Goal: Information Seeking & Learning: Learn about a topic

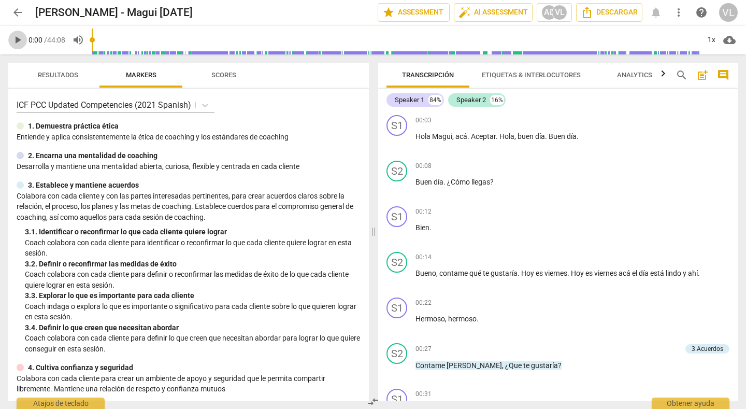
click at [22, 38] on span "play_arrow" at bounding box center [17, 40] width 12 height 12
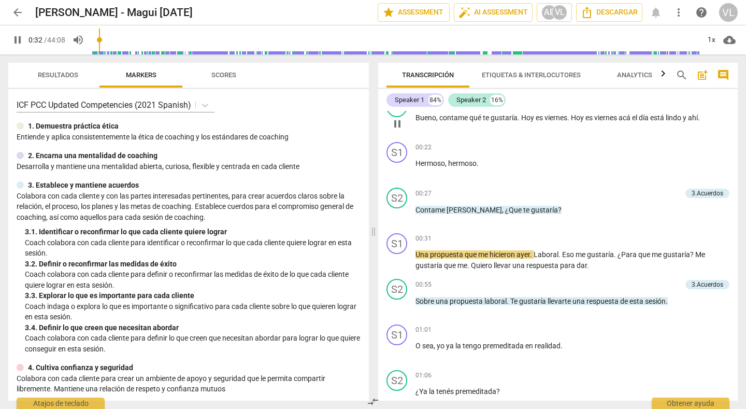
scroll to position [207, 0]
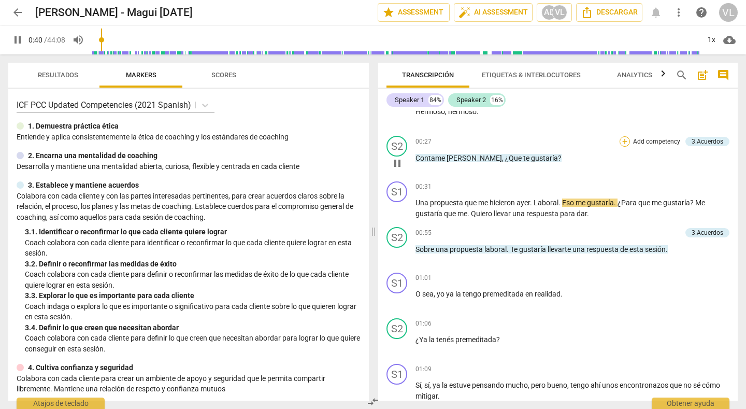
click at [621, 140] on div "+" at bounding box center [625, 141] width 10 height 10
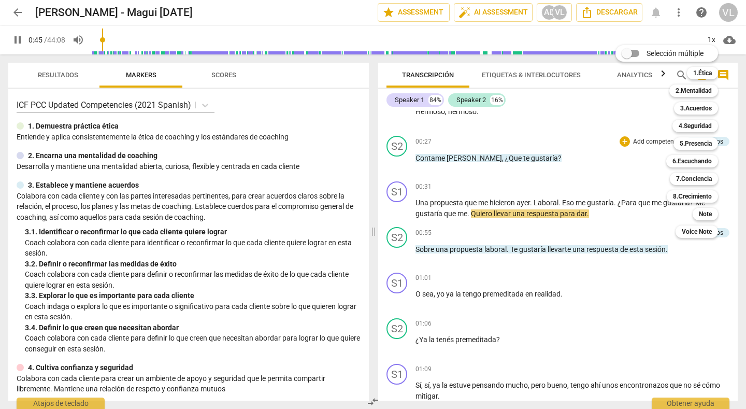
click at [575, 171] on div at bounding box center [373, 204] width 746 height 409
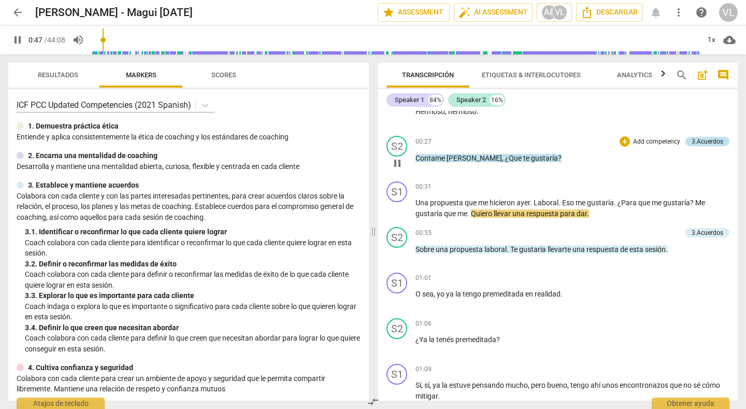
click at [713, 145] on div "3.Acuerdos" at bounding box center [708, 141] width 32 height 9
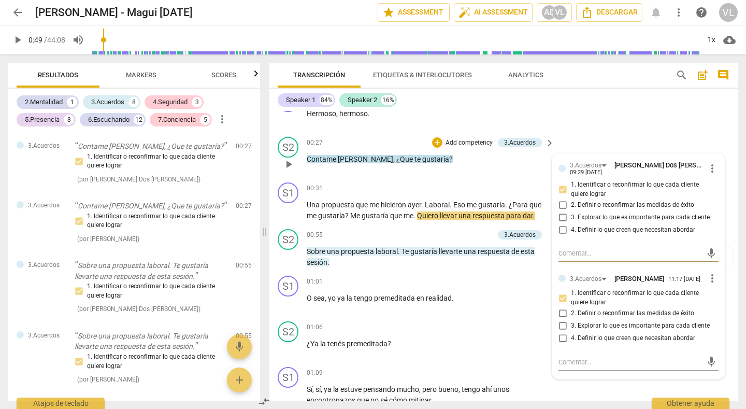
scroll to position [208, 0]
click at [616, 116] on div "S1 play_arrow pause 00:22 + Add competency keyboard_arrow_right Hermoso , hermo…" at bounding box center [503, 109] width 468 height 46
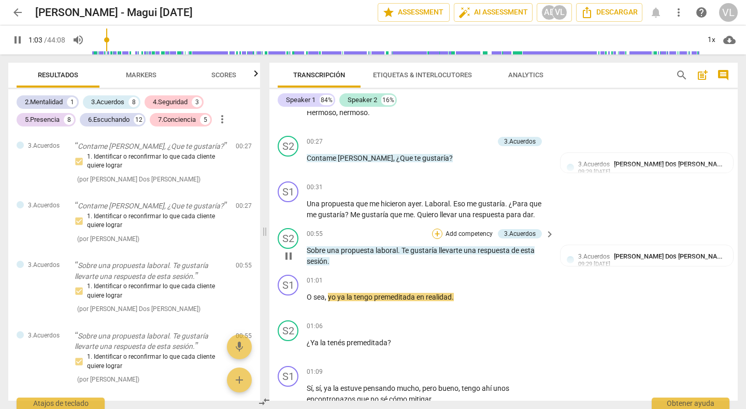
click at [433, 234] on div "+" at bounding box center [437, 233] width 10 height 10
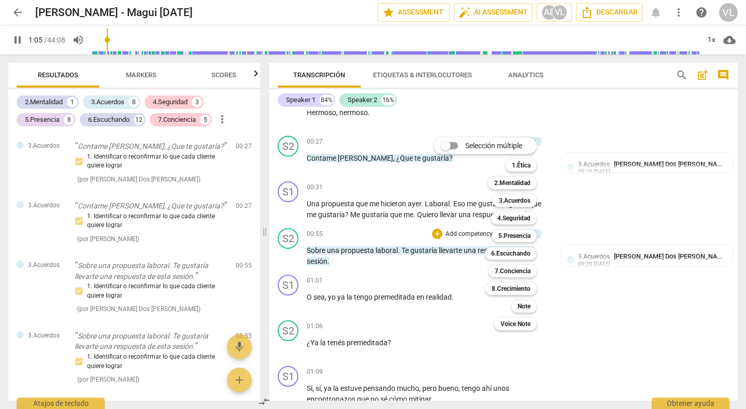
click at [641, 251] on div at bounding box center [373, 204] width 746 height 409
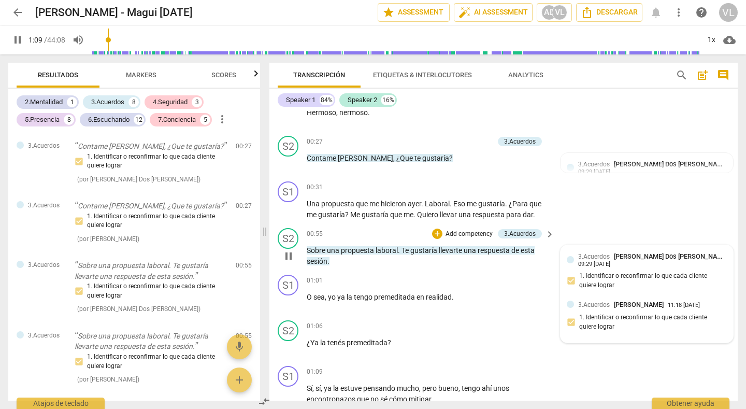
click at [635, 254] on span "[PERSON_NAME] Dos [PERSON_NAME]" at bounding box center [671, 256] width 114 height 8
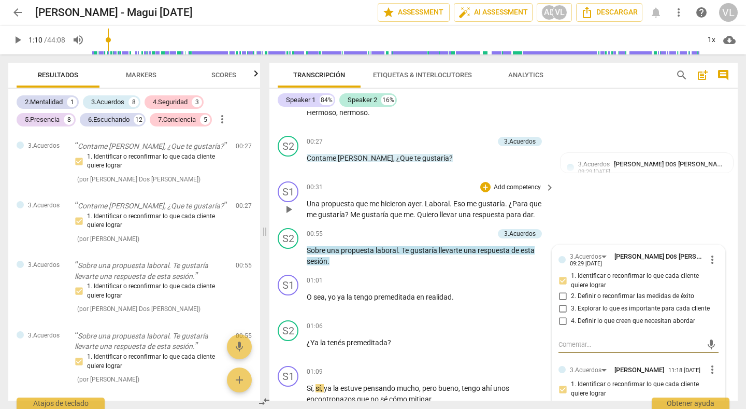
click at [654, 184] on div "S1 play_arrow pause 00:31 + Add competency keyboard_arrow_right Una propuesta q…" at bounding box center [503, 200] width 468 height 47
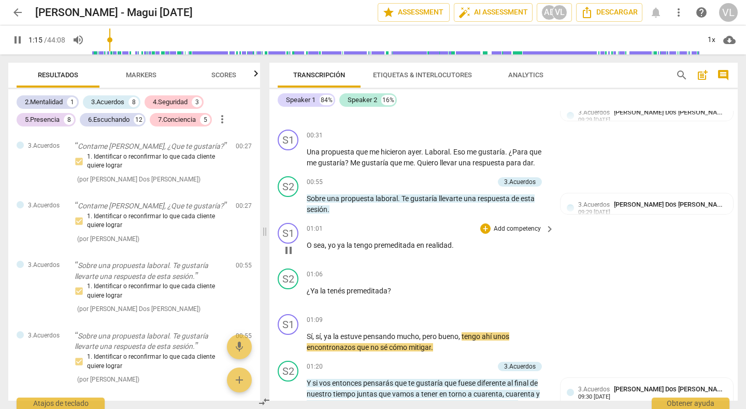
scroll to position [312, 0]
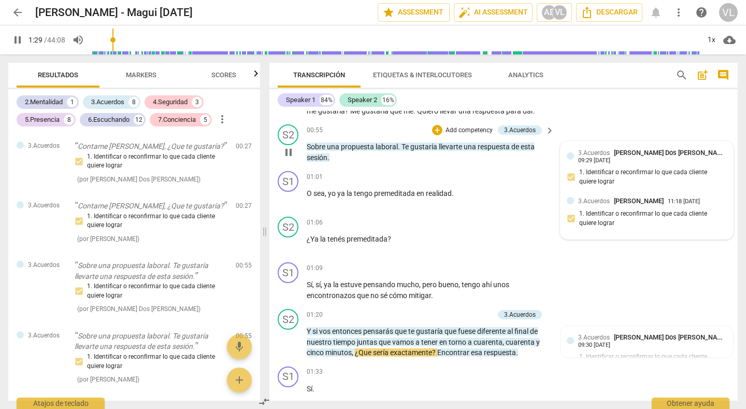
click at [603, 202] on div "3.Acuerdos [PERSON_NAME] 11:18 [DATE] 1. Identificar o reconfirmar lo que cada …" at bounding box center [647, 214] width 160 height 37
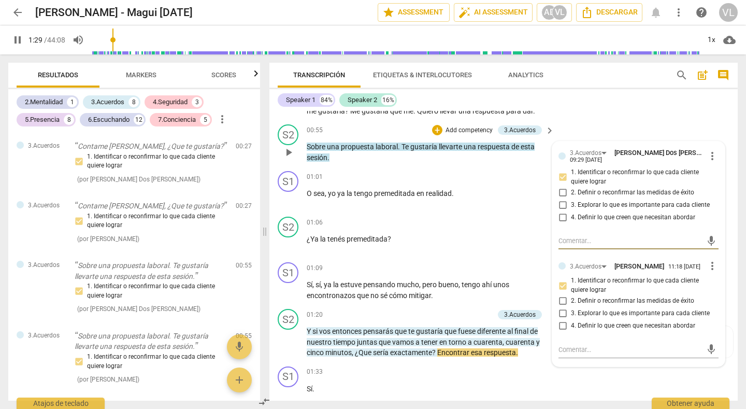
type input "90"
click at [560, 300] on input "2. Definir o reconfirmar las medidas de éxito" at bounding box center [562, 301] width 17 height 12
checkbox input "true"
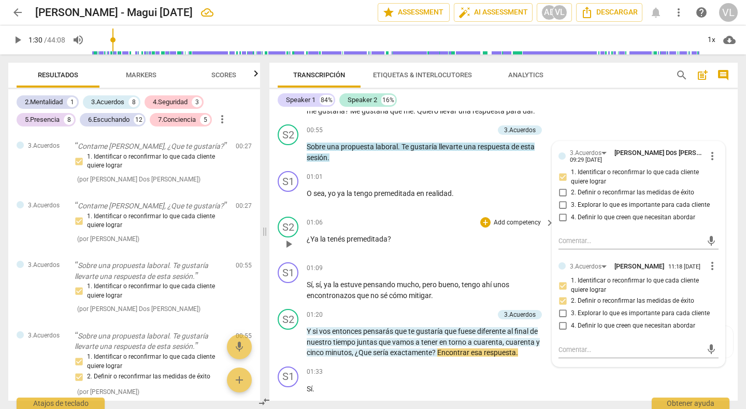
scroll to position [364, 0]
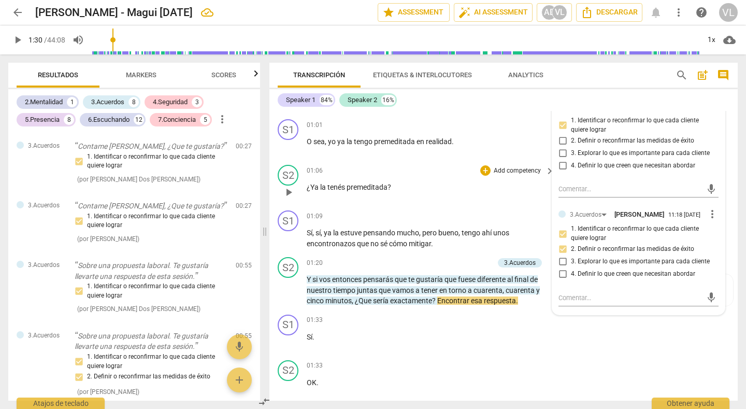
click at [519, 197] on div "01:06 + Add competency keyboard_arrow_right ¿Ya la tenés premeditada ?" at bounding box center [431, 183] width 249 height 37
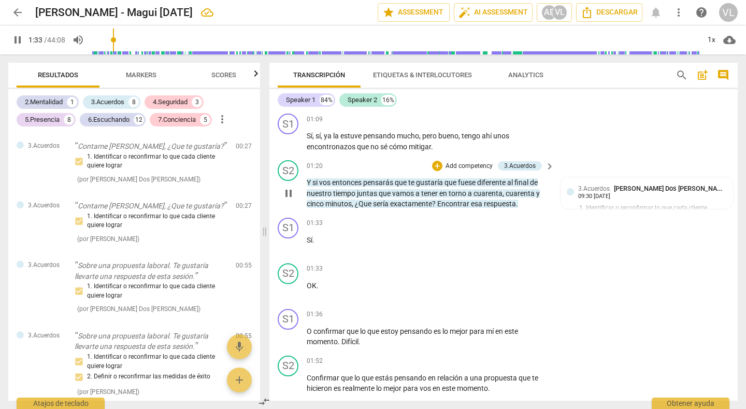
scroll to position [467, 0]
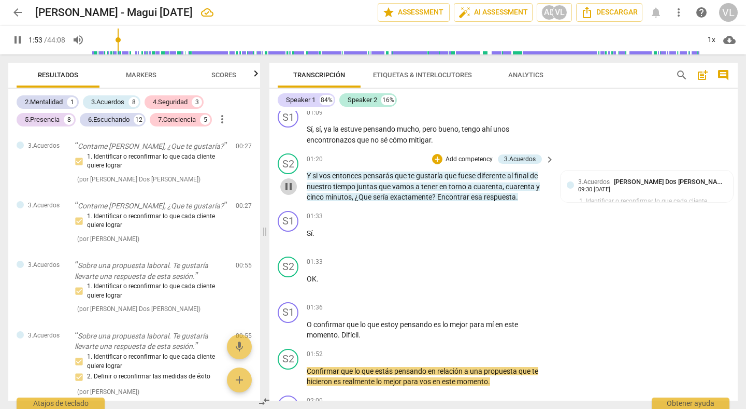
click at [284, 188] on span "pause" at bounding box center [288, 186] width 12 height 12
click at [284, 188] on span "play_arrow" at bounding box center [288, 186] width 12 height 12
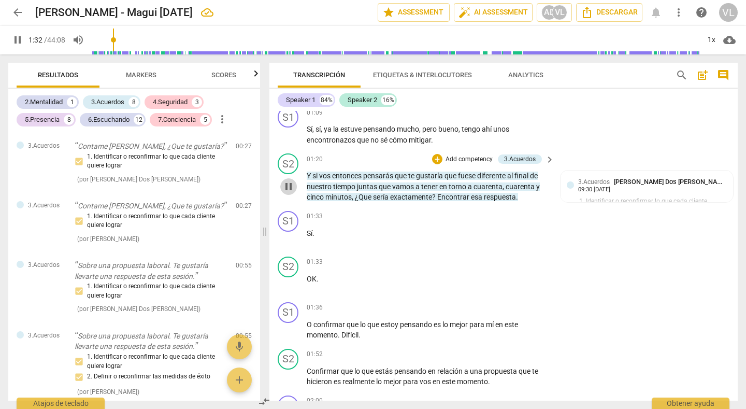
click at [288, 181] on span "pause" at bounding box center [288, 186] width 12 height 12
type input "92"
click at [434, 157] on div "+" at bounding box center [437, 159] width 10 height 10
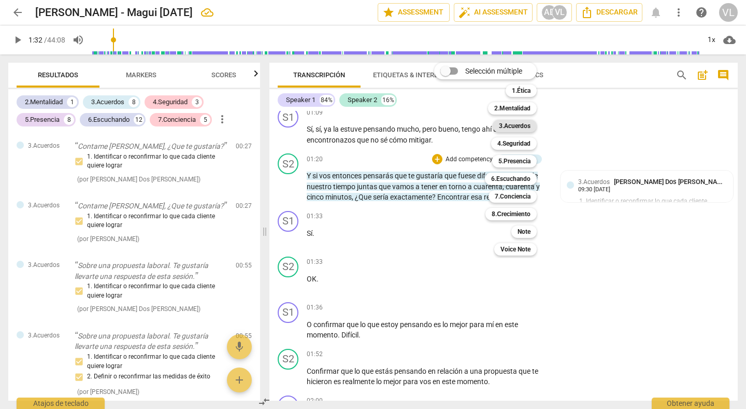
click at [509, 126] on b "3.Acuerdos" at bounding box center [515, 126] width 32 height 12
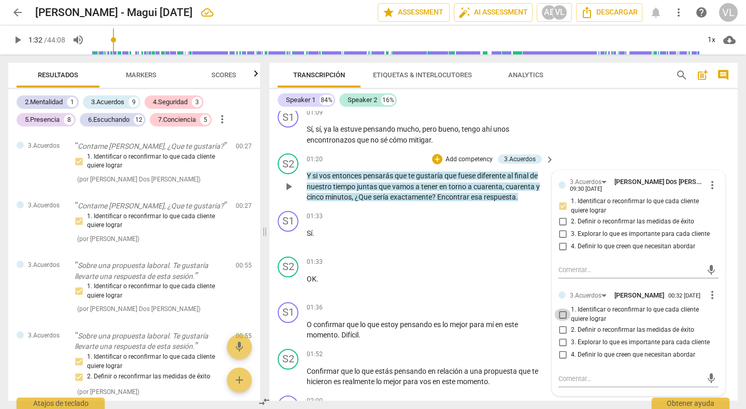
click at [561, 313] on input "1. Identificar o reconfirmar lo que cada cliente quiere lograr" at bounding box center [562, 314] width 17 height 12
checkbox input "true"
click at [557, 332] on input "2. Definir o reconfirmar las medidas de éxito" at bounding box center [562, 330] width 17 height 12
checkbox input "true"
click at [519, 262] on p "Add competency" at bounding box center [517, 261] width 49 height 9
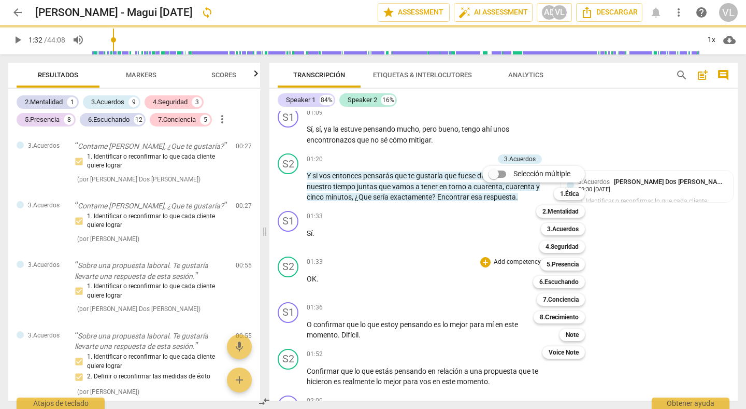
click at [514, 287] on div "Selección múltiple m 1.Ética 1 2.Mentalidad 2 3.Acuerdos 3 4.Seguridad 4 5.Pres…" at bounding box center [541, 262] width 126 height 198
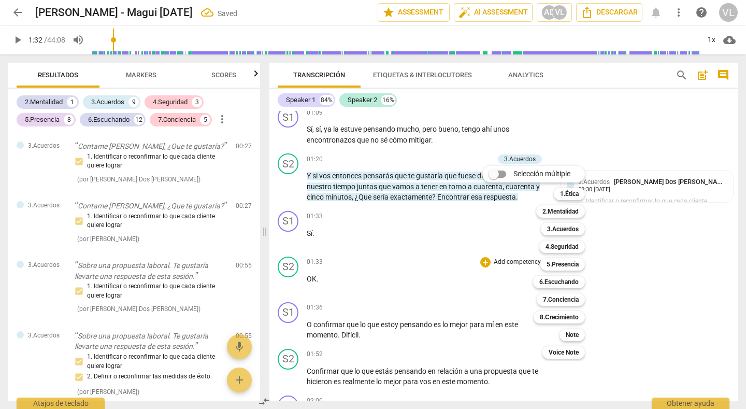
click at [673, 282] on div at bounding box center [373, 204] width 746 height 409
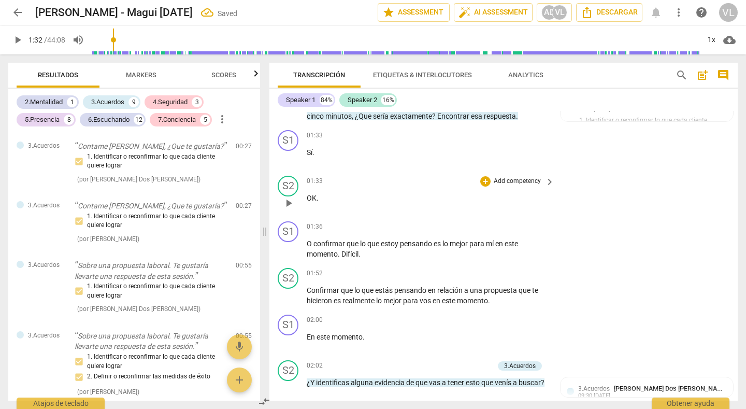
scroll to position [571, 0]
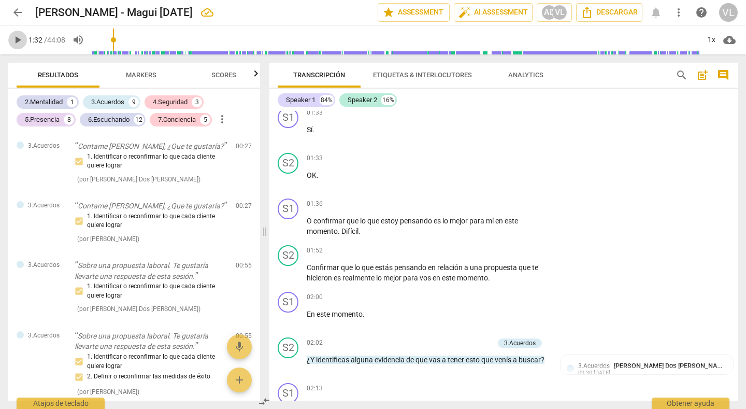
click at [16, 41] on span "play_arrow" at bounding box center [17, 40] width 12 height 12
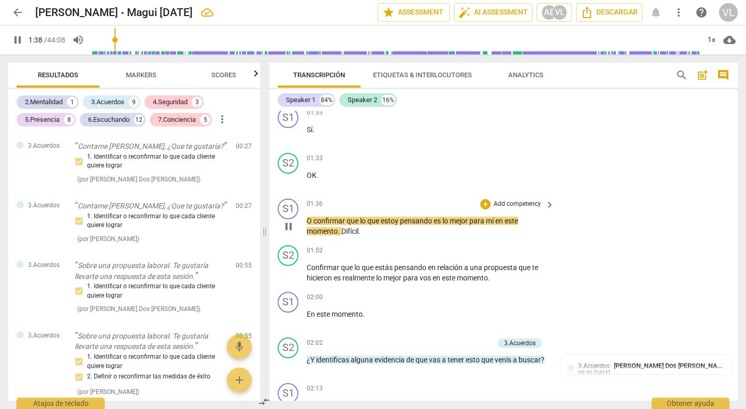
scroll to position [623, 0]
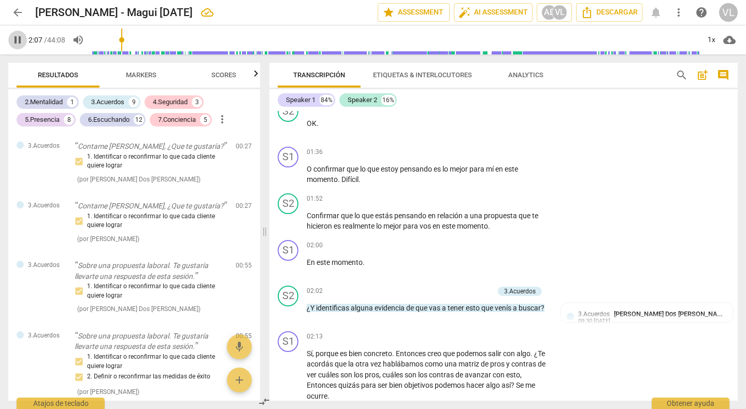
click at [23, 36] on span "pause" at bounding box center [17, 40] width 12 height 12
click at [288, 223] on span "play_arrow" at bounding box center [288, 221] width 12 height 12
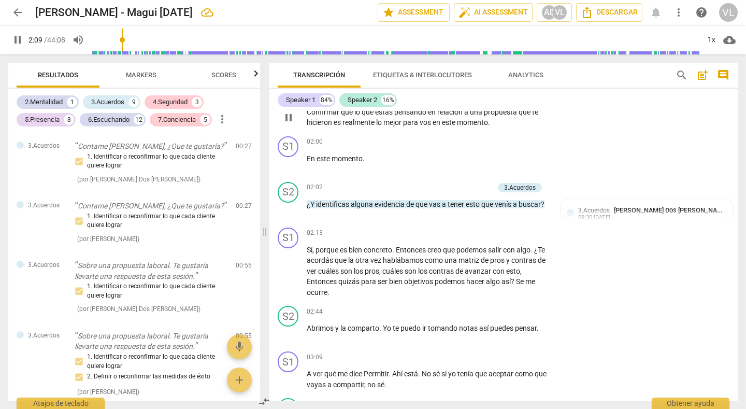
scroll to position [778, 0]
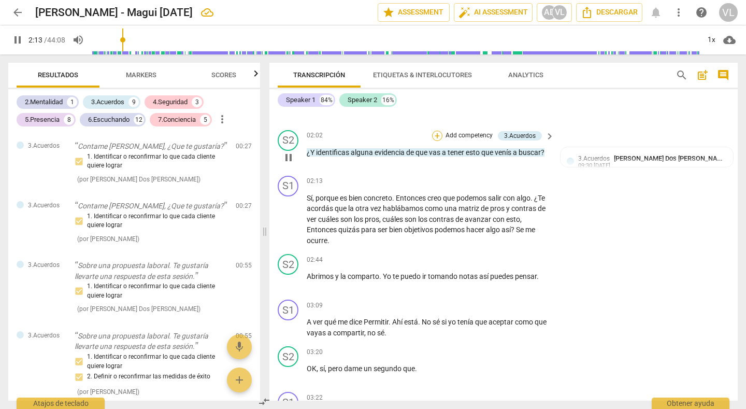
click at [434, 136] on div "+" at bounding box center [437, 136] width 10 height 10
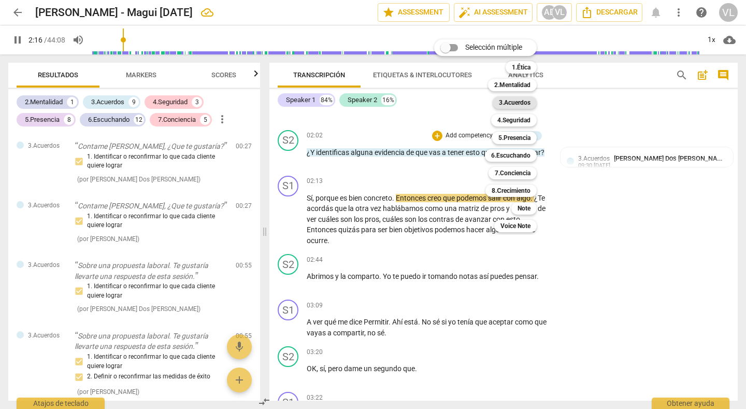
click at [514, 103] on b "3.Acuerdos" at bounding box center [515, 102] width 32 height 12
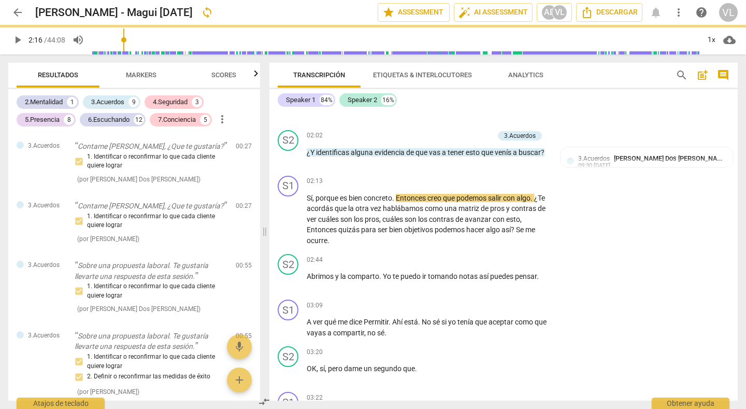
type input "137"
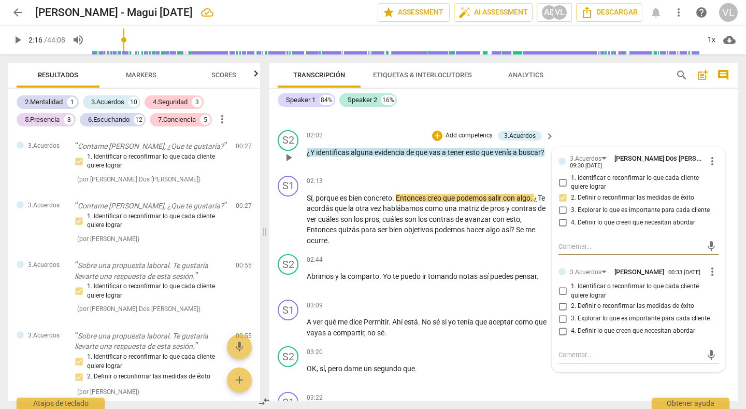
click at [561, 304] on input "2. Definir o reconfirmar las medidas de éxito" at bounding box center [562, 306] width 17 height 12
checkbox input "true"
click at [578, 135] on div "S2 play_arrow pause 02:02 + Add competency 3.Acuerdos keyboard_arrow_right ¿Y i…" at bounding box center [503, 149] width 468 height 46
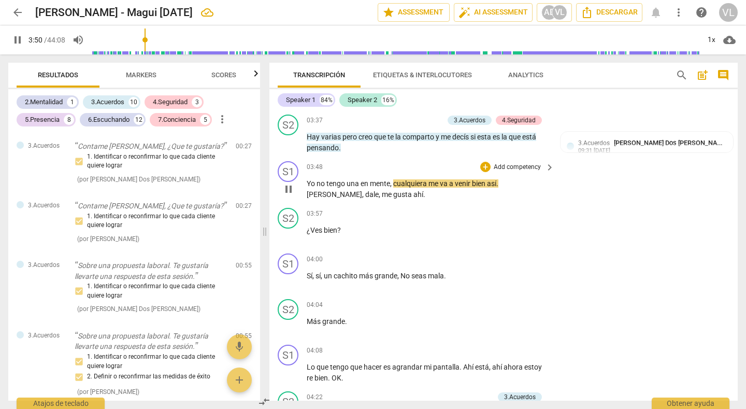
scroll to position [1037, 0]
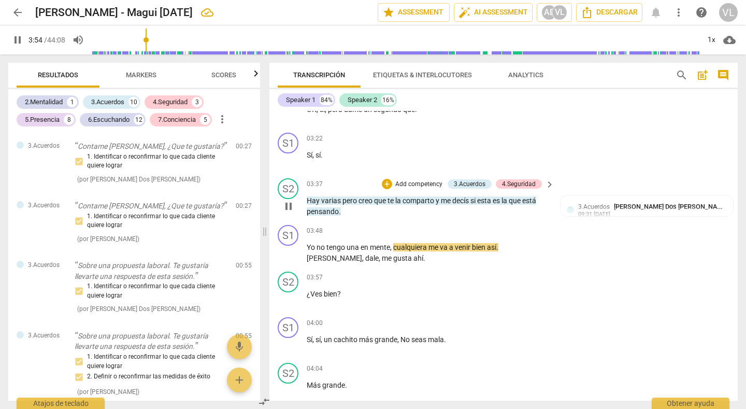
click at [294, 205] on span "pause" at bounding box center [288, 206] width 12 height 12
click at [287, 208] on span "play_arrow" at bounding box center [288, 206] width 12 height 12
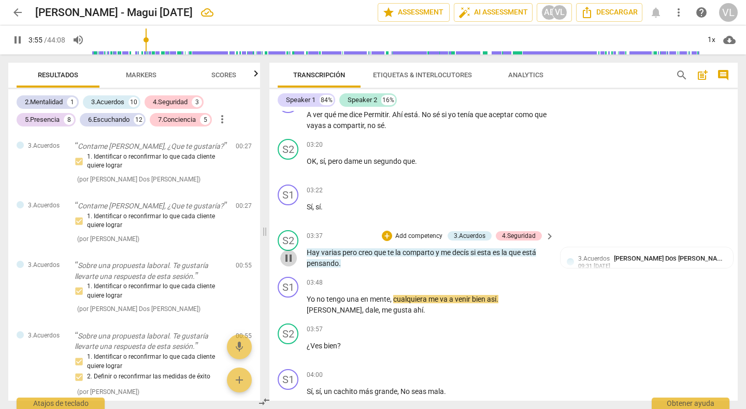
click at [292, 257] on span "pause" at bounding box center [288, 258] width 12 height 12
click at [286, 257] on span "play_arrow" at bounding box center [288, 258] width 12 height 12
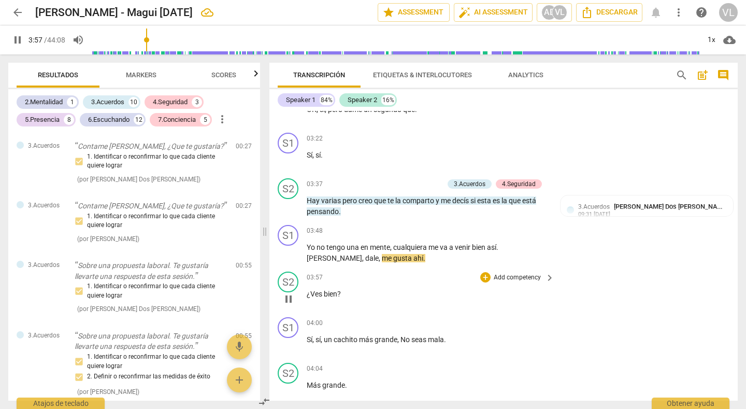
scroll to position [1089, 0]
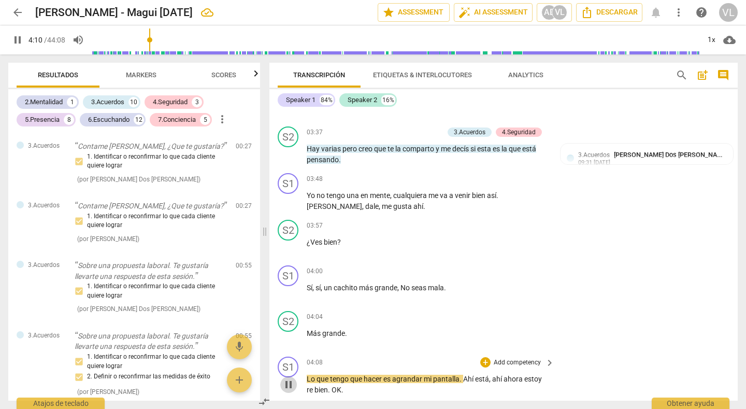
click at [289, 382] on span "pause" at bounding box center [288, 384] width 12 height 12
type input "251"
click at [385, 134] on div "+" at bounding box center [387, 132] width 10 height 10
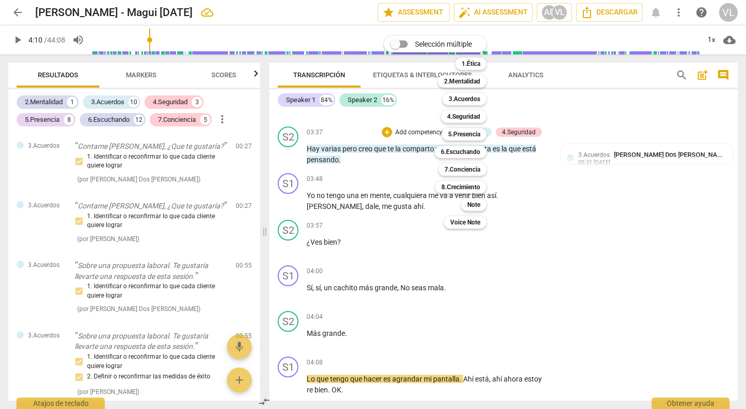
click at [664, 219] on div at bounding box center [373, 204] width 746 height 409
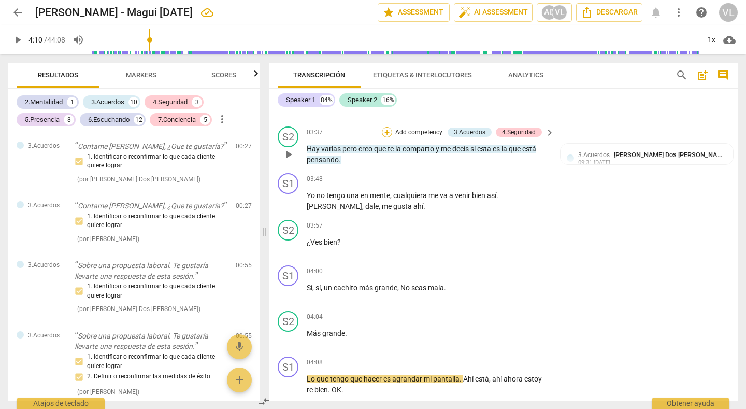
click at [383, 132] on div "+" at bounding box center [387, 132] width 10 height 10
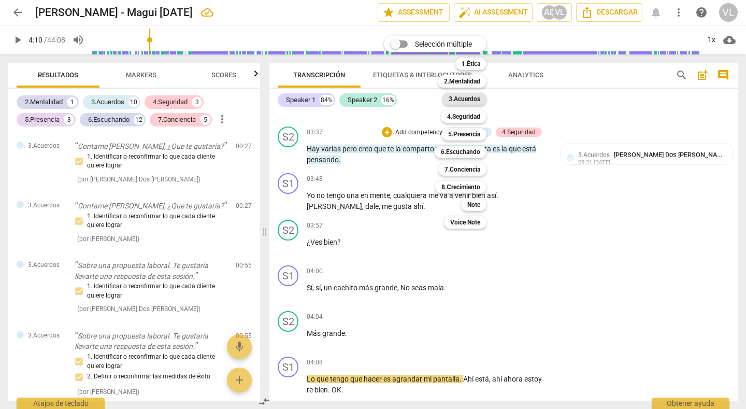
click at [460, 100] on b "3.Acuerdos" at bounding box center [465, 99] width 32 height 12
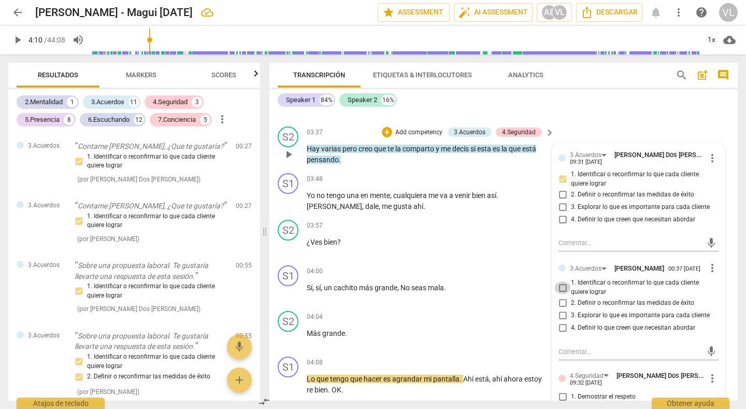
click at [560, 287] on input "1. Identificar o reconfirmar lo que cada cliente quiere lograr" at bounding box center [562, 287] width 17 height 12
checkbox input "true"
click at [386, 129] on div "+" at bounding box center [387, 132] width 10 height 10
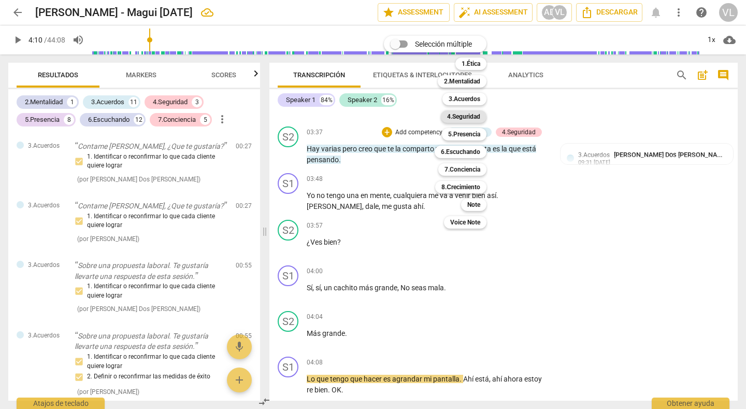
click at [451, 119] on b "4.Seguridad" at bounding box center [463, 116] width 33 height 12
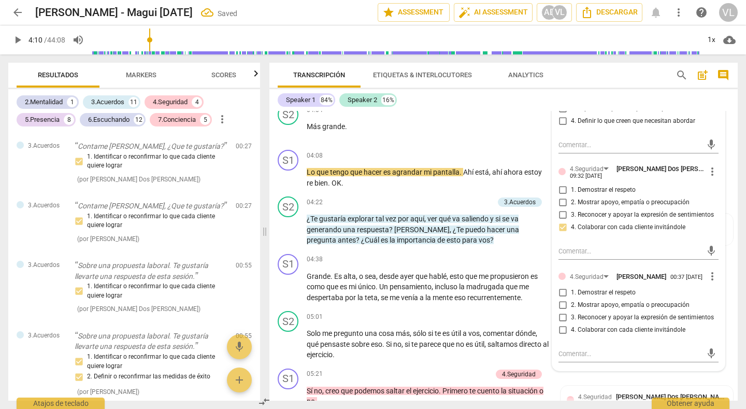
scroll to position [1296, 0]
click at [560, 336] on input "4. Colaborar con cada cliente invitándole" at bounding box center [562, 329] width 17 height 12
checkbox input "true"
click at [499, 125] on p "Más grande ." at bounding box center [428, 126] width 242 height 11
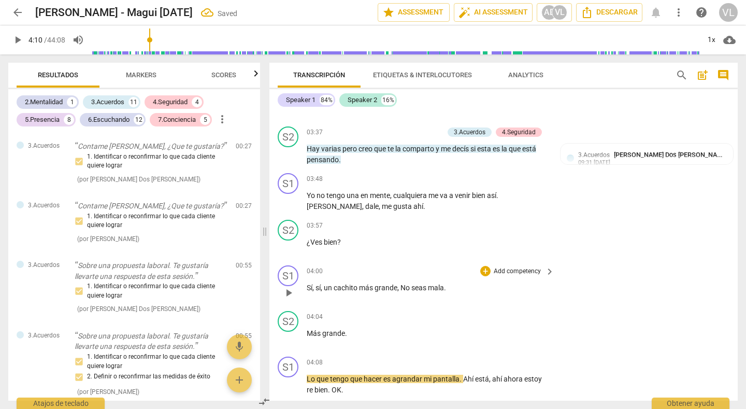
scroll to position [1193, 0]
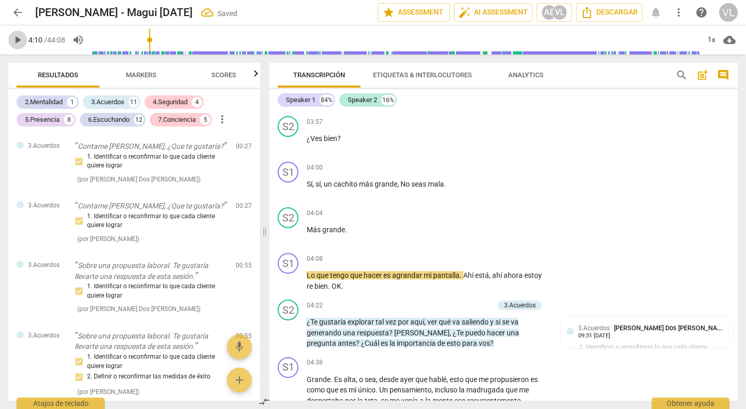
click at [13, 39] on span "play_arrow" at bounding box center [17, 40] width 12 height 12
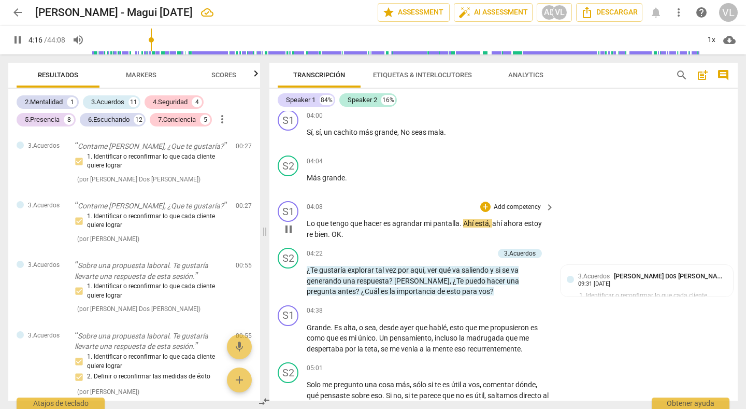
scroll to position [1348, 0]
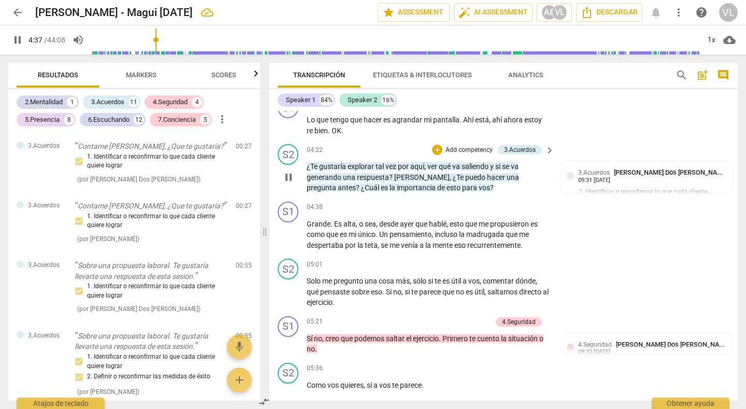
click at [289, 177] on span "pause" at bounding box center [288, 177] width 12 height 12
click at [289, 177] on span "play_arrow" at bounding box center [288, 177] width 12 height 12
click at [432, 151] on div "+" at bounding box center [437, 150] width 10 height 10
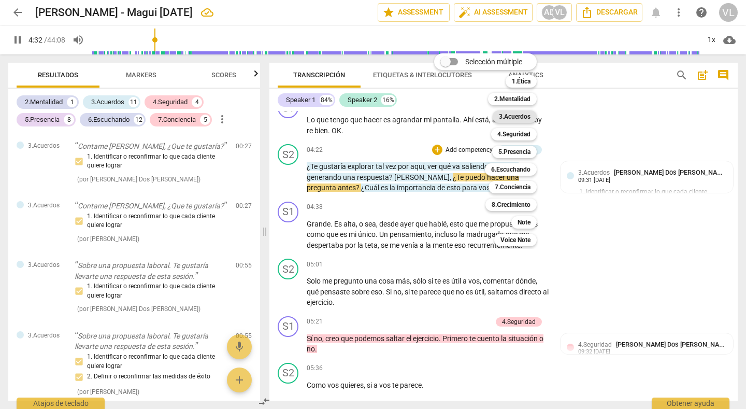
click at [511, 117] on b "3.Acuerdos" at bounding box center [515, 116] width 32 height 12
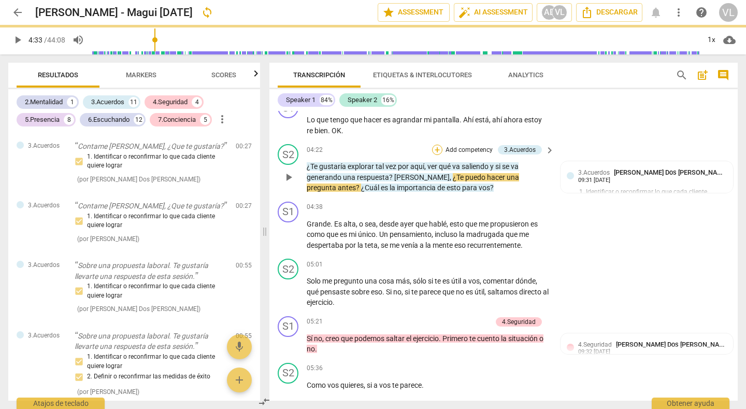
click at [436, 149] on div "+" at bounding box center [437, 150] width 10 height 10
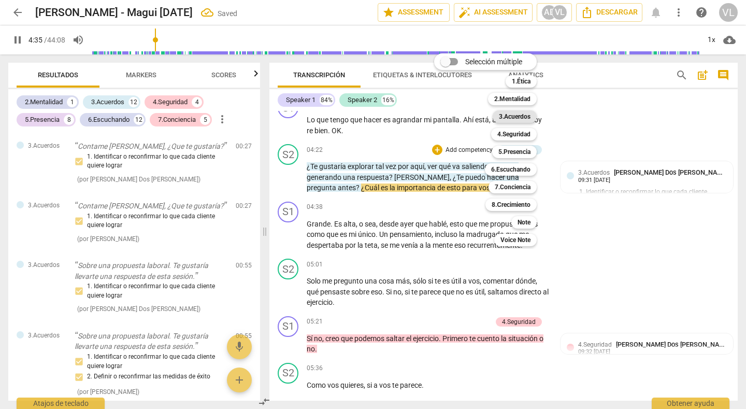
click at [515, 118] on b "3.Acuerdos" at bounding box center [515, 116] width 32 height 12
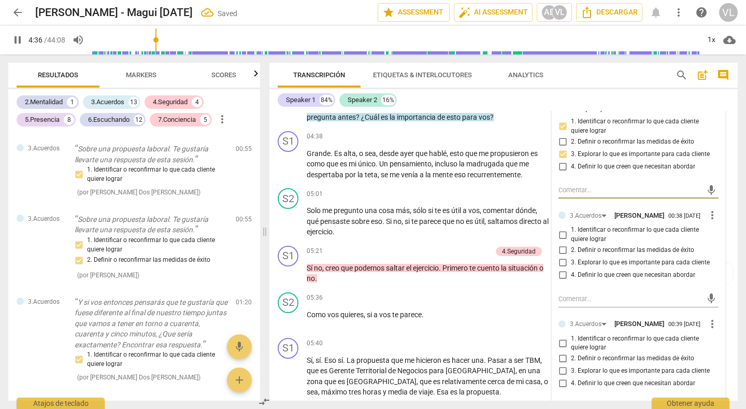
scroll to position [1452, 0]
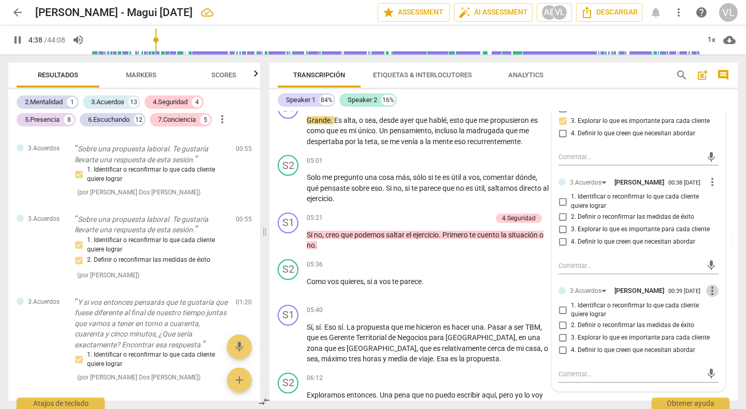
click at [708, 290] on span "more_vert" at bounding box center [712, 290] width 12 height 12
click at [713, 307] on li "Borrar" at bounding box center [718, 310] width 36 height 20
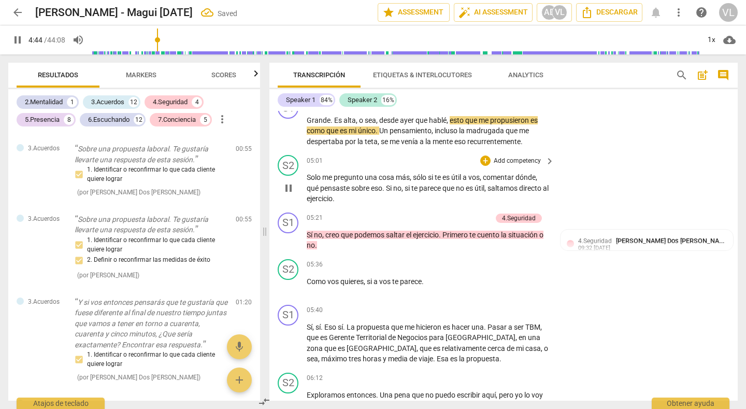
scroll to position [1348, 0]
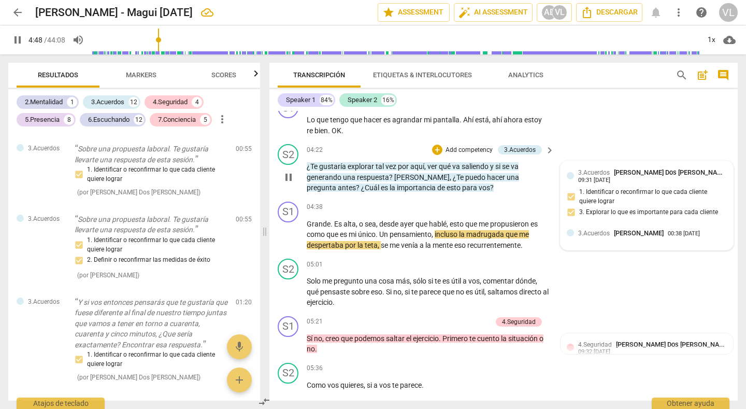
click at [615, 229] on span "[PERSON_NAME]" at bounding box center [639, 233] width 50 height 8
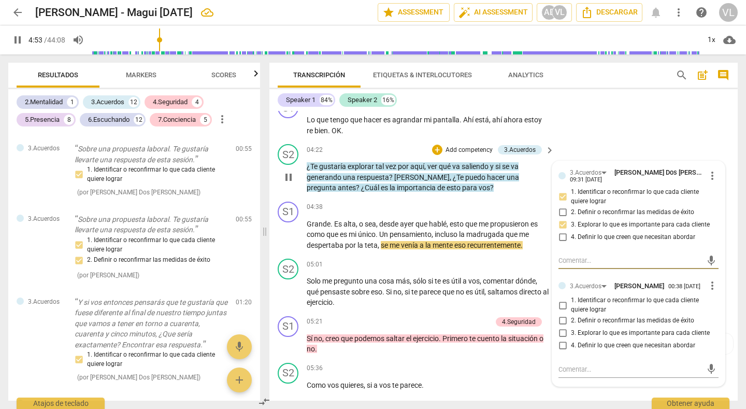
type input "294"
click at [557, 332] on input "3. Explorar lo que es importante para cada cliente" at bounding box center [562, 333] width 17 height 12
checkbox input "true"
click at [626, 130] on div "S1 play_arrow pause 04:08 + Add competency keyboard_arrow_right Lo que tengo qu…" at bounding box center [503, 116] width 468 height 47
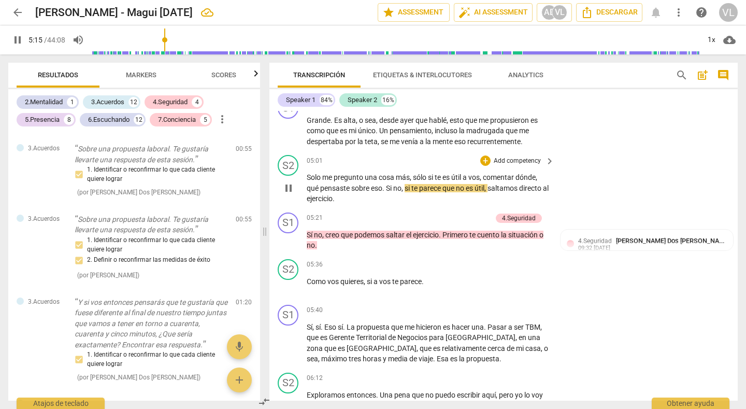
scroll to position [1400, 0]
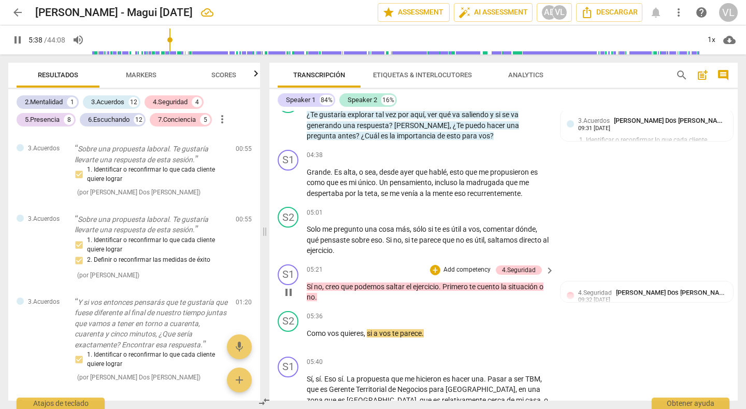
click at [290, 293] on span "pause" at bounding box center [288, 292] width 12 height 12
click at [290, 241] on span "play_arrow" at bounding box center [288, 240] width 12 height 12
click at [287, 241] on span "pause" at bounding box center [288, 240] width 12 height 12
click at [14, 39] on span "play_arrow" at bounding box center [17, 40] width 12 height 12
click at [482, 212] on div "+" at bounding box center [485, 212] width 10 height 10
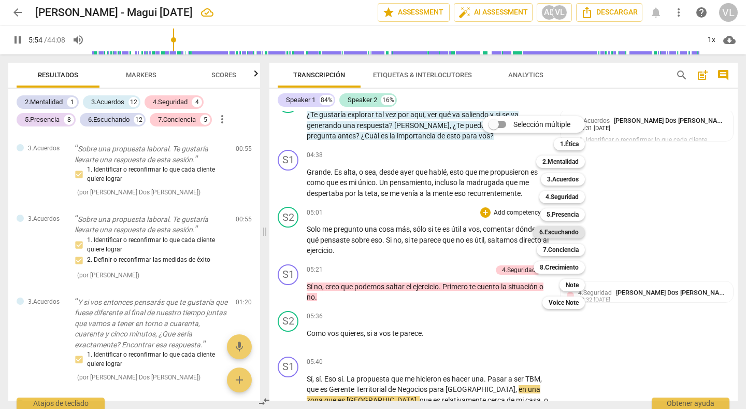
click at [552, 230] on b "6.Escuchando" at bounding box center [558, 232] width 39 height 12
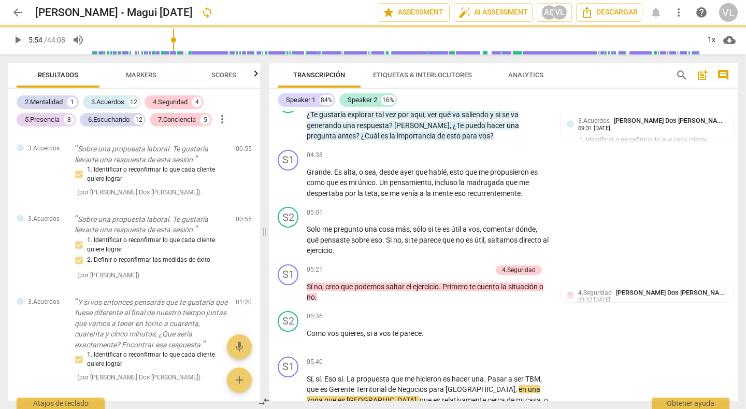
type input "355"
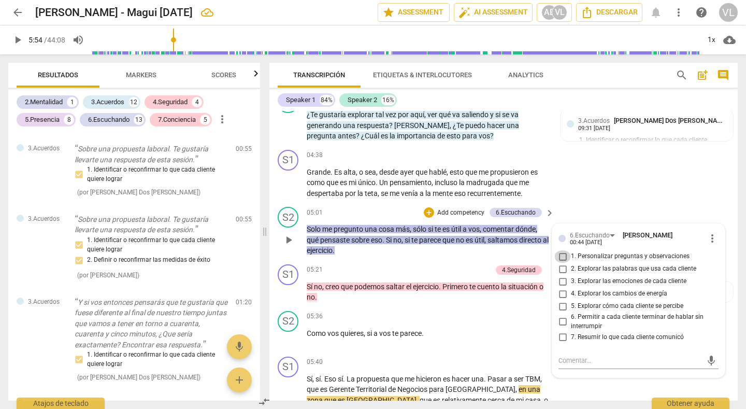
click at [561, 257] on input "1. Personalizar preguntas y observaciones" at bounding box center [562, 256] width 17 height 12
checkbox input "true"
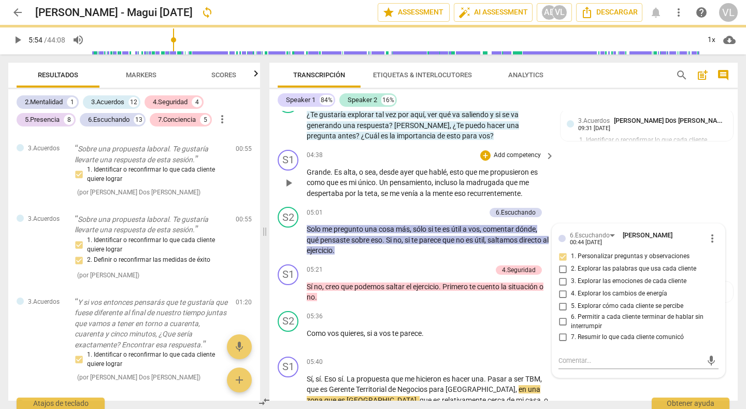
click at [586, 199] on div "S1 play_arrow pause 04:38 + Add competency keyboard_arrow_right Grande . Es alt…" at bounding box center [503, 175] width 468 height 58
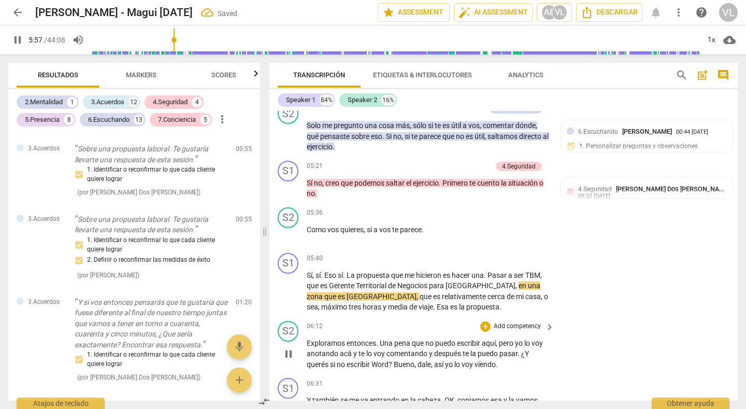
scroll to position [1555, 0]
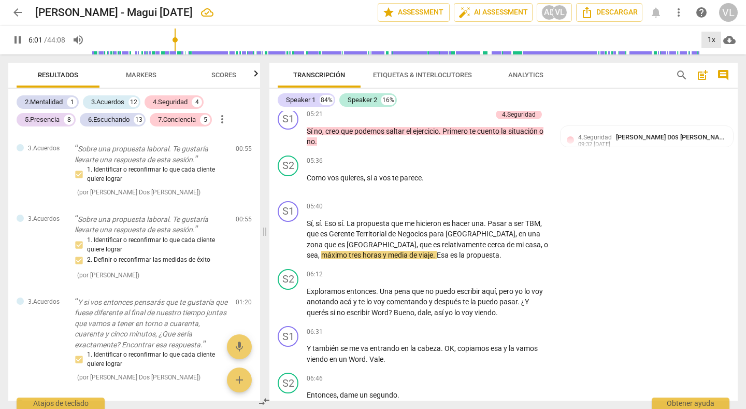
click at [712, 37] on div "1x" at bounding box center [711, 40] width 20 height 17
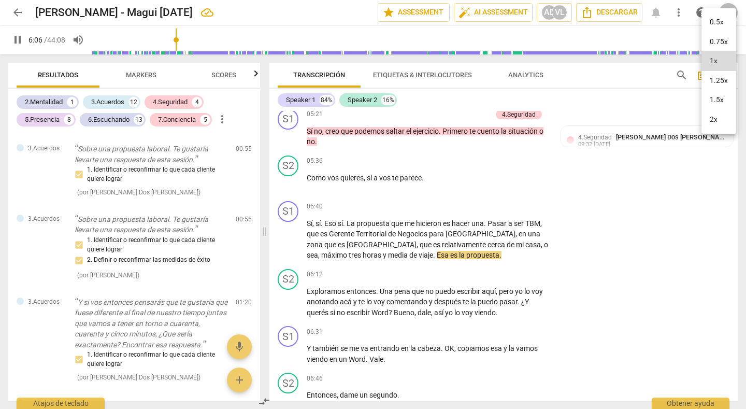
click at [636, 218] on div at bounding box center [373, 204] width 746 height 409
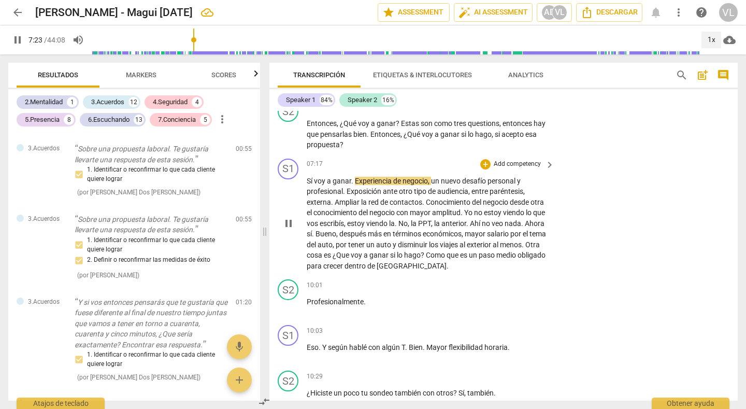
scroll to position [1866, 0]
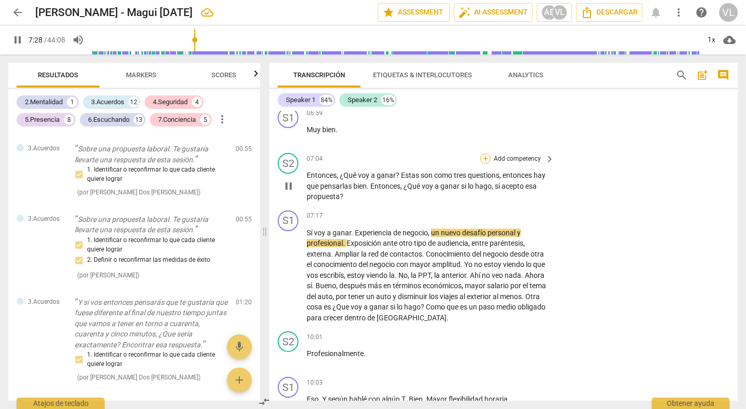
click at [484, 160] on div "+" at bounding box center [485, 158] width 10 height 10
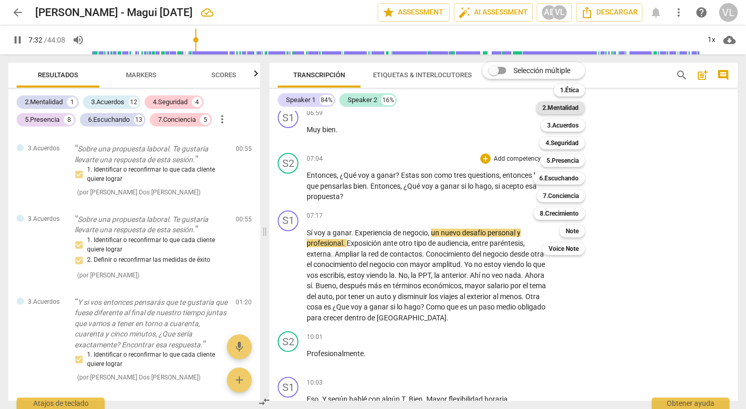
click at [561, 108] on b "2.Mentalidad" at bounding box center [560, 108] width 36 height 12
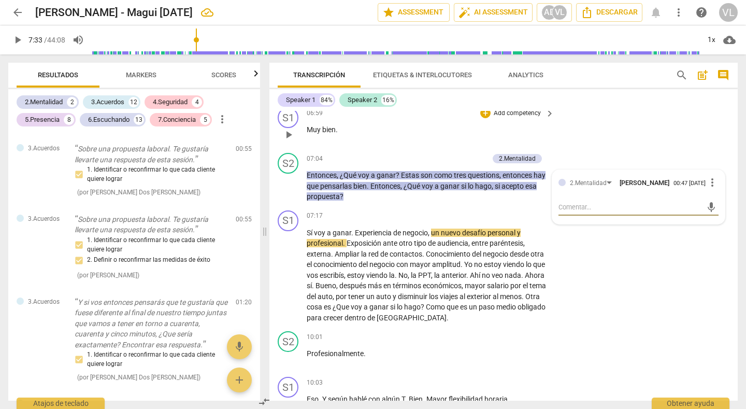
click at [584, 141] on div "S1 play_arrow pause 06:59 + Add competency keyboard_arrow_right Muy bien ." at bounding box center [503, 126] width 468 height 46
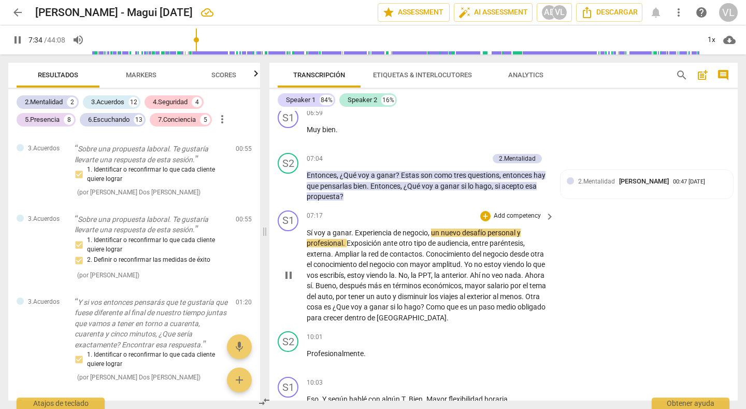
scroll to position [1970, 0]
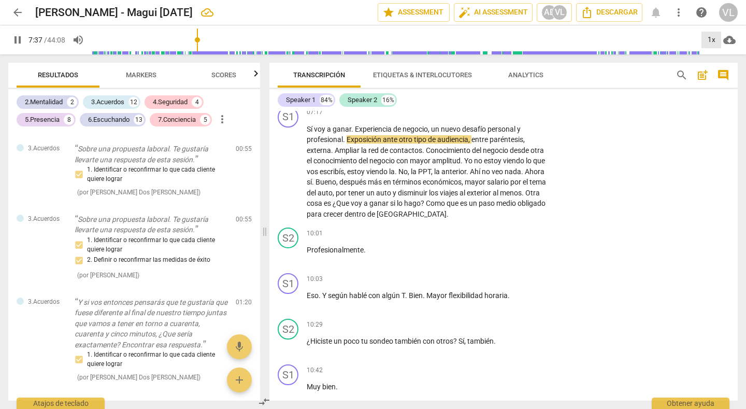
click at [707, 40] on div "1x" at bounding box center [711, 40] width 20 height 17
click at [707, 82] on li "1.25x" at bounding box center [718, 81] width 35 height 20
click at [712, 36] on div "1.25x" at bounding box center [711, 40] width 20 height 17
click at [714, 120] on li "2x" at bounding box center [718, 120] width 35 height 20
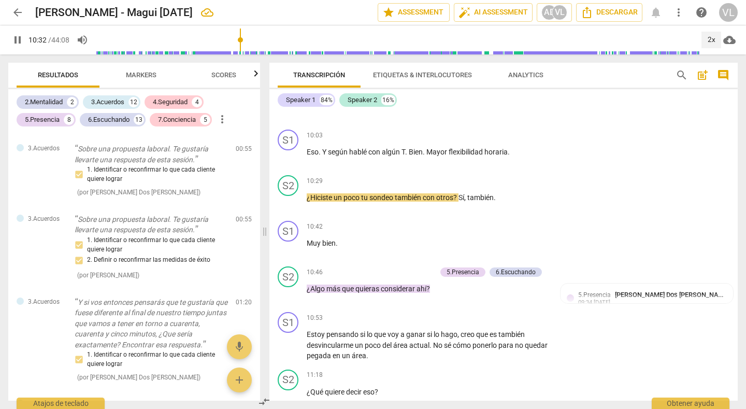
scroll to position [2125, 0]
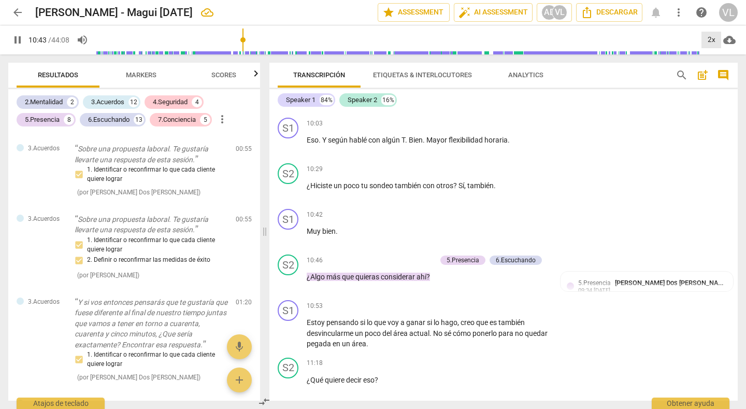
click at [716, 39] on div "2x" at bounding box center [711, 40] width 20 height 17
click at [710, 80] on li "1.25x" at bounding box center [718, 81] width 35 height 20
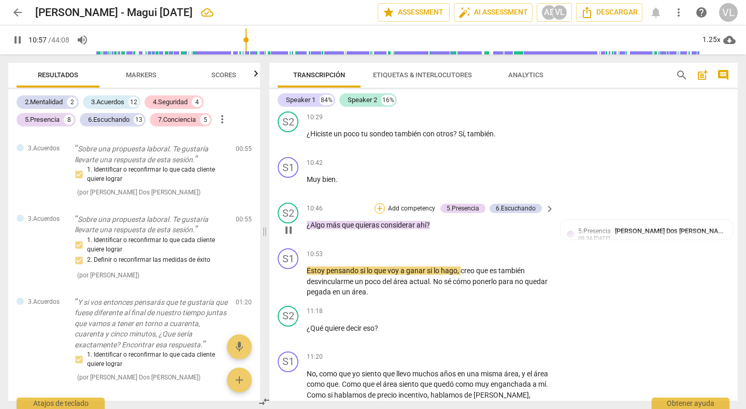
click at [378, 208] on div "+" at bounding box center [380, 208] width 10 height 10
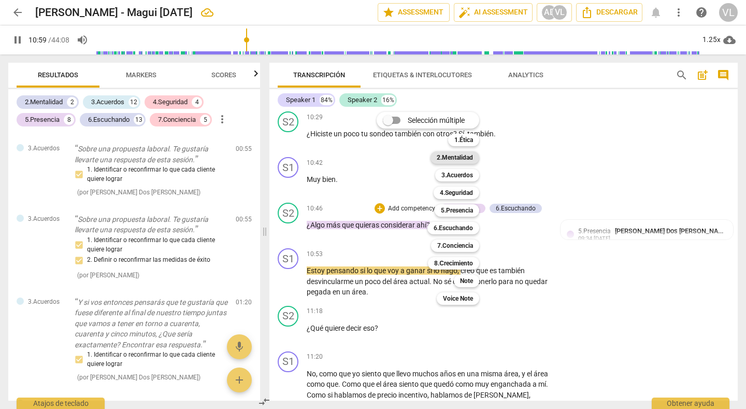
click at [447, 157] on b "2.Mentalidad" at bounding box center [455, 157] width 36 height 12
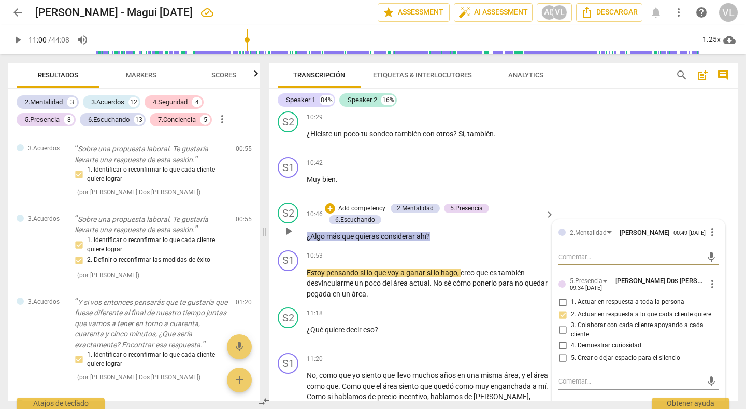
scroll to position [2229, 0]
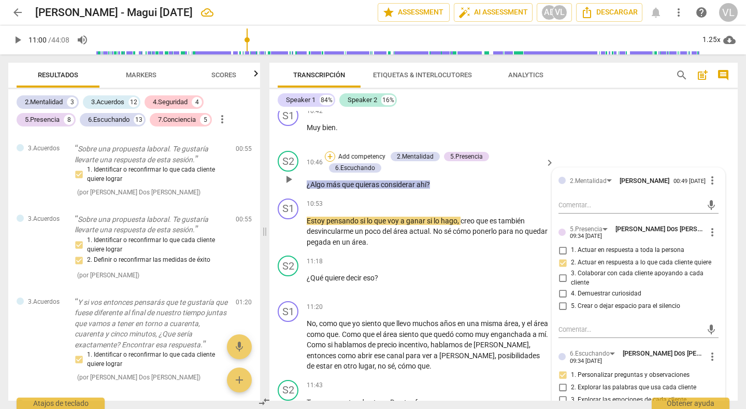
click at [331, 157] on div "+" at bounding box center [330, 156] width 10 height 10
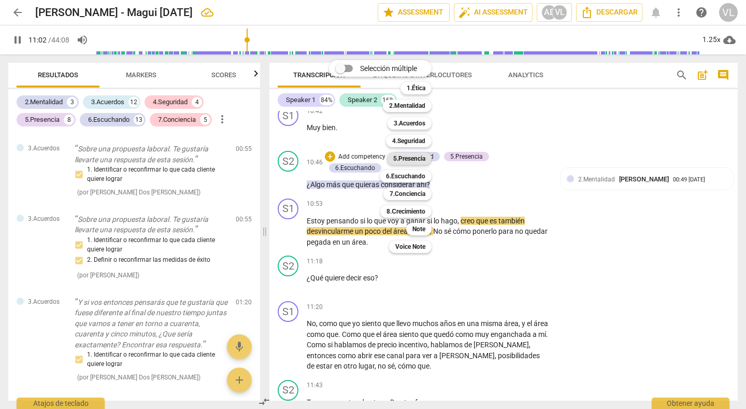
click at [426, 158] on div "5.Presencia" at bounding box center [409, 158] width 45 height 12
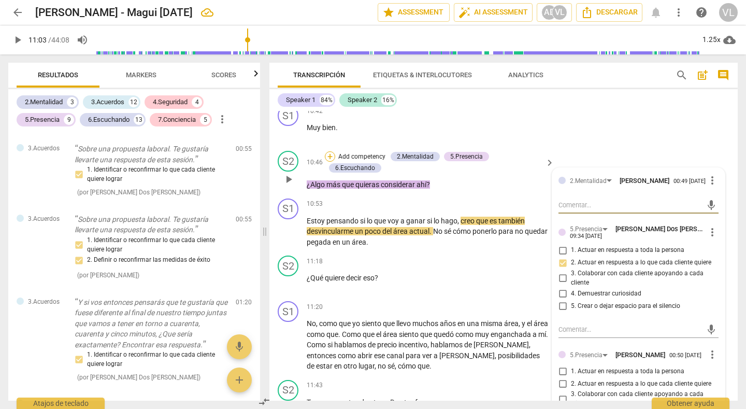
click at [329, 157] on div "+" at bounding box center [330, 156] width 10 height 10
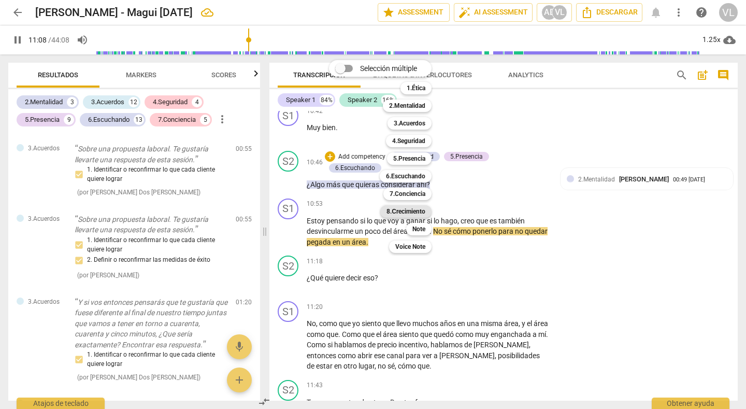
click at [402, 213] on b "8.Сrecimiento" at bounding box center [405, 211] width 39 height 12
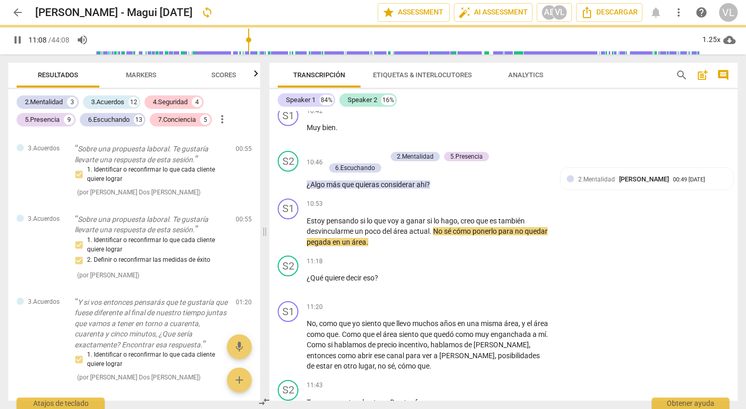
type input "669"
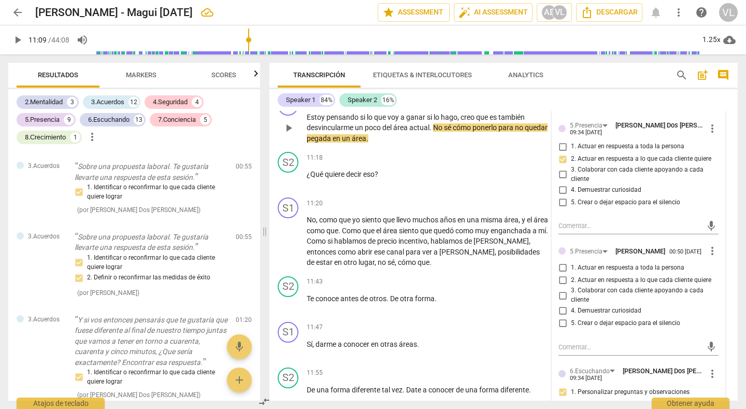
scroll to position [2384, 0]
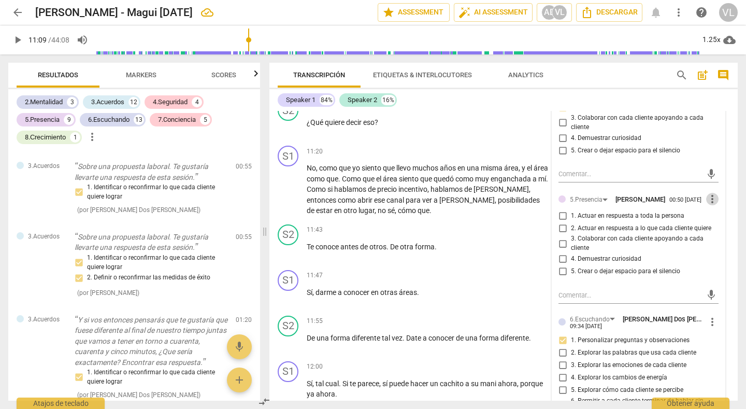
click at [706, 203] on span "more_vert" at bounding box center [712, 199] width 12 height 12
click at [711, 221] on li "Borrar" at bounding box center [718, 222] width 36 height 20
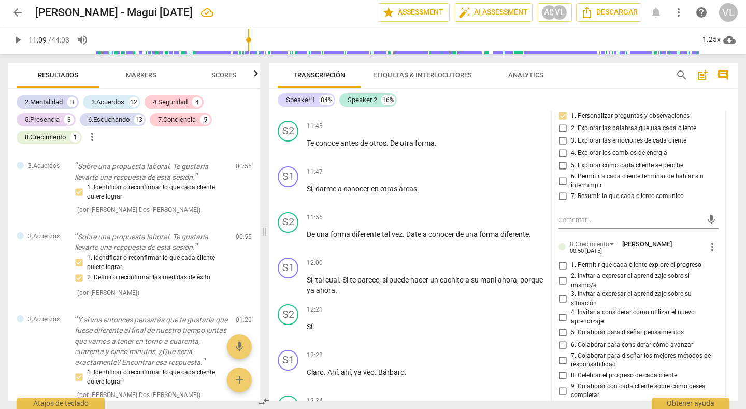
scroll to position [2540, 0]
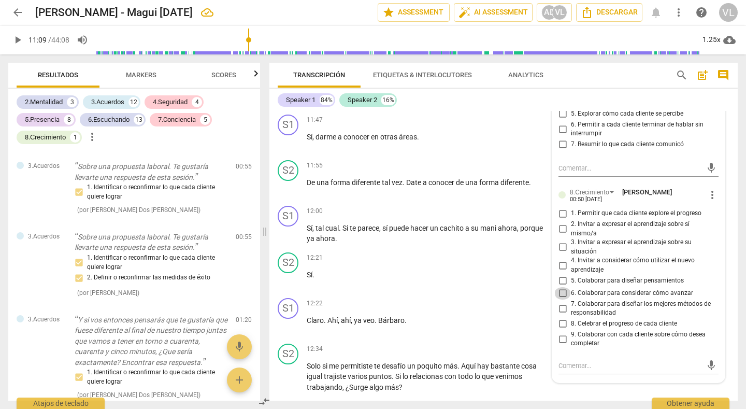
click at [561, 296] on input "6. Colaborar para considerar cómo avanzar" at bounding box center [562, 293] width 17 height 12
checkbox input "true"
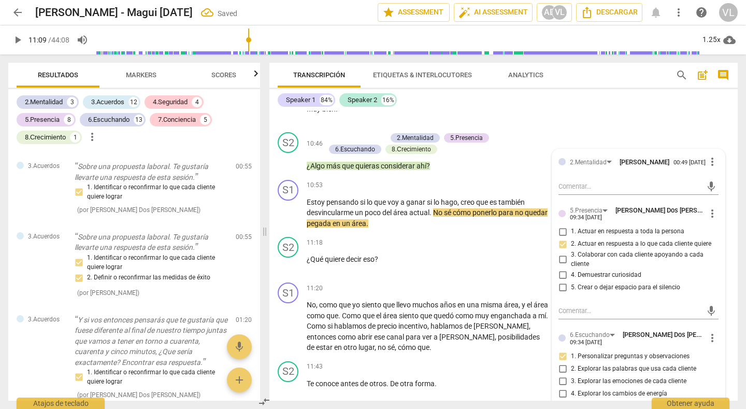
scroll to position [2229, 0]
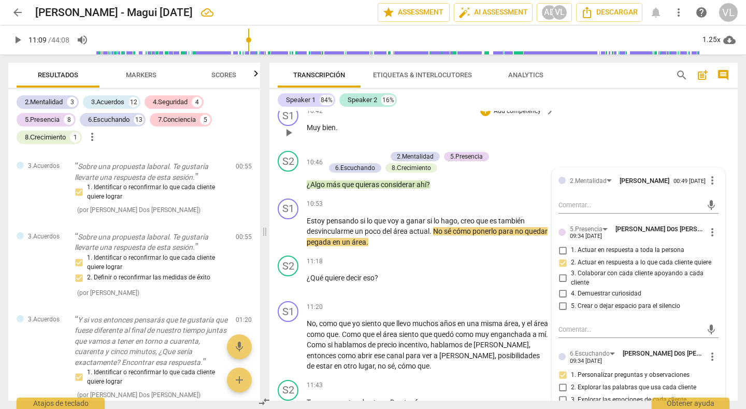
click at [667, 146] on div "S1 play_arrow pause 10:42 + Add competency keyboard_arrow_right Muy bien ." at bounding box center [503, 124] width 468 height 46
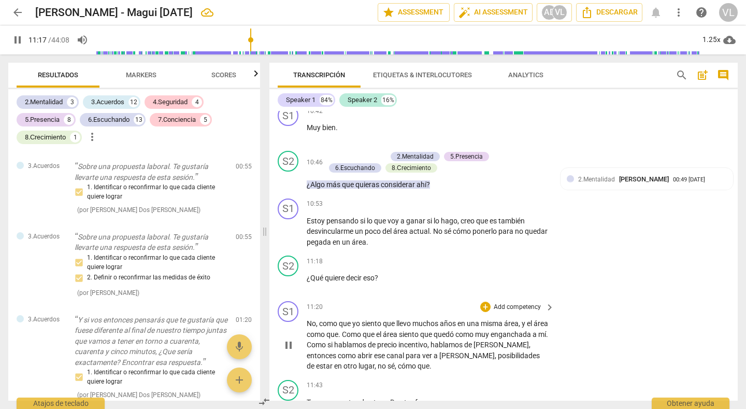
scroll to position [2280, 0]
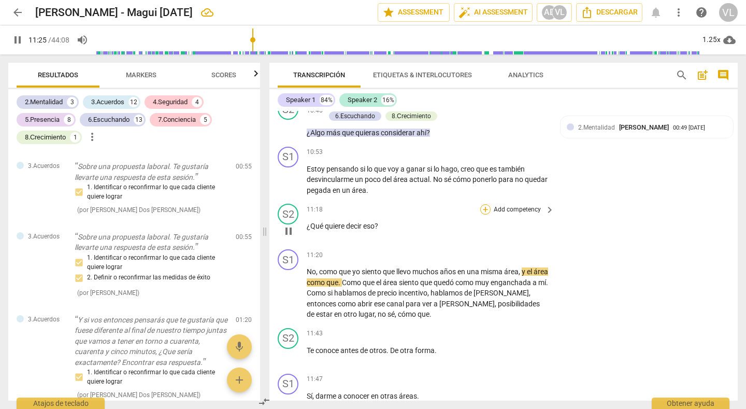
click at [486, 211] on div "+" at bounding box center [485, 209] width 10 height 10
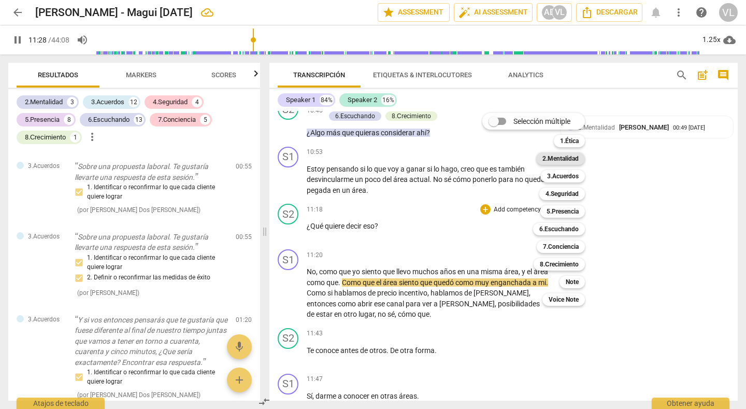
click at [551, 161] on b "2.Mentalidad" at bounding box center [560, 158] width 36 height 12
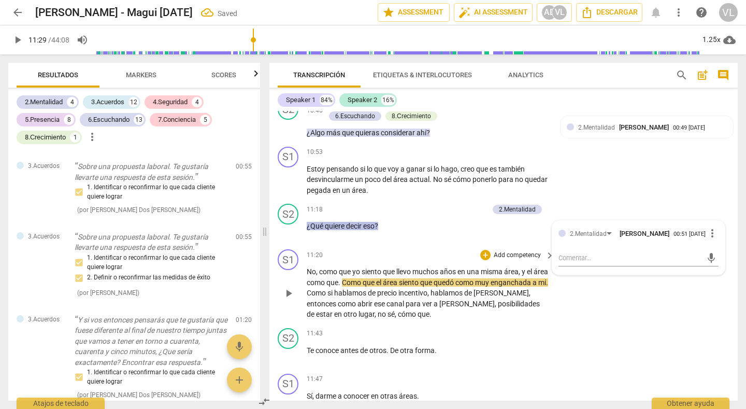
click at [562, 322] on div "S1 play_arrow pause 11:20 + Add competency keyboard_arrow_right No , como que y…" at bounding box center [503, 284] width 468 height 79
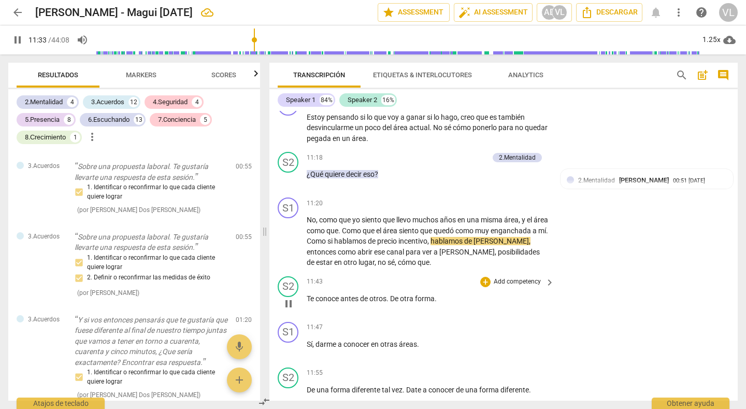
scroll to position [2384, 0]
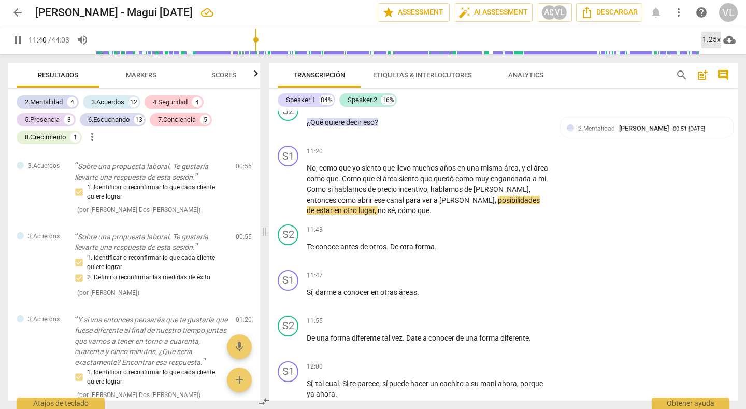
click at [714, 40] on div "1.25x" at bounding box center [711, 40] width 20 height 17
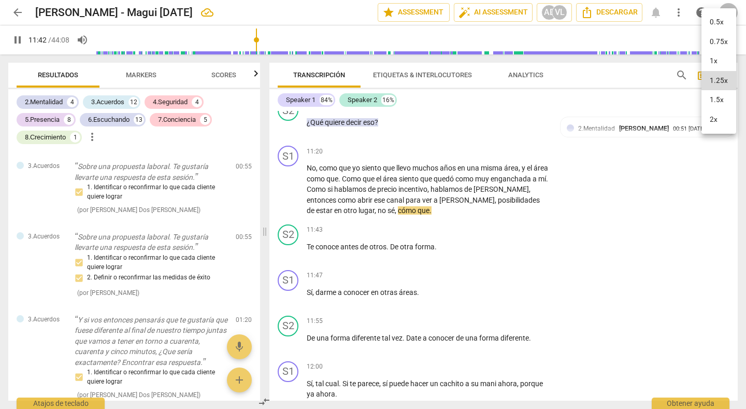
click at [714, 103] on li "1.5x" at bounding box center [718, 100] width 35 height 20
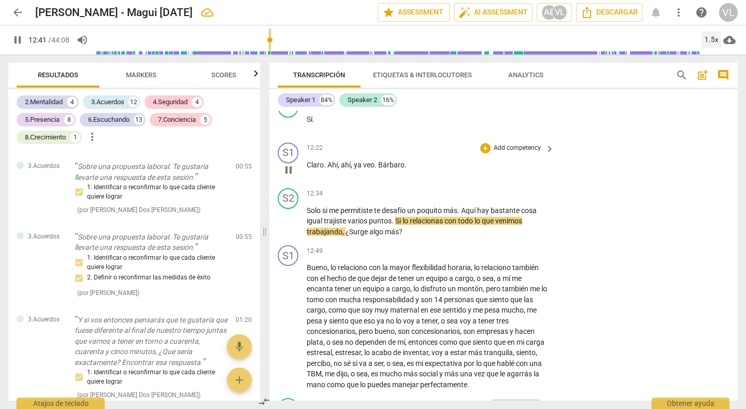
scroll to position [2747, 0]
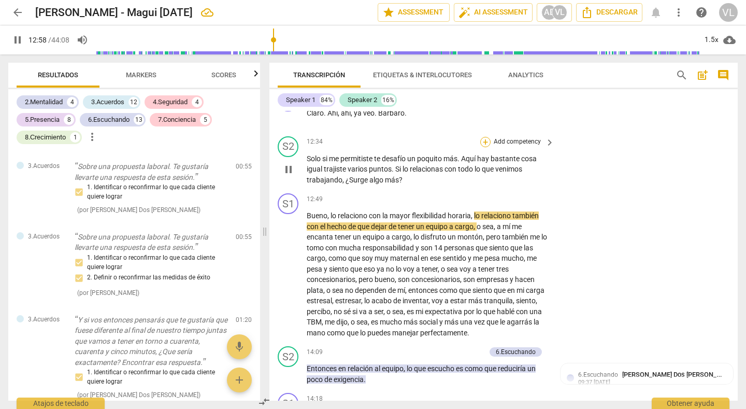
click at [482, 142] on div "+" at bounding box center [485, 142] width 10 height 10
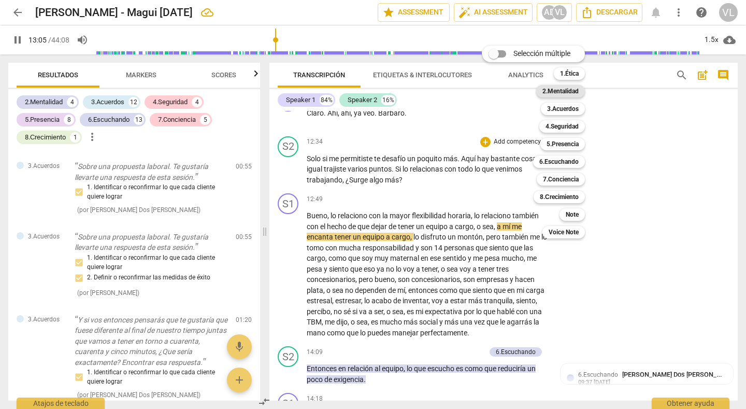
click at [566, 92] on b "2.Mentalidad" at bounding box center [560, 91] width 36 height 12
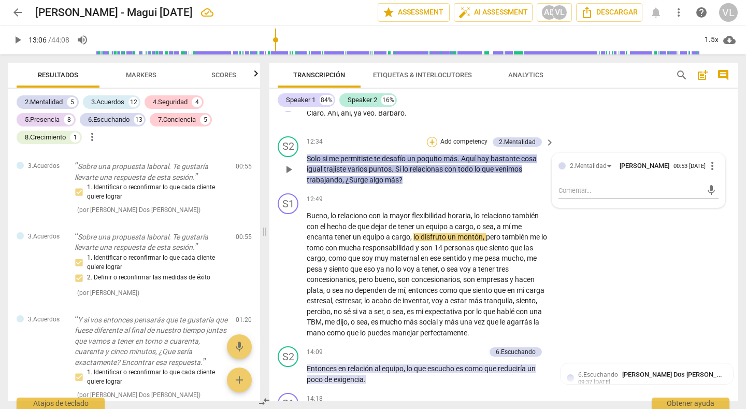
click at [431, 140] on div "+" at bounding box center [432, 142] width 10 height 10
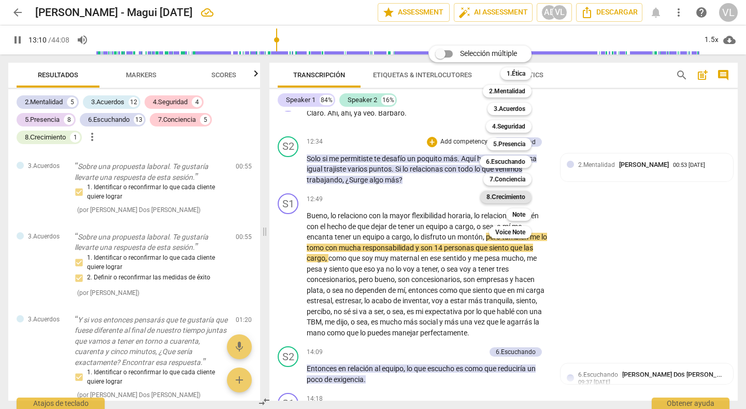
click at [508, 198] on b "8.Сrecimiento" at bounding box center [505, 197] width 39 height 12
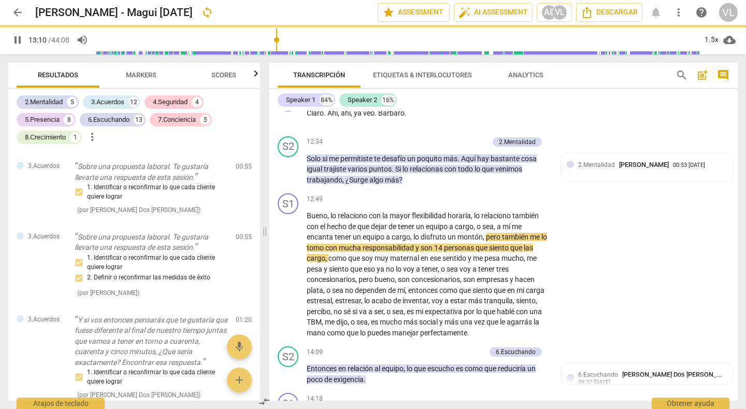
type input "791"
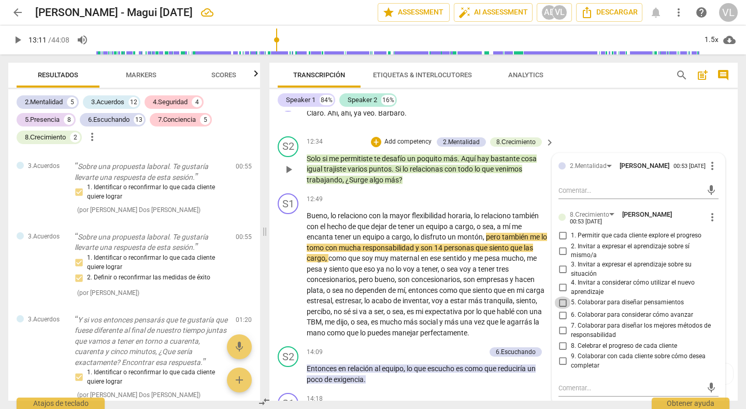
click at [561, 307] on input "5. Colaborar para diseñar pensamientos" at bounding box center [562, 302] width 17 height 12
checkbox input "true"
click at [560, 320] on input "6. Colaborar para considerar cómo avanzar" at bounding box center [562, 315] width 17 height 12
checkbox input "true"
drag, startPoint x: 578, startPoint y: 128, endPoint x: 580, endPoint y: 154, distance: 25.9
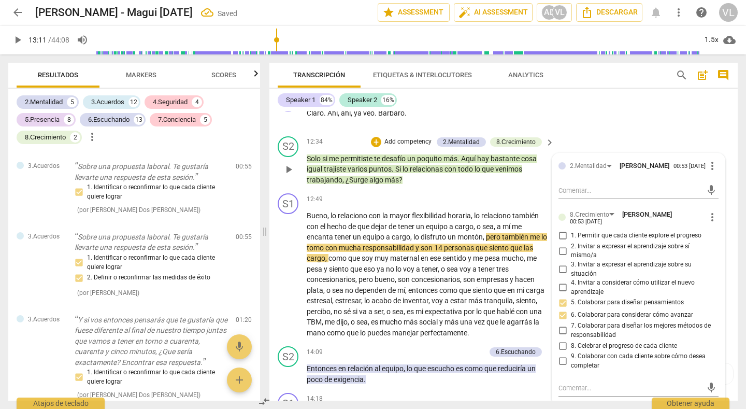
click at [578, 128] on div "S1 play_arrow pause 12:22 + Add competency keyboard_arrow_right Claro . Ahí , a…" at bounding box center [503, 110] width 468 height 46
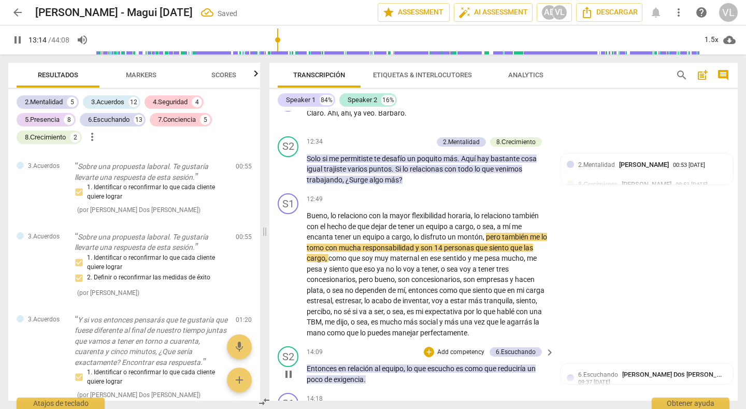
scroll to position [2850, 0]
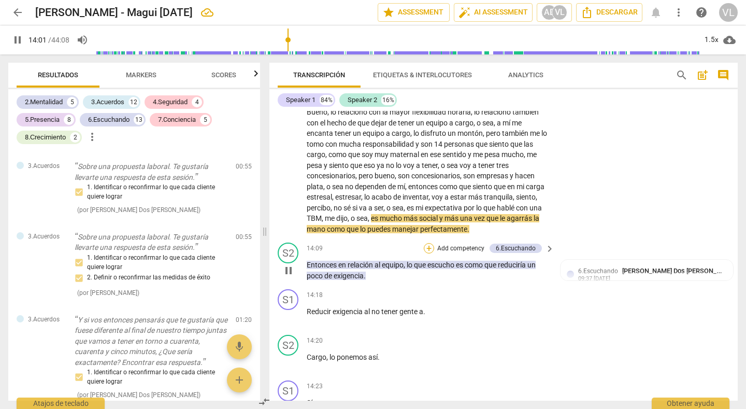
click at [424, 250] on div "+" at bounding box center [429, 248] width 10 height 10
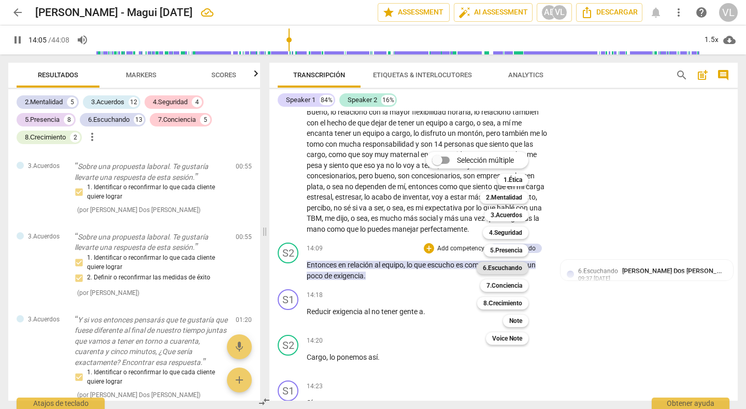
click at [498, 269] on b "6.Escuchando" at bounding box center [502, 268] width 39 height 12
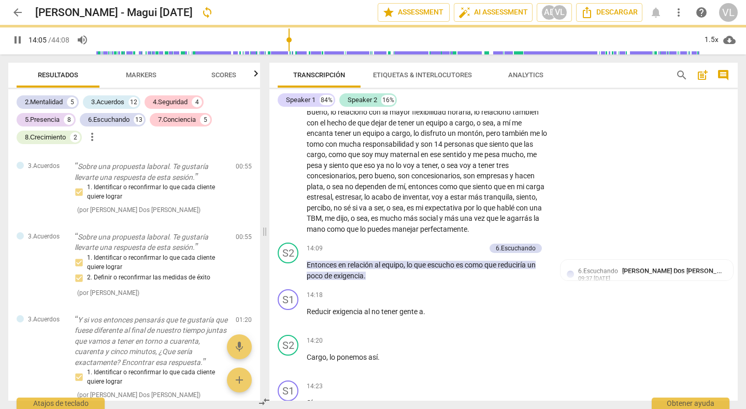
type input "847"
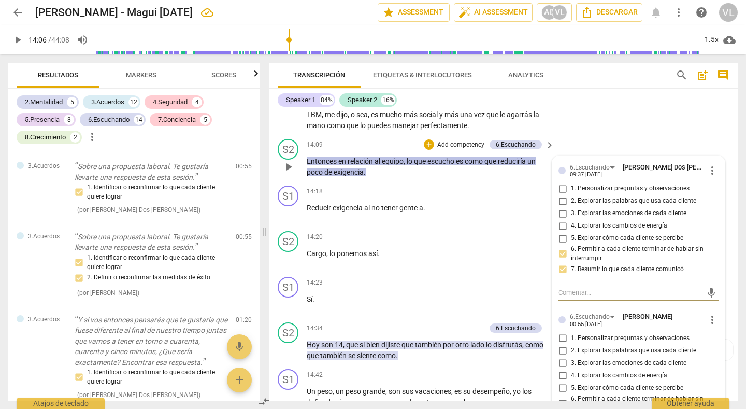
scroll to position [3006, 0]
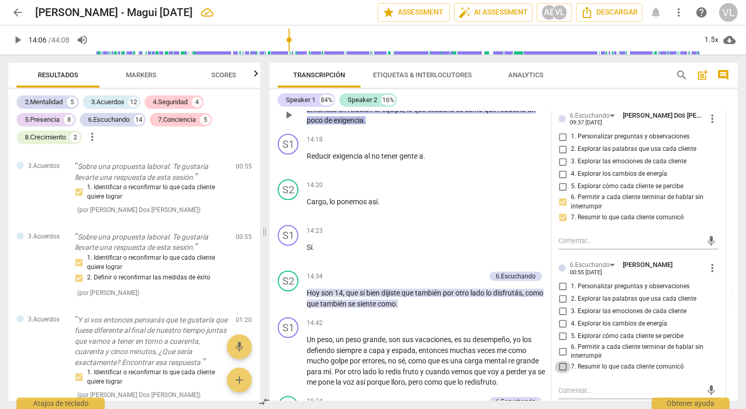
click at [563, 366] on input "7. Resumir lo que cada cliente comunicó" at bounding box center [562, 367] width 17 height 12
checkbox input "true"
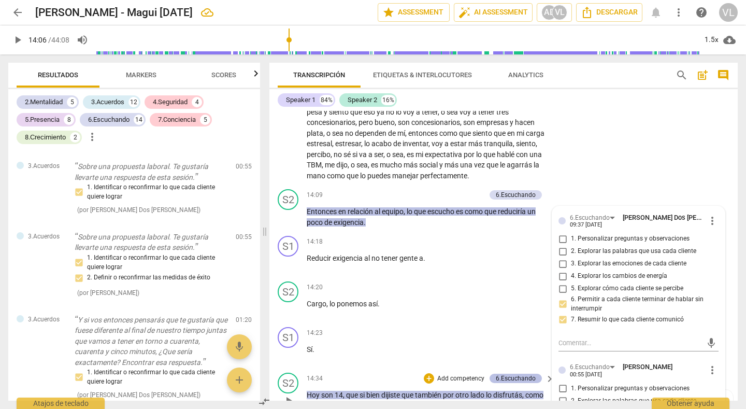
scroll to position [2902, 0]
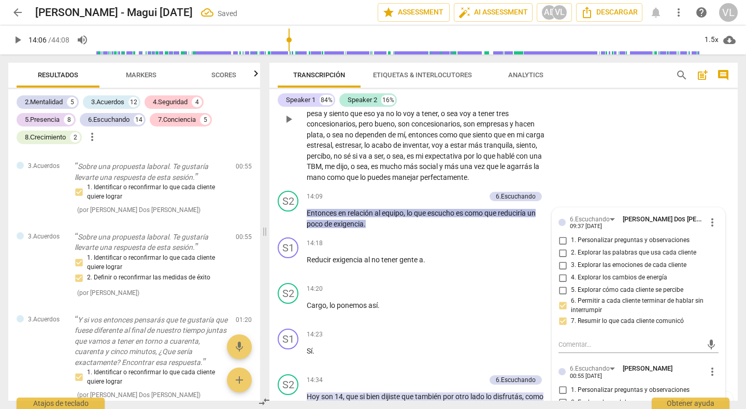
click at [592, 170] on div "S1 play_arrow pause 12:49 + Add competency keyboard_arrow_right Bueno , lo rela…" at bounding box center [503, 110] width 468 height 153
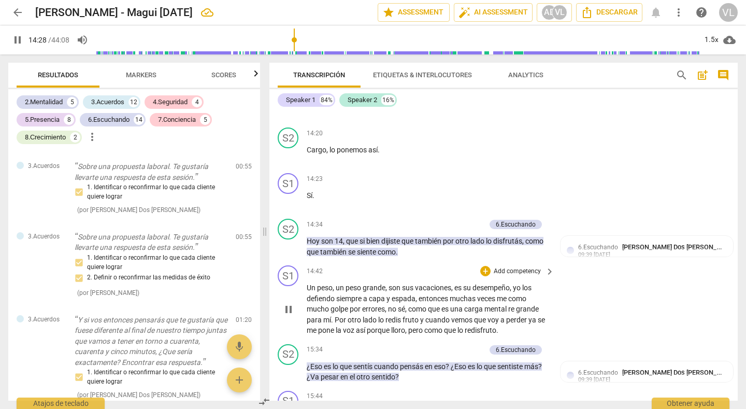
scroll to position [3109, 0]
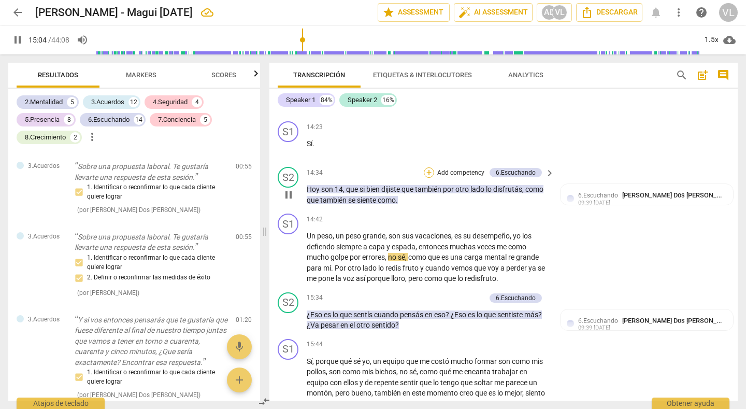
click at [425, 170] on div "+" at bounding box center [429, 172] width 10 height 10
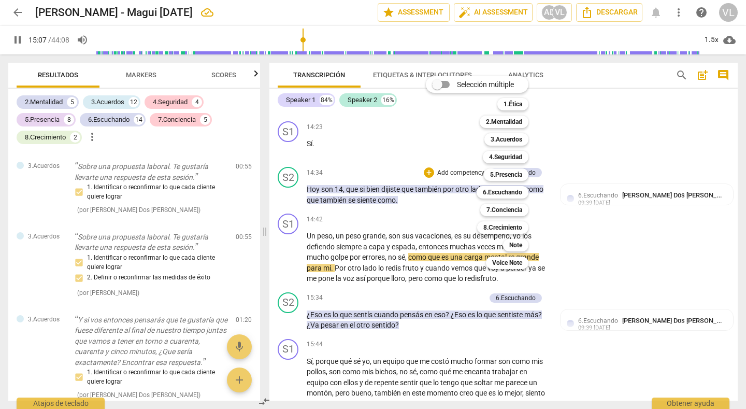
click at [506, 192] on b "6.Escuchando" at bounding box center [502, 192] width 39 height 12
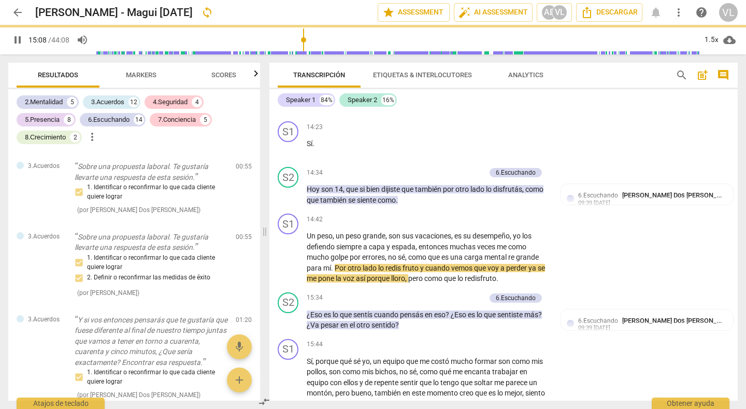
type input "910"
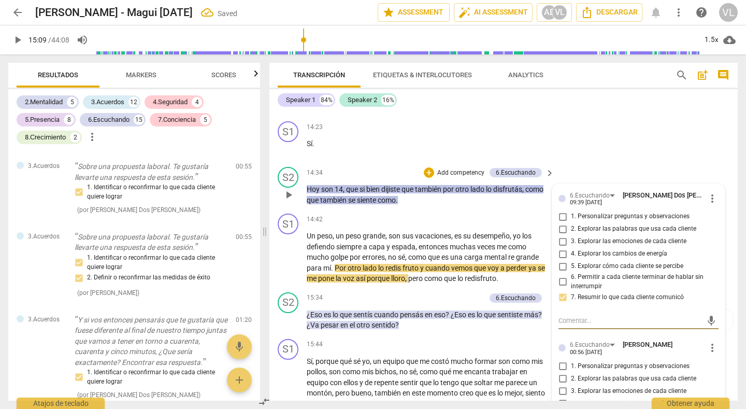
scroll to position [3213, 0]
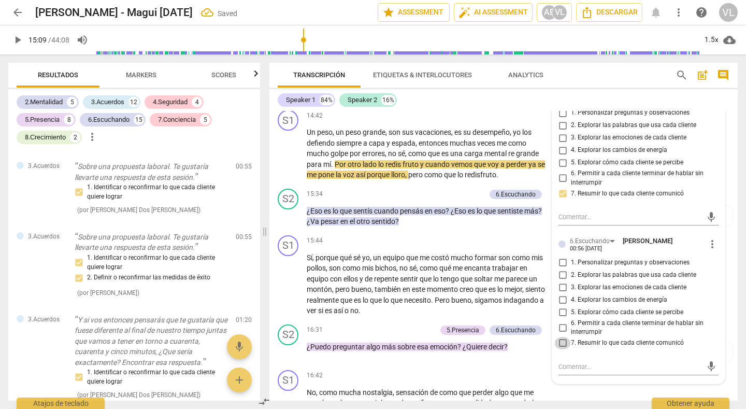
click at [561, 342] on input "7. Resumir lo que cada cliente comunicó" at bounding box center [562, 343] width 17 height 12
checkbox input "true"
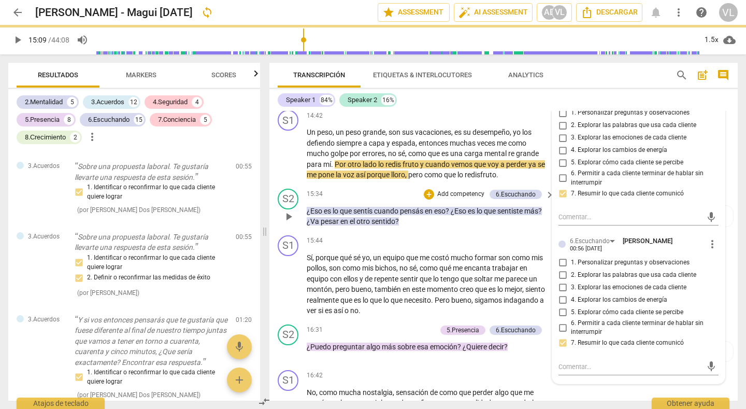
click at [726, 195] on div "S2 play_arrow pause 15:34 + Add competency 6.Escuchando keyboard_arrow_right ¿E…" at bounding box center [503, 207] width 468 height 47
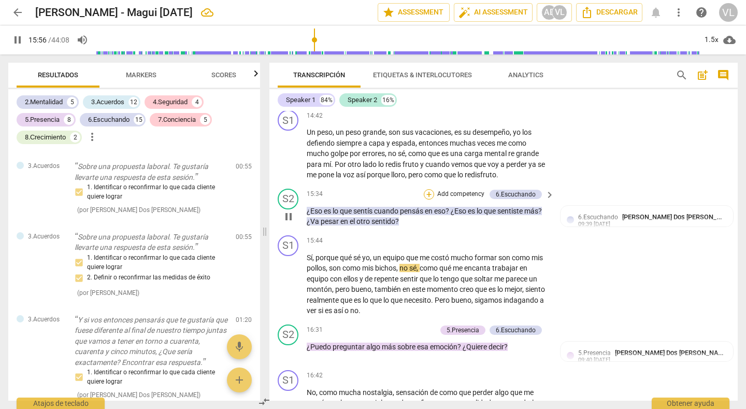
click at [427, 196] on div "+" at bounding box center [429, 194] width 10 height 10
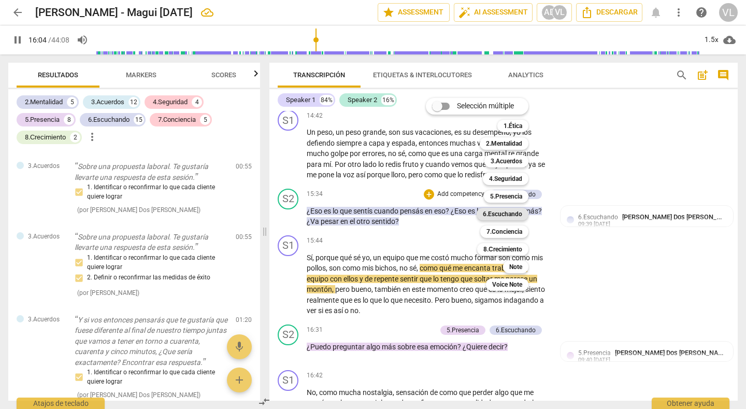
click at [501, 213] on b "6.Escuchando" at bounding box center [502, 214] width 39 height 12
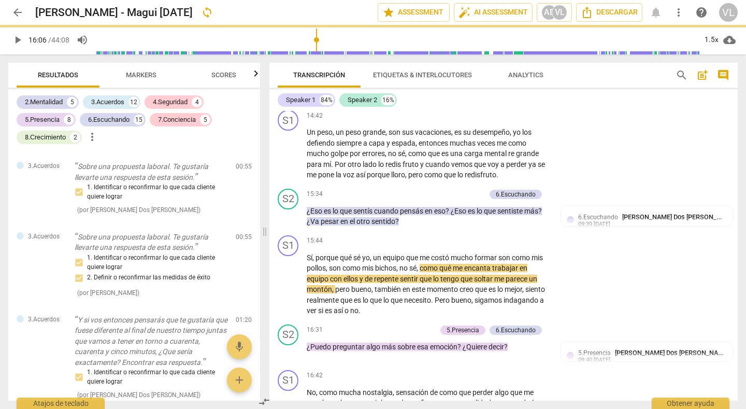
type input "966"
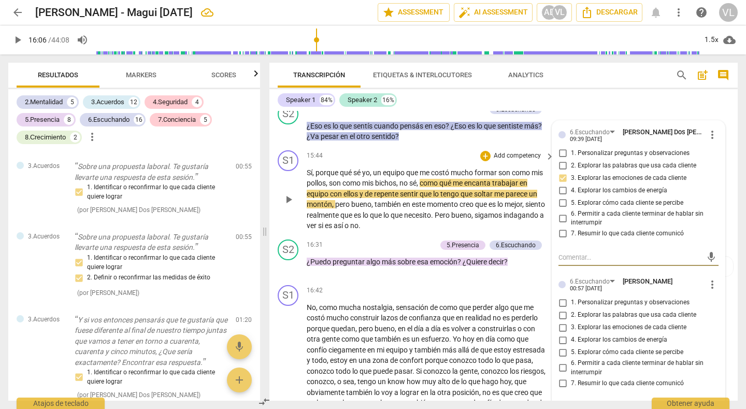
scroll to position [3317, 0]
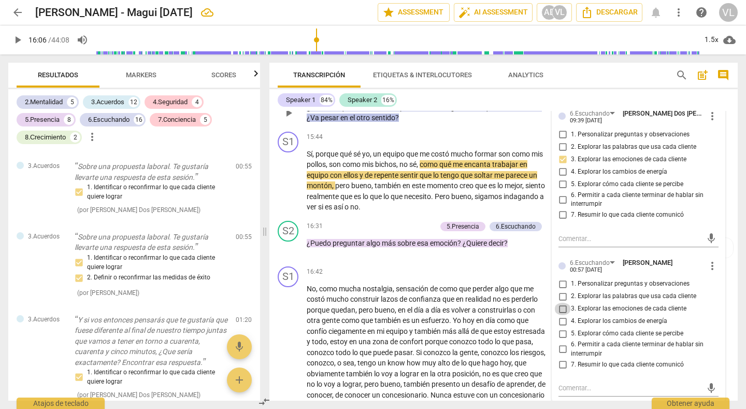
click at [561, 308] on input "3. Explorar las emociones de cada cliente" at bounding box center [562, 309] width 17 height 12
checkbox input "true"
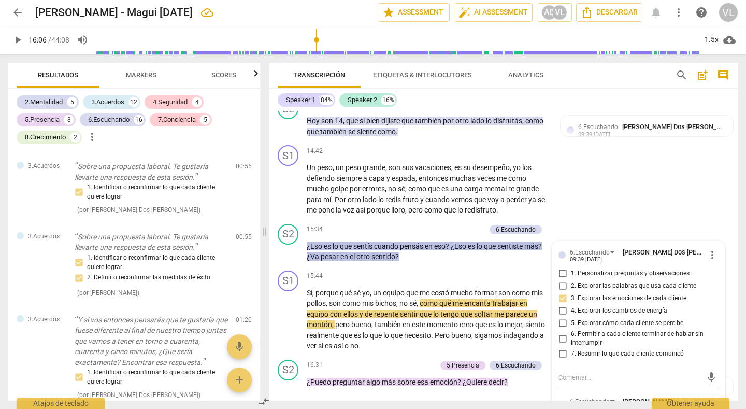
scroll to position [3161, 0]
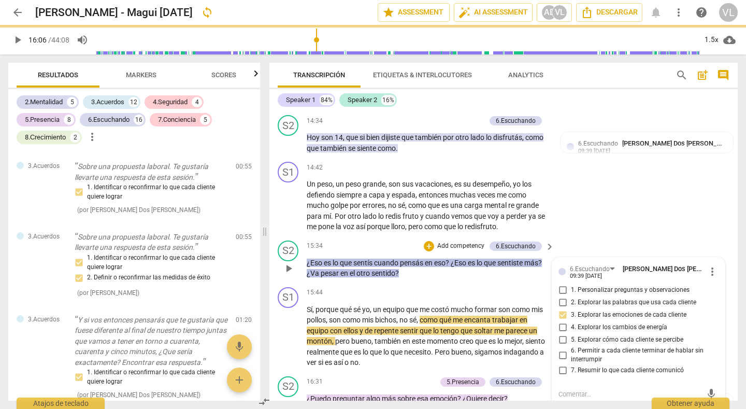
click at [400, 249] on div "15:34 + Add competency 6.Escuchando keyboard_arrow_right" at bounding box center [431, 245] width 249 height 11
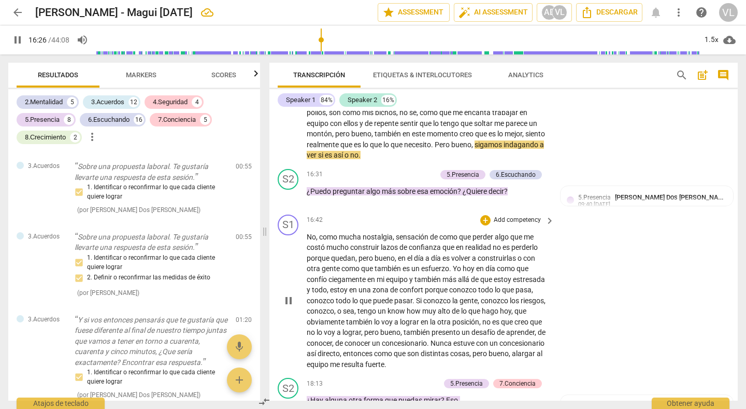
scroll to position [3420, 0]
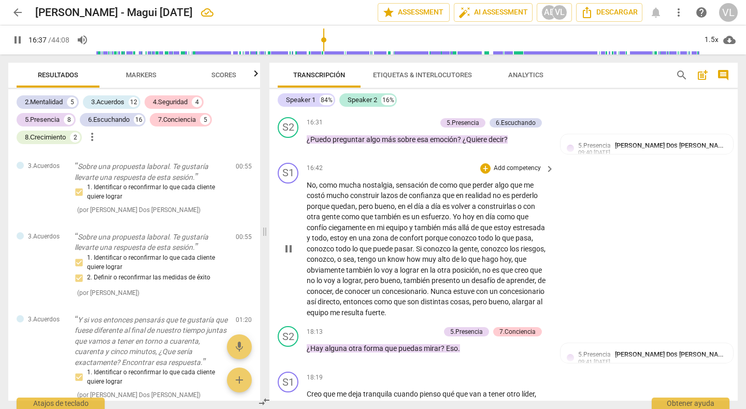
click at [400, 162] on div "S1 play_arrow pause 16:42 + Add competency keyboard_arrow_right No , como mucha…" at bounding box center [503, 241] width 468 height 164
click at [376, 124] on div "+" at bounding box center [380, 123] width 10 height 10
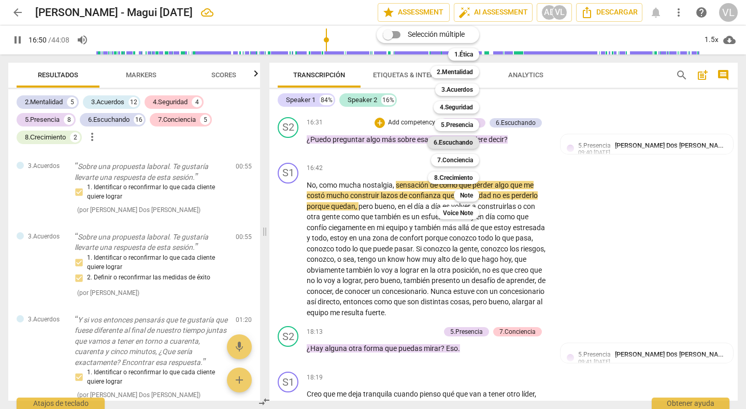
click at [446, 142] on b "6.Escuchando" at bounding box center [453, 142] width 39 height 12
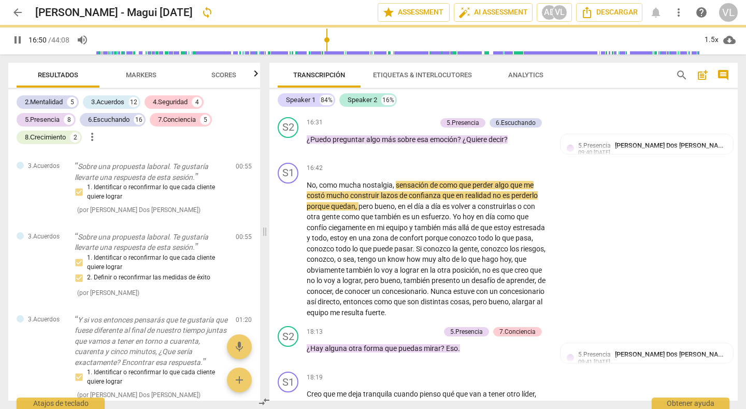
type input "1011"
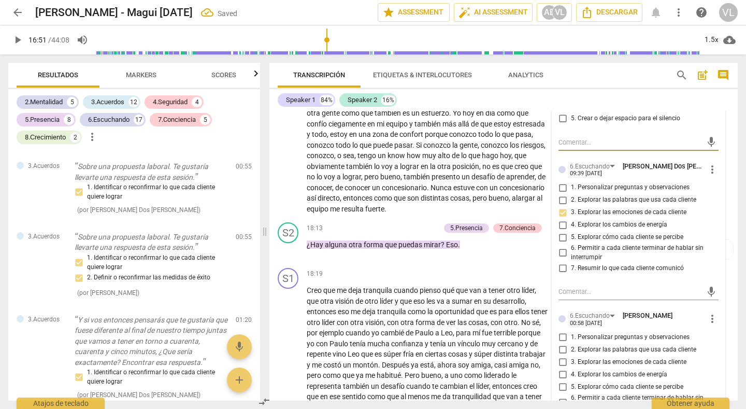
scroll to position [3576, 0]
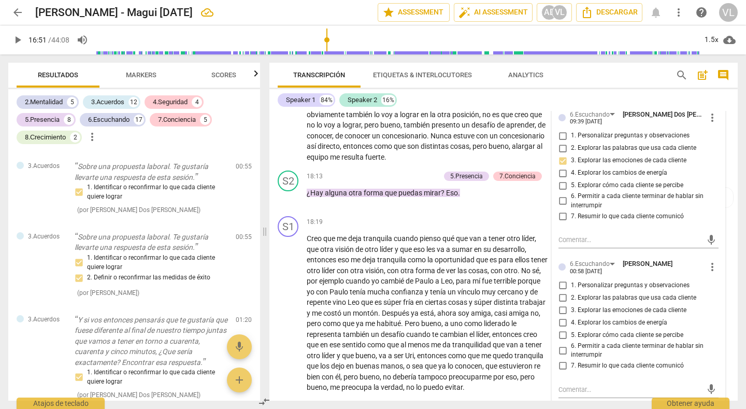
click at [561, 309] on input "3. Explorar las emociones de cada cliente" at bounding box center [562, 310] width 17 height 12
checkbox input "true"
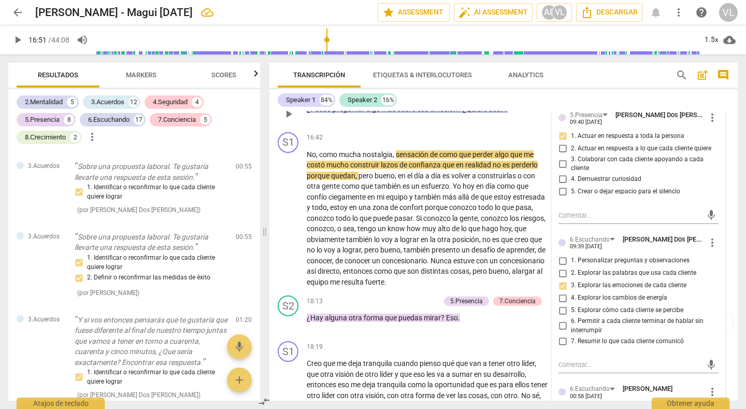
scroll to position [3420, 0]
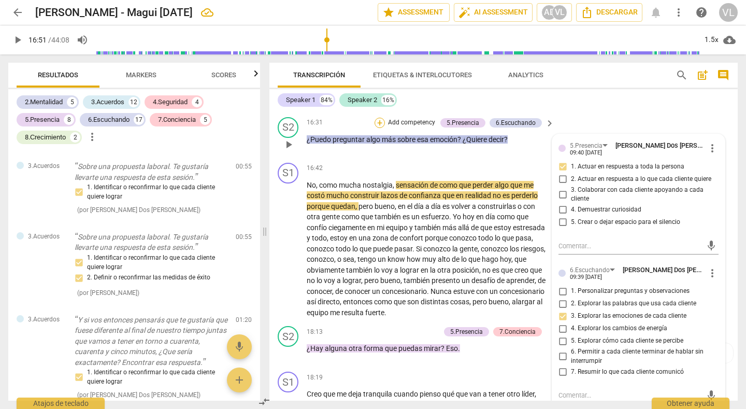
click at [379, 122] on div "+" at bounding box center [380, 123] width 10 height 10
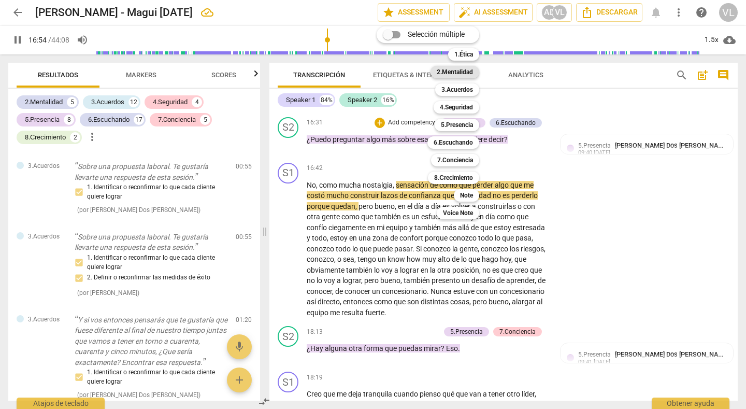
click at [464, 75] on b "2.Mentalidad" at bounding box center [455, 72] width 36 height 12
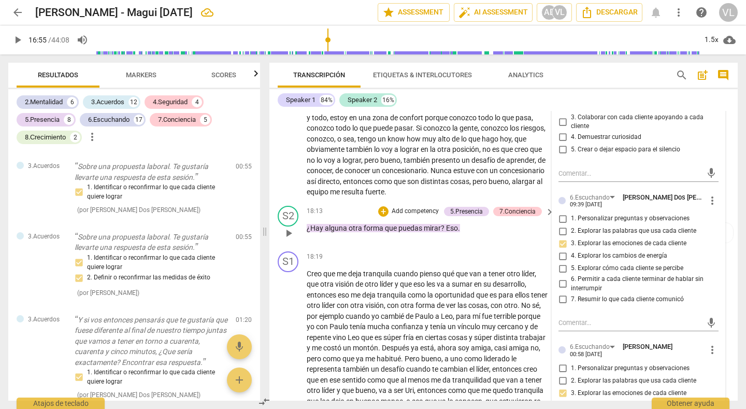
scroll to position [3524, 0]
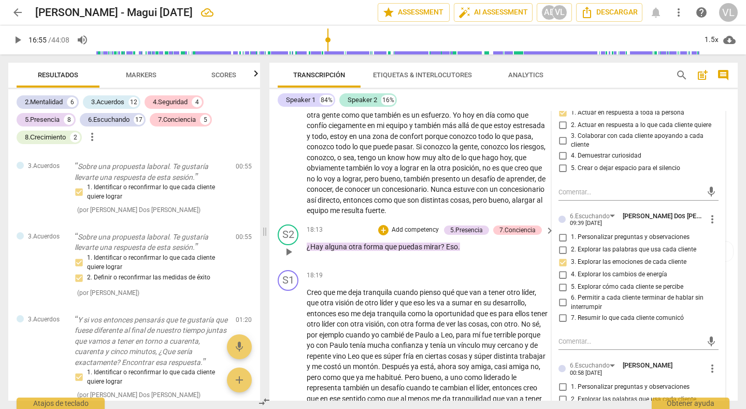
click at [493, 252] on div "18:13 + Add competency 5.Presencia 7.Conciencia keyboard_arrow_right ¿Hay algun…" at bounding box center [431, 242] width 249 height 37
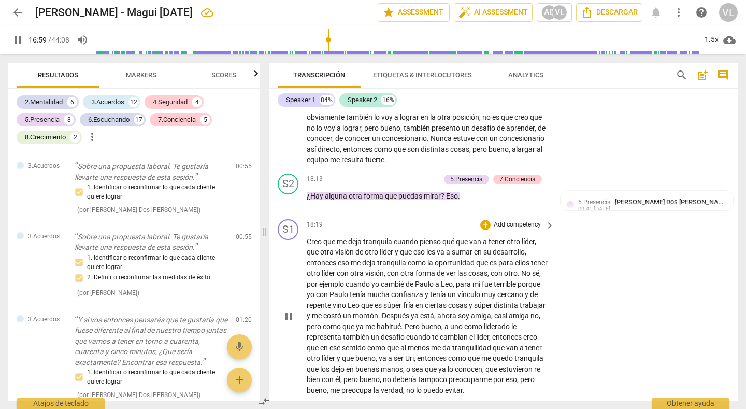
scroll to position [3420, 0]
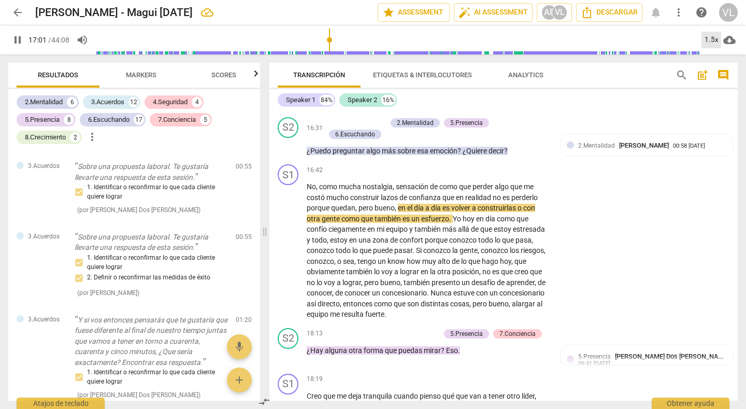
click at [709, 37] on div "1.5x" at bounding box center [711, 40] width 20 height 17
click at [711, 119] on li "2x" at bounding box center [718, 120] width 35 height 20
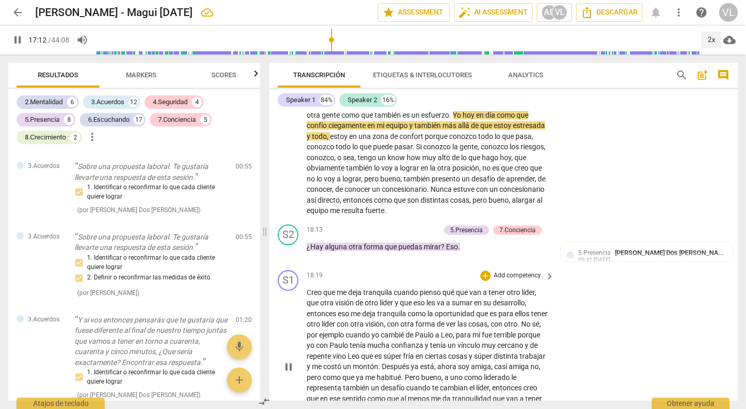
scroll to position [3576, 0]
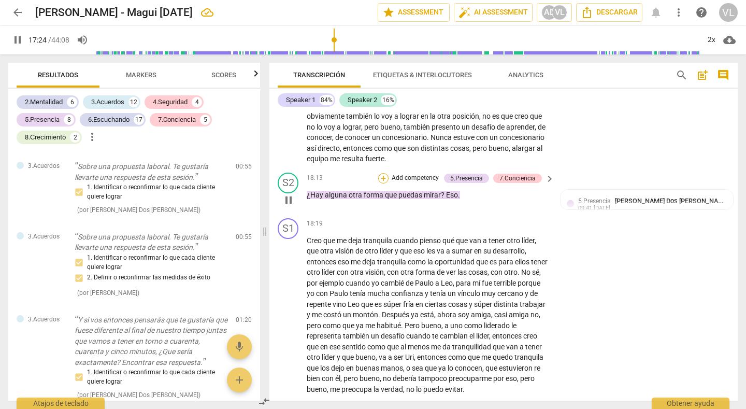
click at [380, 178] on div "+" at bounding box center [383, 178] width 10 height 10
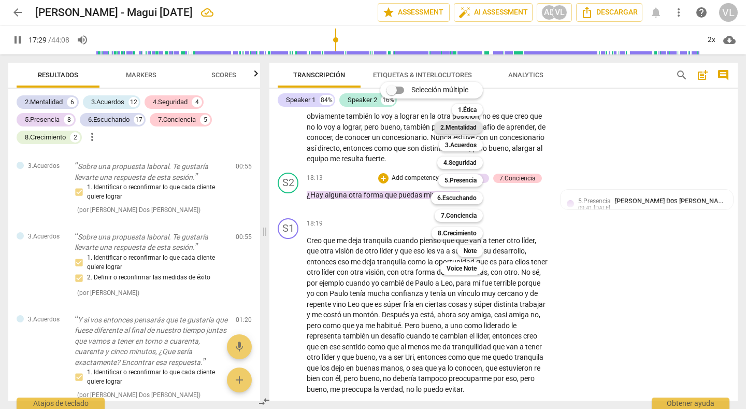
click at [467, 129] on b "2.Mentalidad" at bounding box center [458, 127] width 36 height 12
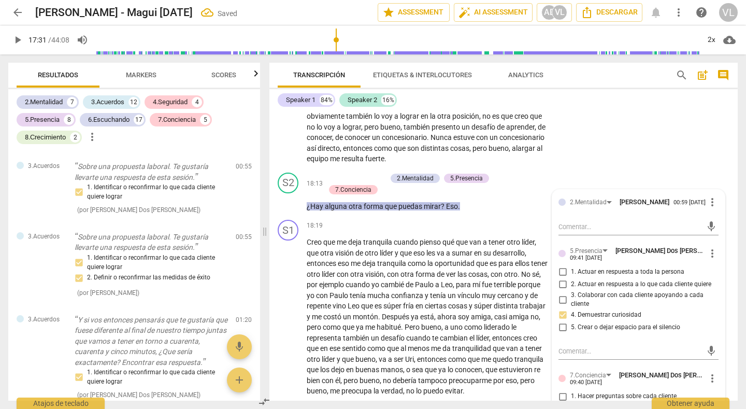
click at [611, 145] on div "S1 play_arrow pause 16:42 + Add competency keyboard_arrow_right No , como mucha…" at bounding box center [503, 87] width 468 height 164
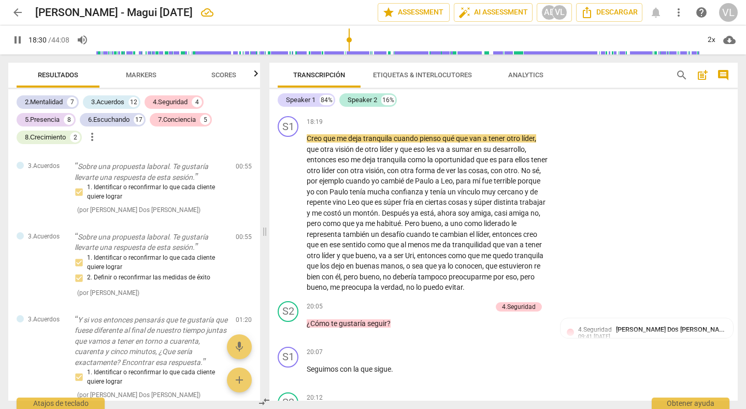
scroll to position [3731, 0]
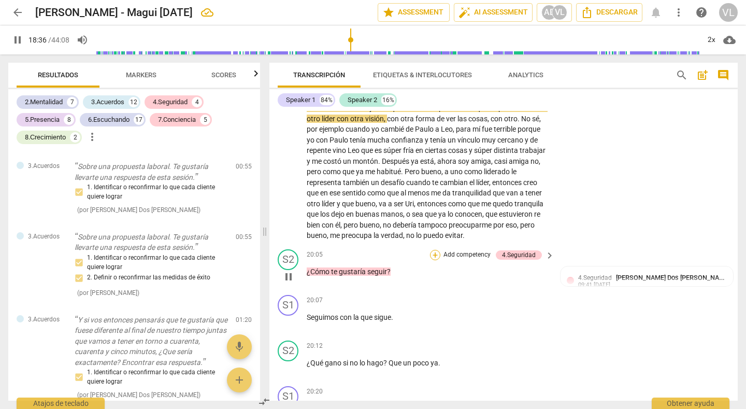
click at [431, 260] on div "+" at bounding box center [435, 255] width 10 height 10
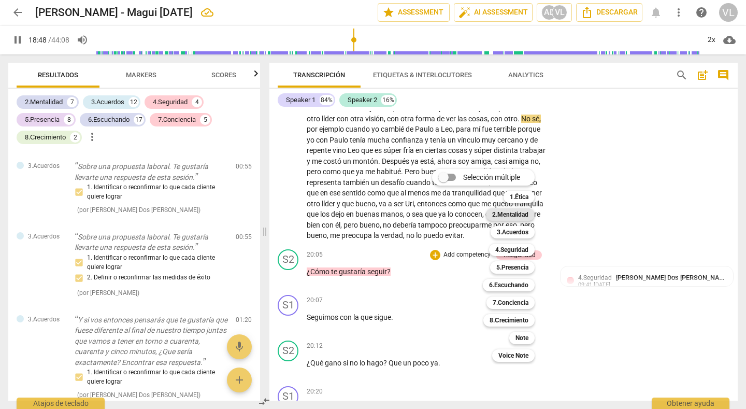
click at [515, 213] on b "2.Mentalidad" at bounding box center [510, 214] width 36 height 12
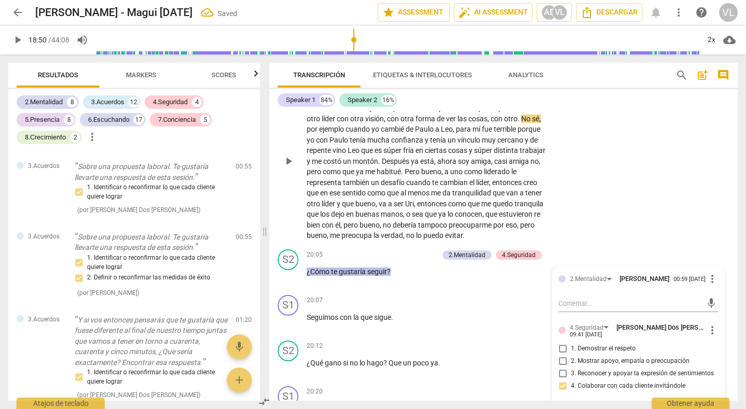
click at [632, 208] on div "S1 play_arrow pause 18:19 + Add competency keyboard_arrow_right Creo que me dej…" at bounding box center [503, 152] width 468 height 185
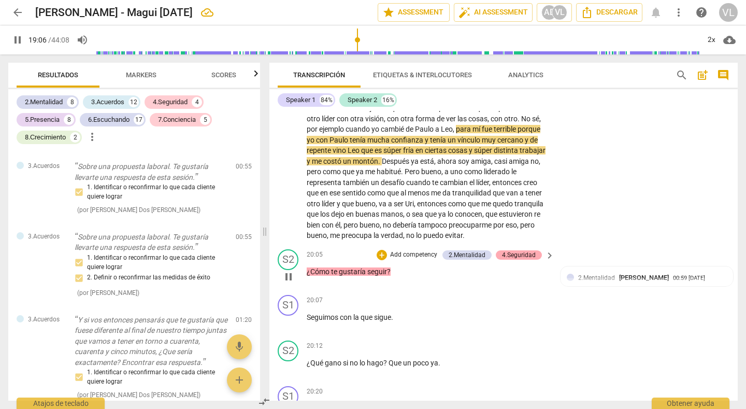
click at [535, 260] on div "4.Seguridad" at bounding box center [519, 254] width 46 height 9
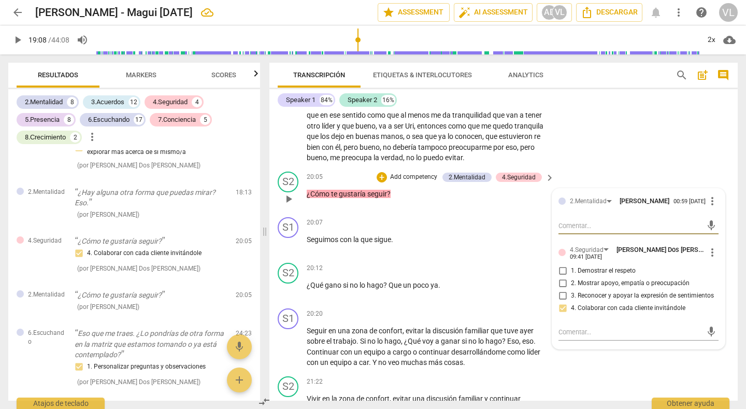
scroll to position [3835, 0]
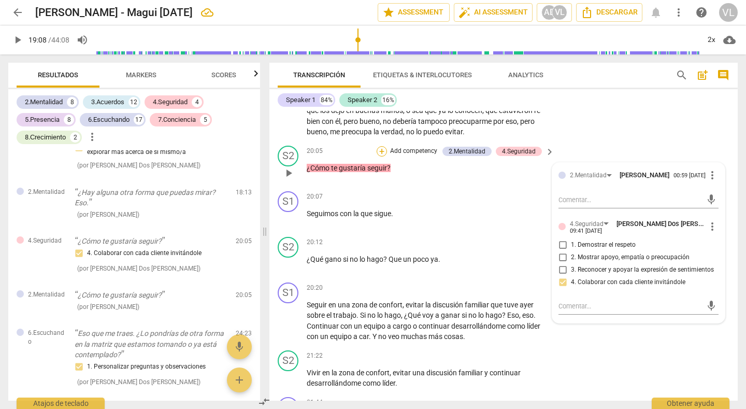
click at [378, 156] on div "+" at bounding box center [382, 151] width 10 height 10
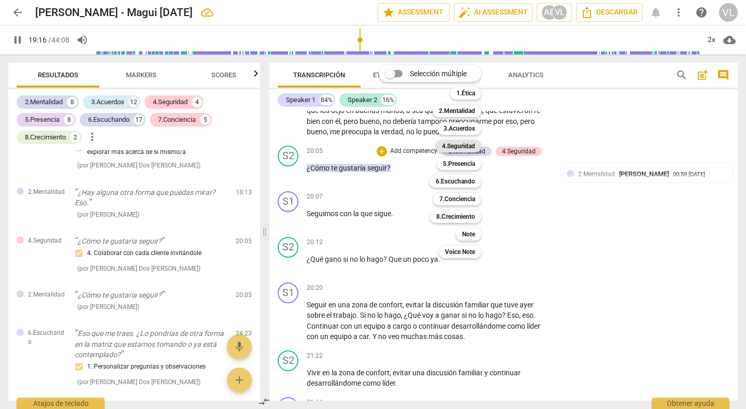
click at [461, 147] on b "4.Seguridad" at bounding box center [458, 146] width 33 height 12
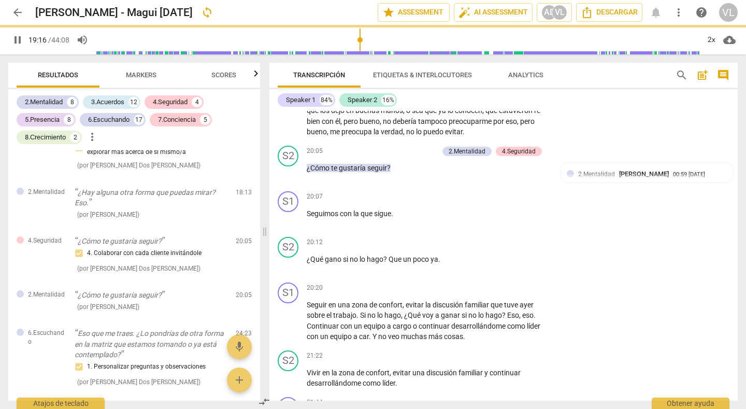
type input "1158"
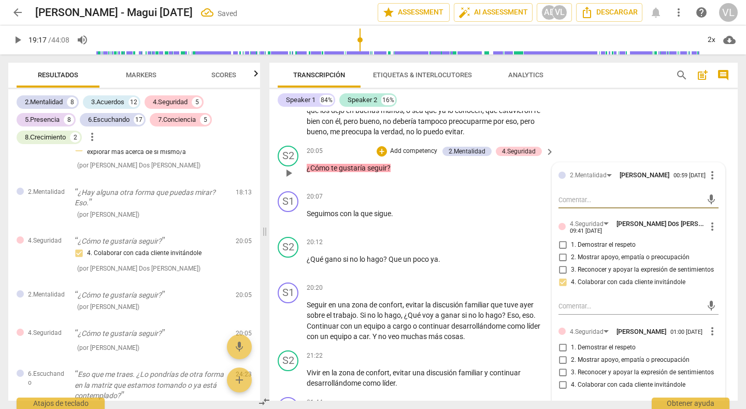
scroll to position [3938, 0]
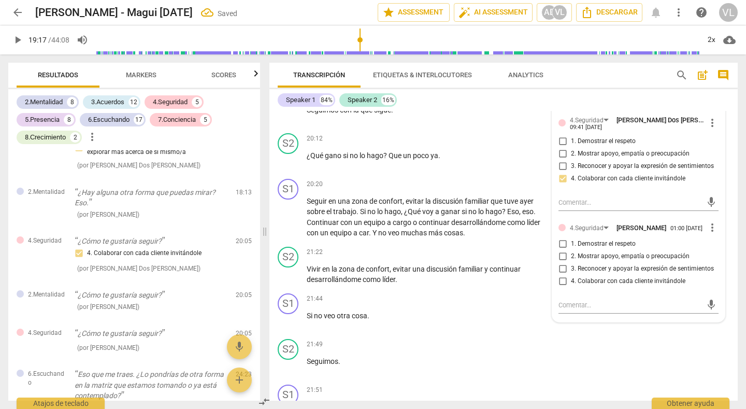
click at [559, 288] on input "4. Colaborar con cada cliente invitándole" at bounding box center [562, 281] width 17 height 12
checkbox input "true"
click at [495, 170] on div "20:12 + Add competency keyboard_arrow_right ¿Qué gano si no lo hago ? Que un po…" at bounding box center [431, 151] width 249 height 37
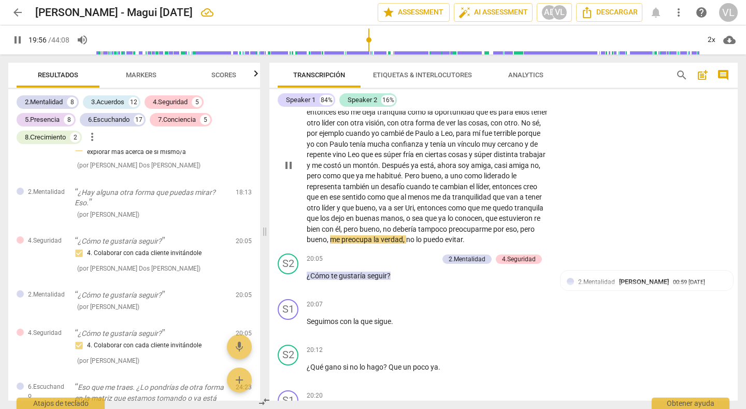
scroll to position [3891, 0]
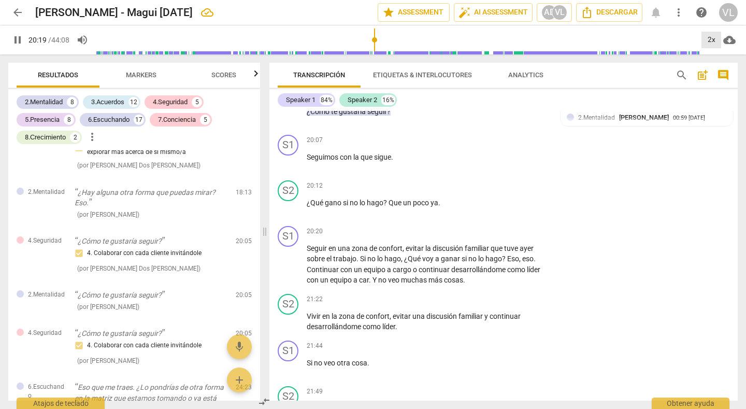
click at [709, 41] on div "2x" at bounding box center [711, 40] width 20 height 17
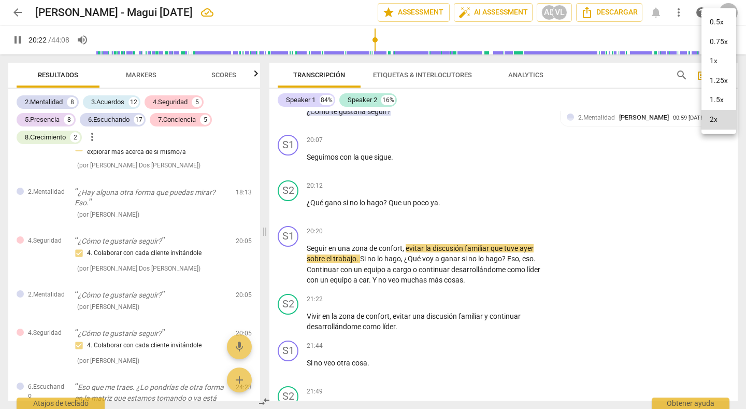
click at [710, 98] on li "1.5x" at bounding box center [718, 100] width 35 height 20
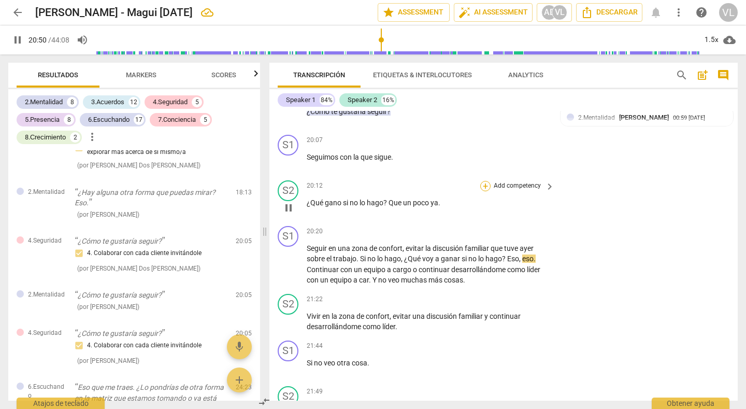
click at [485, 191] on div "+" at bounding box center [485, 186] width 10 height 10
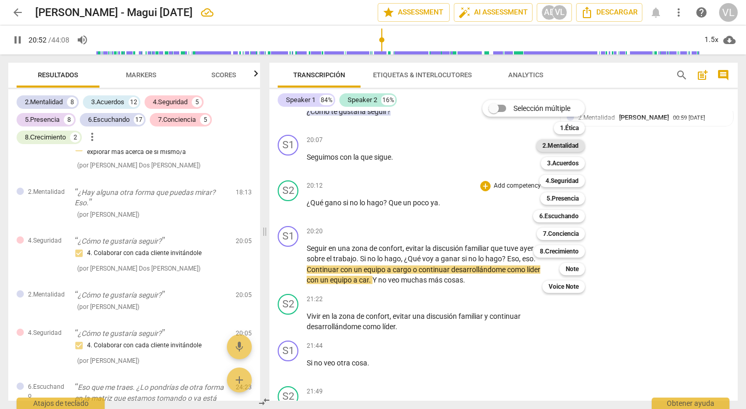
click at [561, 147] on b "2.Mentalidad" at bounding box center [560, 145] width 36 height 12
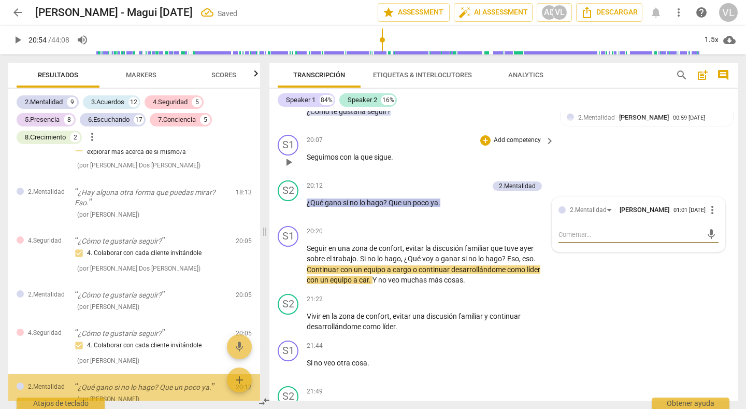
click at [517, 145] on p "Add competency" at bounding box center [517, 140] width 49 height 9
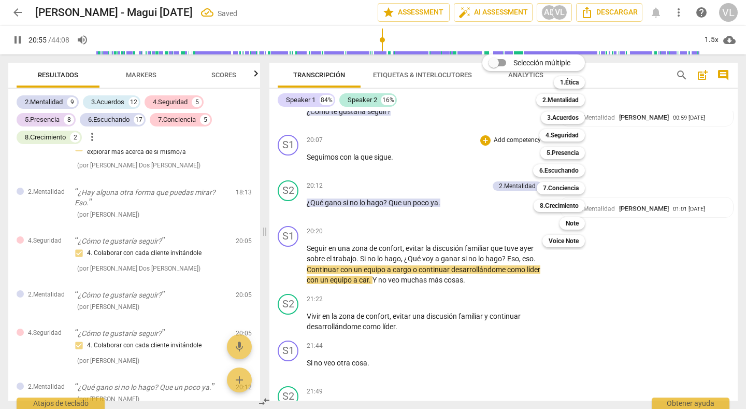
click at [503, 237] on div "Selección múltiple m 1.Ética 1 2.Mentalidad 2 3.Acuerdos 3 4.Seguridad 4 5.Pres…" at bounding box center [541, 151] width 126 height 198
click at [644, 314] on div at bounding box center [373, 204] width 746 height 409
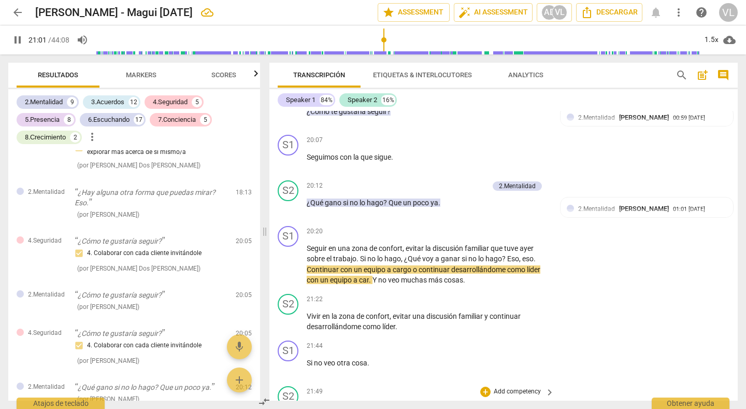
scroll to position [3995, 0]
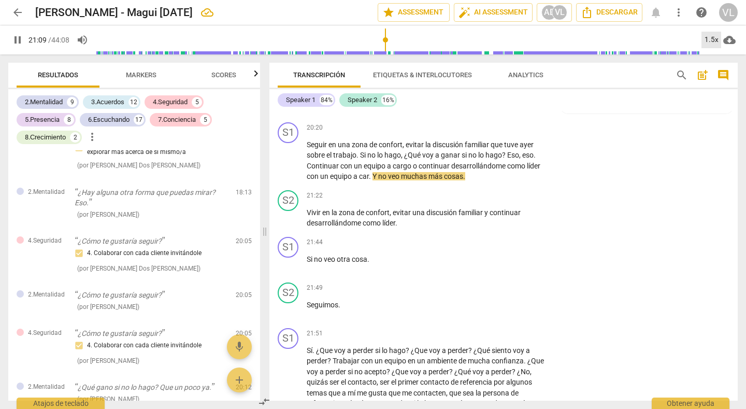
click at [708, 38] on div "1.5x" at bounding box center [711, 40] width 20 height 17
click at [712, 114] on li "2x" at bounding box center [718, 120] width 35 height 20
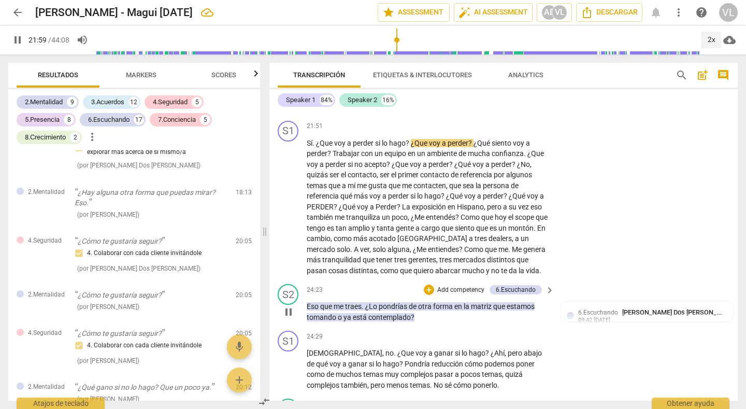
scroll to position [4306, 0]
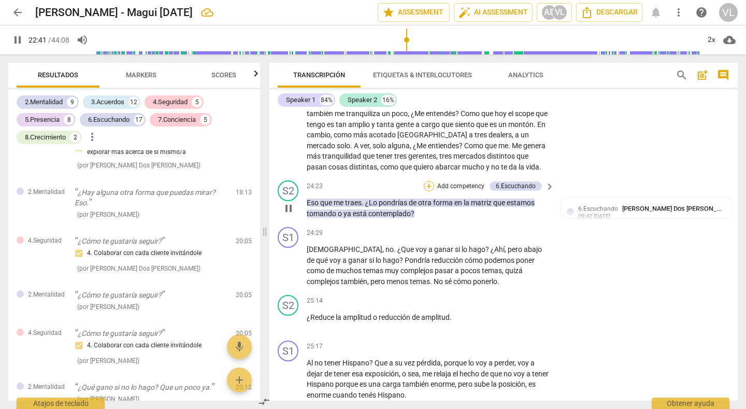
click at [428, 191] on div "+" at bounding box center [429, 186] width 10 height 10
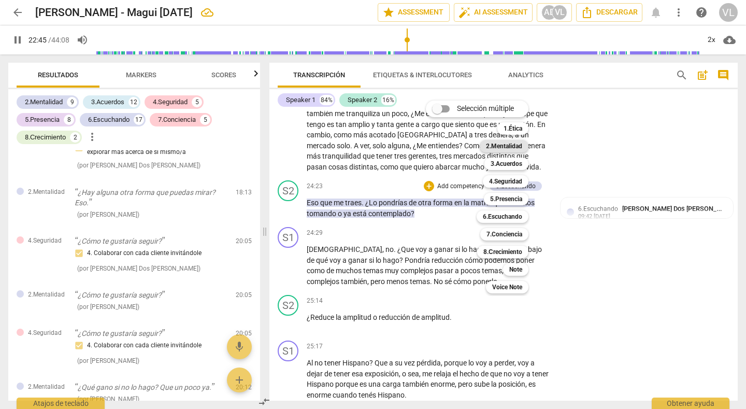
click at [501, 147] on b "2.Mentalidad" at bounding box center [504, 146] width 36 height 12
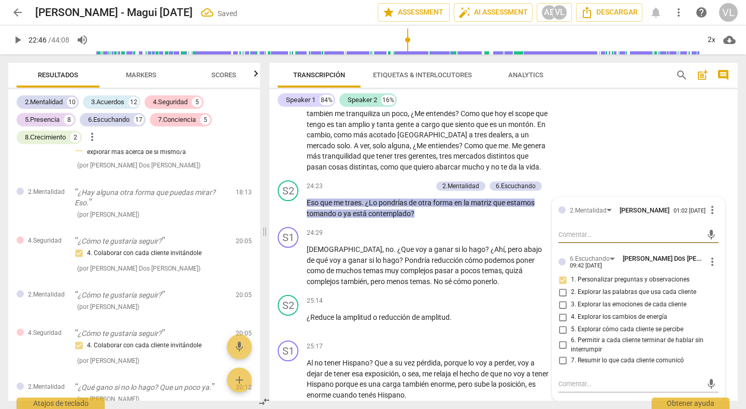
click at [585, 177] on div "S1 play_arrow pause 21:51 + Add competency keyboard_arrow_right Sí . ¿Que voy a…" at bounding box center [503, 95] width 468 height 164
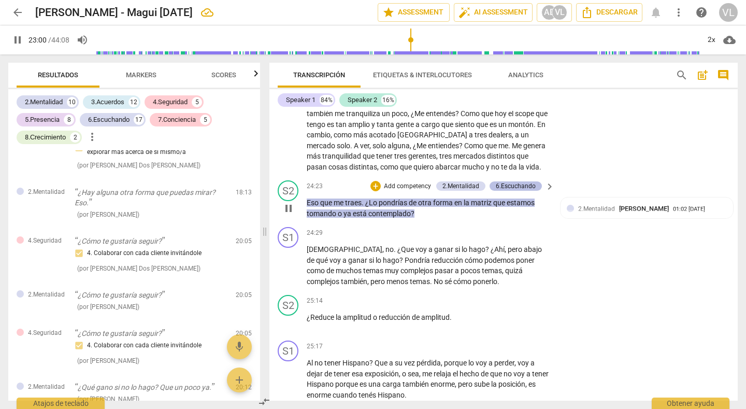
click at [529, 191] on div "6.Escuchando" at bounding box center [516, 185] width 40 height 9
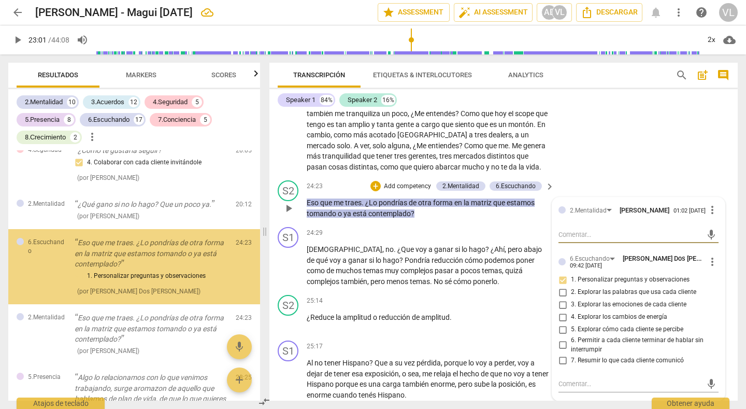
scroll to position [2747, 0]
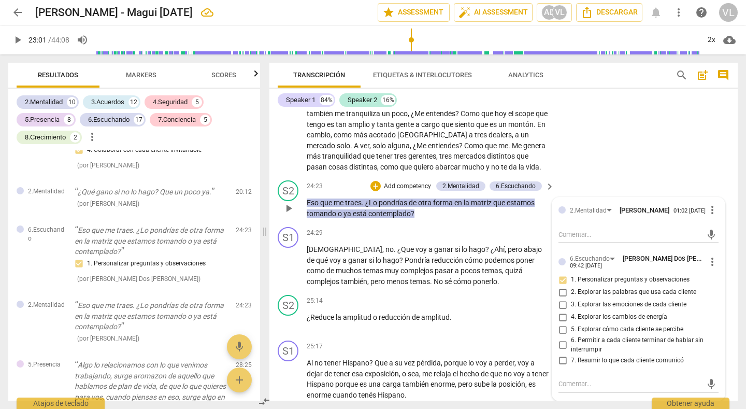
click at [436, 223] on div "S2 play_arrow pause 24:23 + Add competency 2.Mentalidad 6.Escuchando keyboard_a…" at bounding box center [503, 199] width 468 height 47
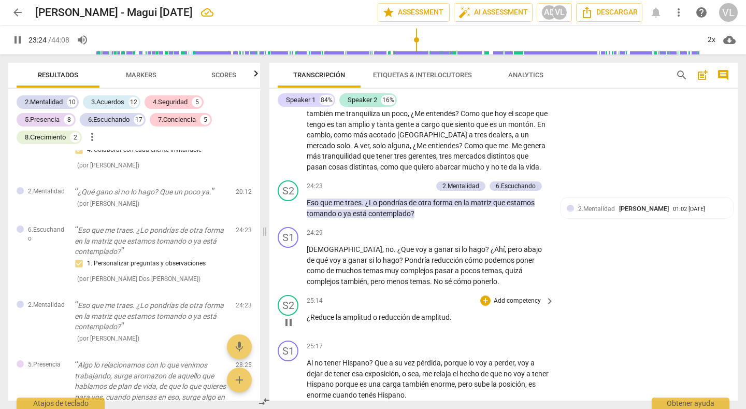
scroll to position [4357, 0]
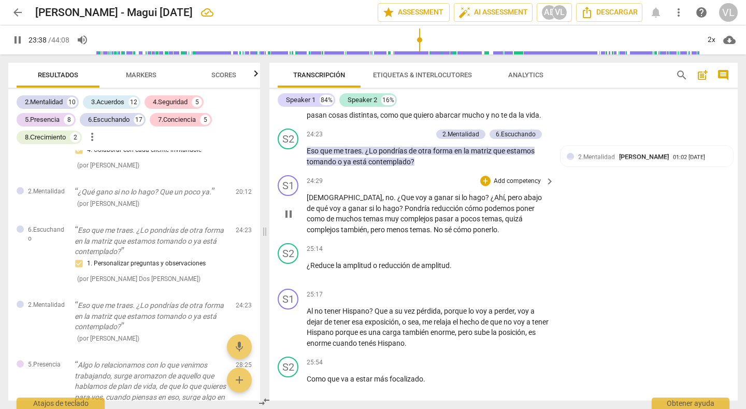
click at [286, 220] on span "pause" at bounding box center [288, 214] width 12 height 12
click at [286, 220] on span "play_arrow" at bounding box center [288, 214] width 12 height 12
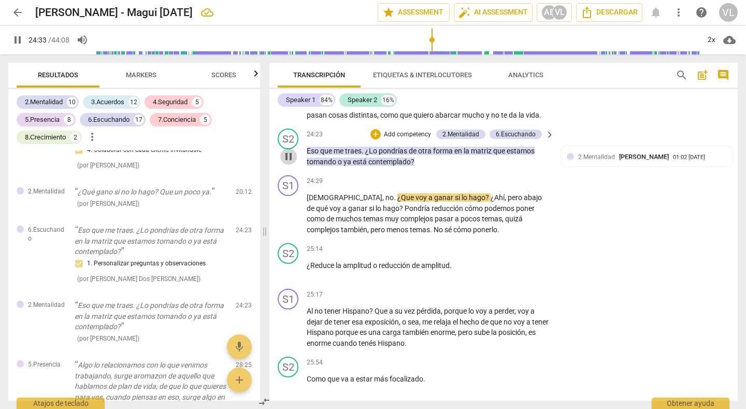
click at [291, 163] on span "pause" at bounding box center [288, 156] width 12 height 12
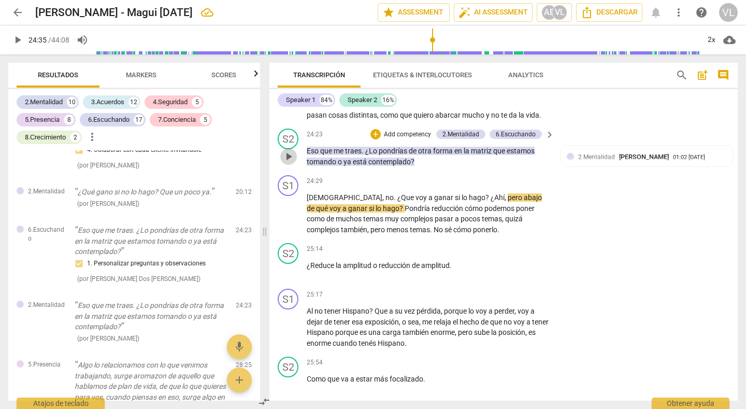
click at [291, 163] on span "play_arrow" at bounding box center [288, 156] width 12 height 12
click at [708, 40] on div "2x" at bounding box center [711, 40] width 20 height 17
click at [711, 96] on li "1.5x" at bounding box center [718, 100] width 35 height 20
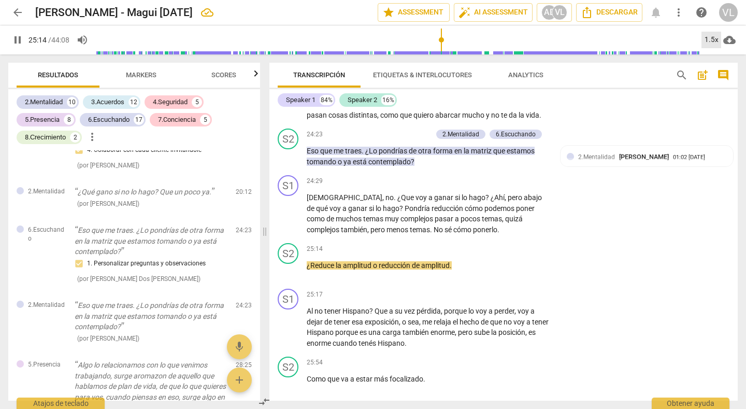
click at [711, 37] on div "1.5x" at bounding box center [711, 40] width 20 height 17
click at [711, 116] on li "2x" at bounding box center [718, 120] width 35 height 20
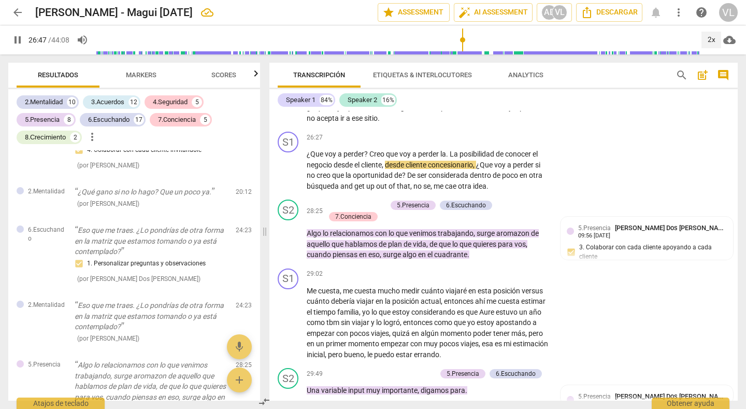
scroll to position [4772, 0]
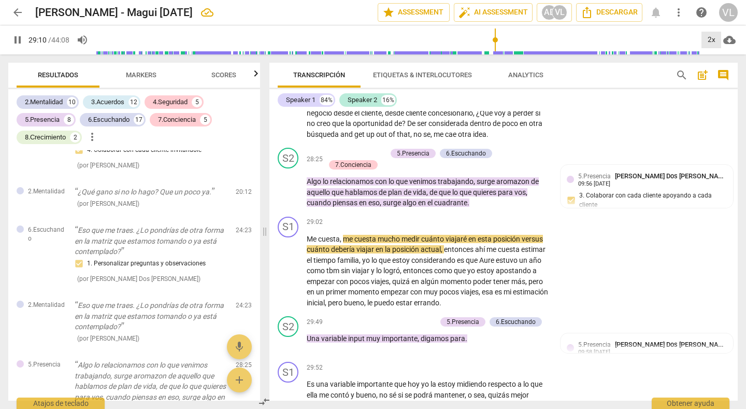
click at [707, 41] on div "2x" at bounding box center [711, 40] width 20 height 17
click at [714, 62] on li "1x" at bounding box center [718, 61] width 35 height 20
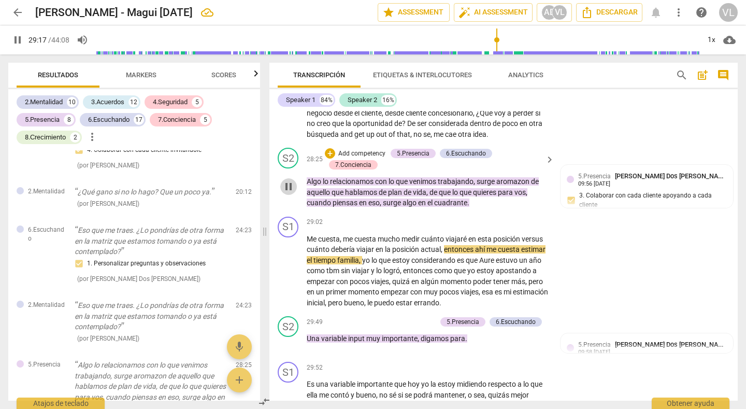
click at [286, 193] on span "pause" at bounding box center [288, 186] width 12 height 12
click at [289, 193] on span "play_arrow" at bounding box center [288, 186] width 12 height 12
click at [327, 159] on div "+" at bounding box center [330, 153] width 10 height 10
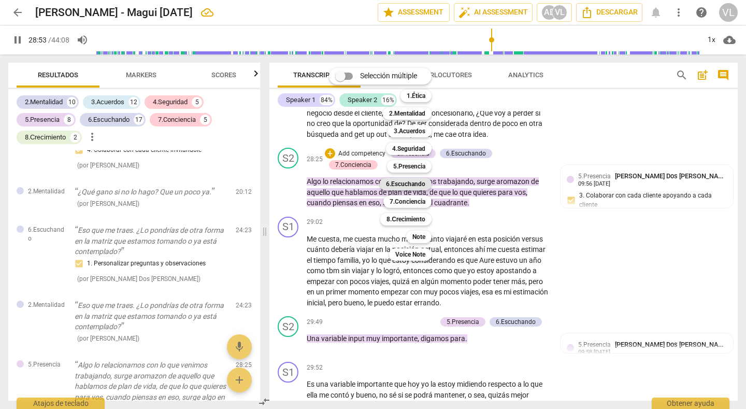
click at [410, 181] on b "6.Escuchando" at bounding box center [405, 184] width 39 height 12
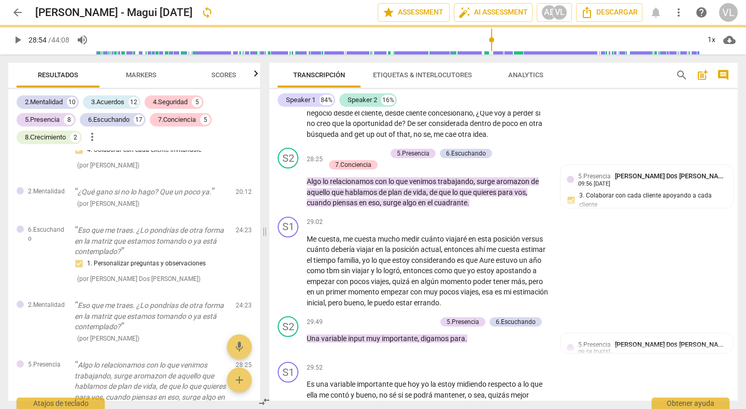
type input "1734"
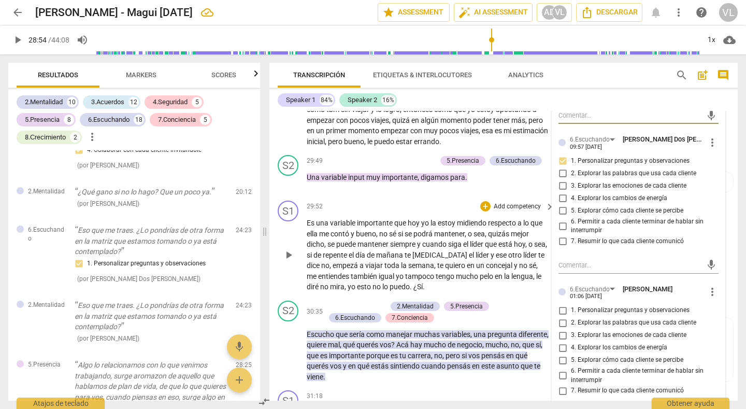
scroll to position [4979, 0]
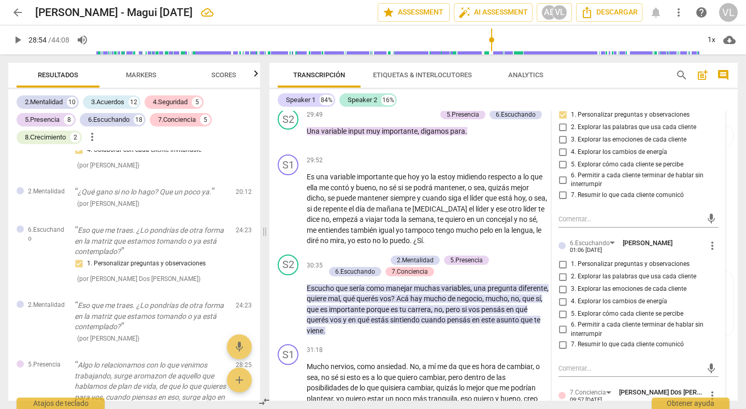
click at [561, 283] on input "2. Explorar las palabras que usa cada cliente" at bounding box center [562, 276] width 17 height 12
checkbox input "true"
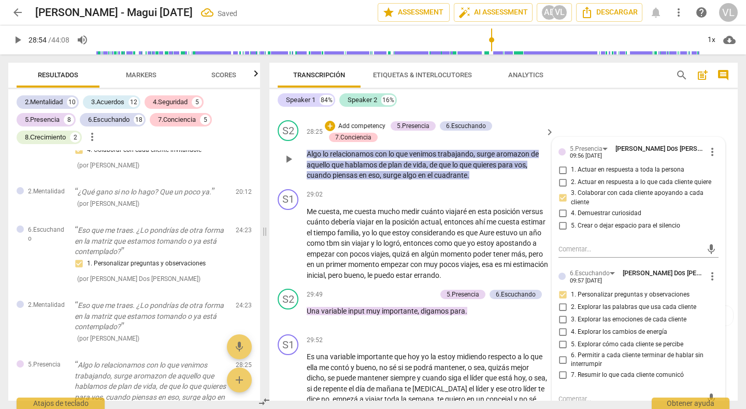
scroll to position [4772, 0]
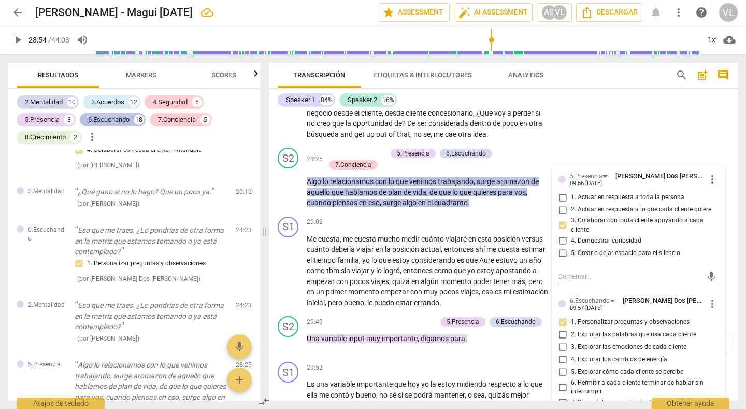
drag, startPoint x: 606, startPoint y: 151, endPoint x: 116, endPoint y: 120, distance: 491.6
click at [606, 144] on div "S1 play_arrow pause 26:27 + Add competency keyboard_arrow_right ¿Que voy a perd…" at bounding box center [503, 110] width 468 height 68
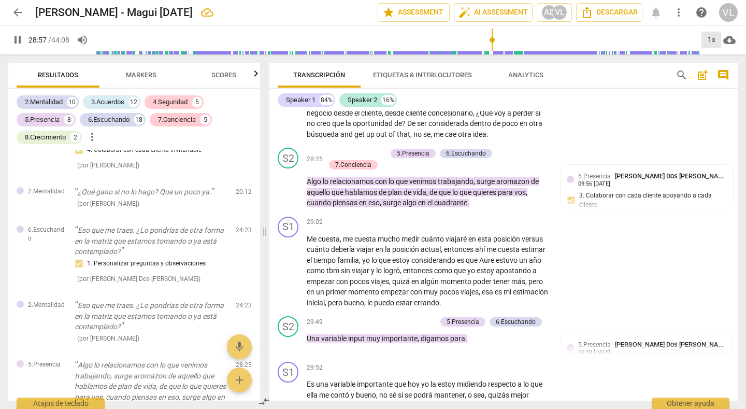
click at [714, 42] on div "1x" at bounding box center [711, 40] width 20 height 17
click at [715, 117] on li "2x" at bounding box center [718, 120] width 35 height 20
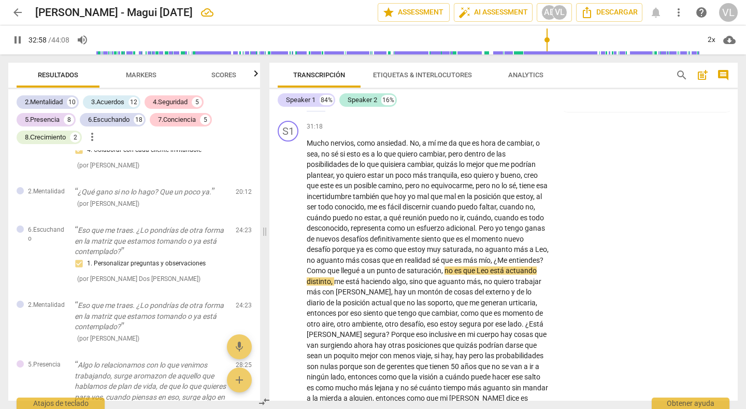
scroll to position [5099, 0]
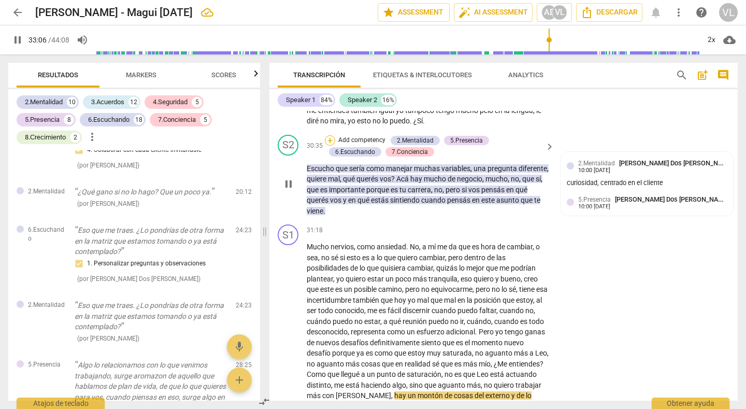
click at [330, 146] on div "+" at bounding box center [330, 140] width 10 height 10
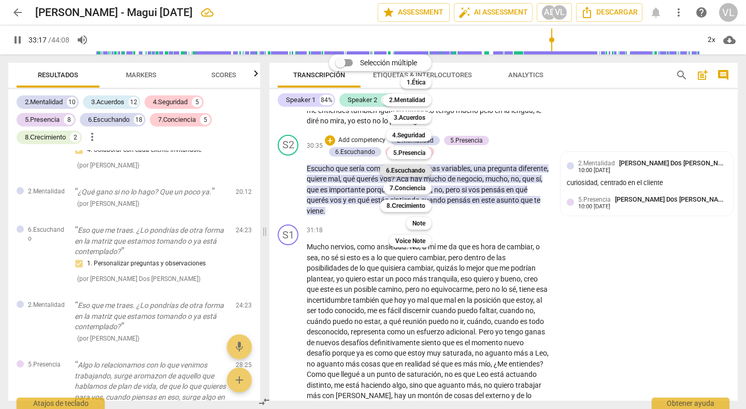
click at [410, 168] on b "6.Escuchando" at bounding box center [405, 170] width 39 height 12
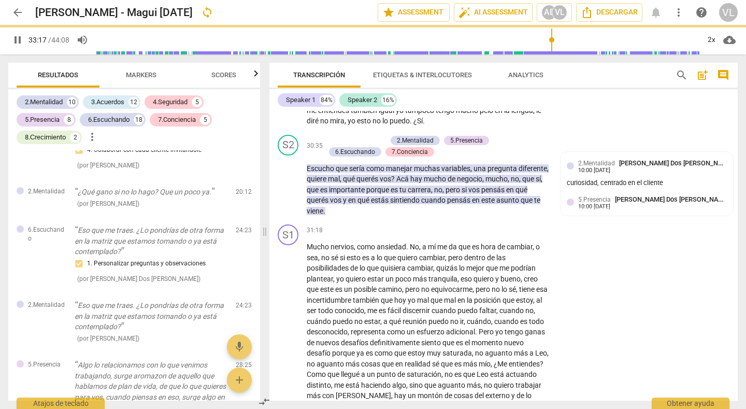
type input "2000"
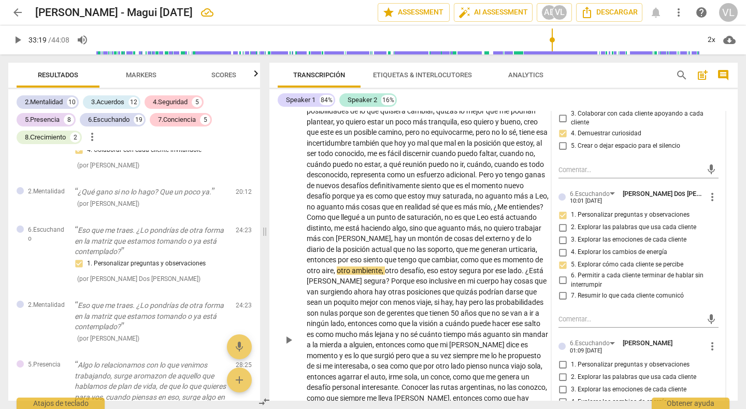
scroll to position [5308, 0]
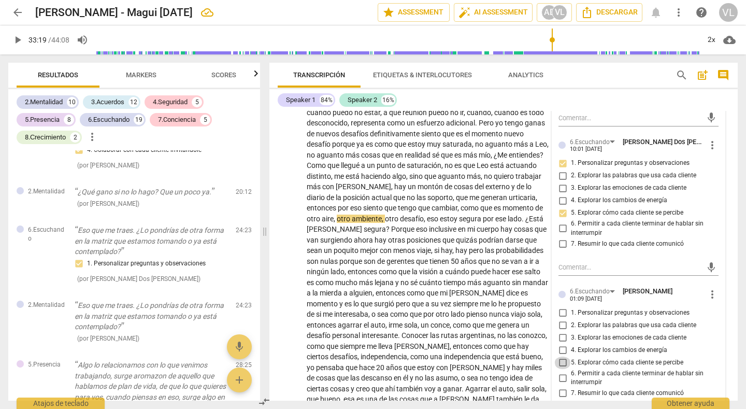
click at [560, 369] on input "5. Explorar cómo cada cliente se percibe" at bounding box center [562, 362] width 17 height 12
checkbox input "true"
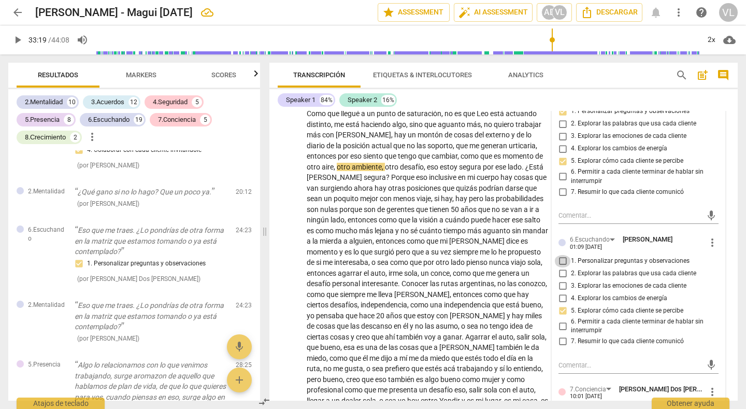
click at [557, 267] on input "1. Personalizar preguntas y observaciones" at bounding box center [562, 261] width 17 height 12
checkbox input "true"
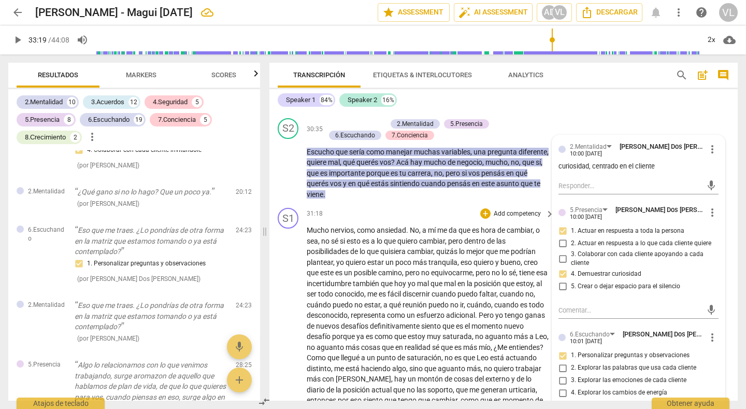
scroll to position [5100, 0]
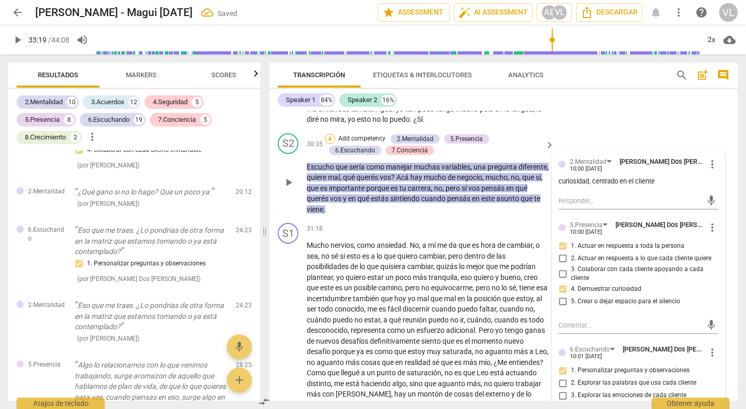
click at [327, 144] on div "+" at bounding box center [330, 139] width 10 height 10
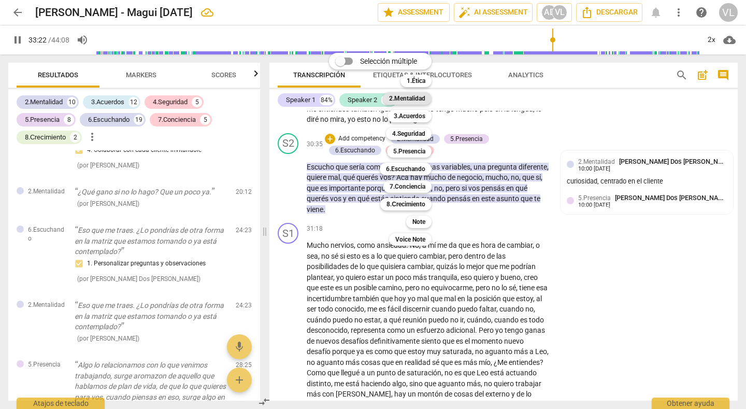
click at [403, 99] on b "2.Mentalidad" at bounding box center [407, 98] width 36 height 12
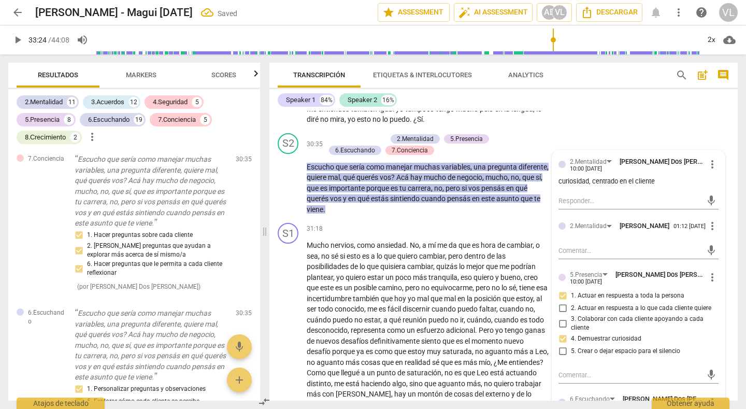
scroll to position [4078, 0]
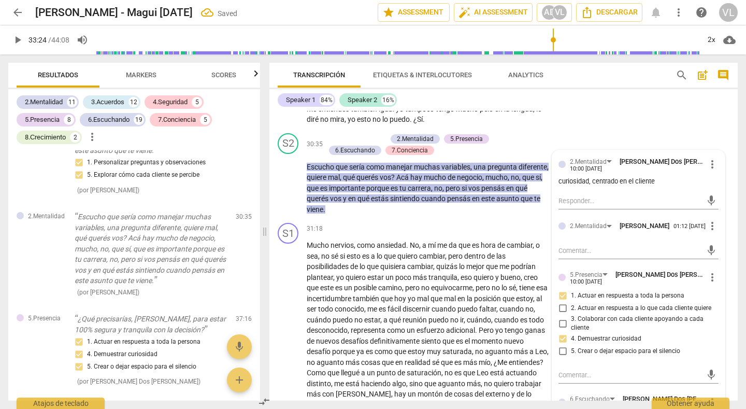
click at [647, 121] on div "S1 play_arrow pause 29:52 + Add competency keyboard_arrow_right Es una variable…" at bounding box center [503, 79] width 468 height 100
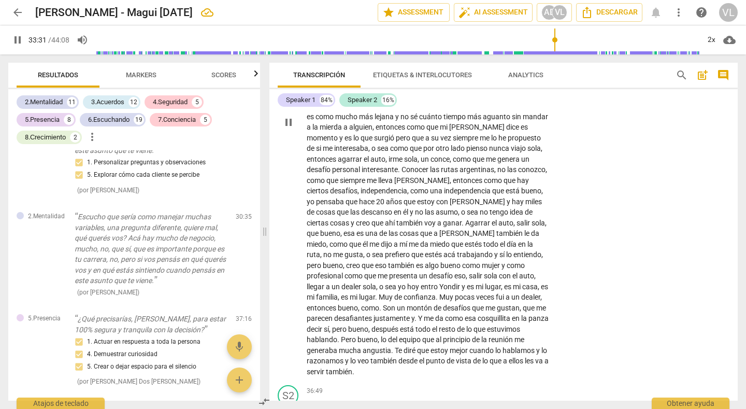
scroll to position [5577, 0]
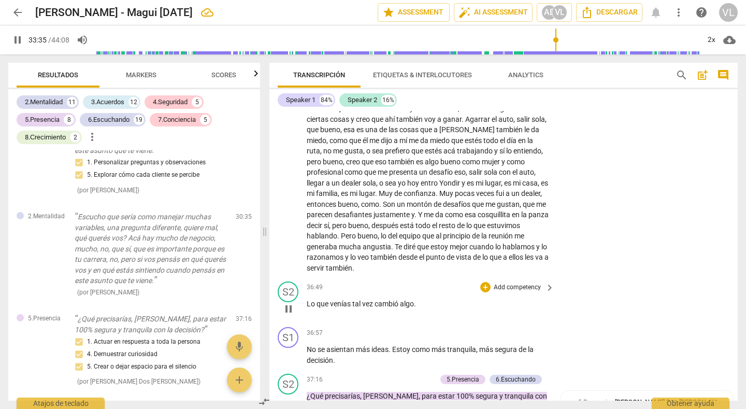
click at [288, 309] on span "pause" at bounding box center [288, 309] width 12 height 12
click at [0, 0] on span "play_arrow" at bounding box center [0, 0] width 0 height 0
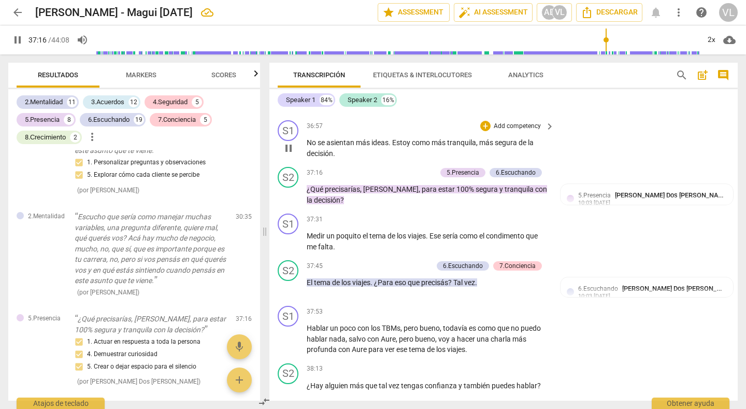
scroll to position [5784, 0]
click at [705, 41] on div "2x" at bounding box center [711, 40] width 20 height 17
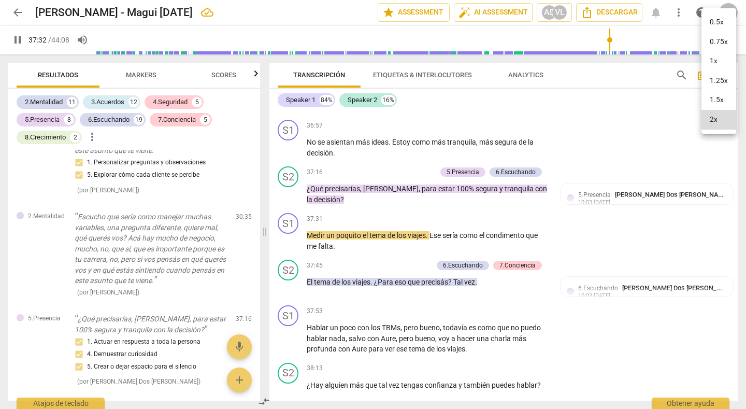
click at [706, 60] on li "1x" at bounding box center [718, 61] width 35 height 20
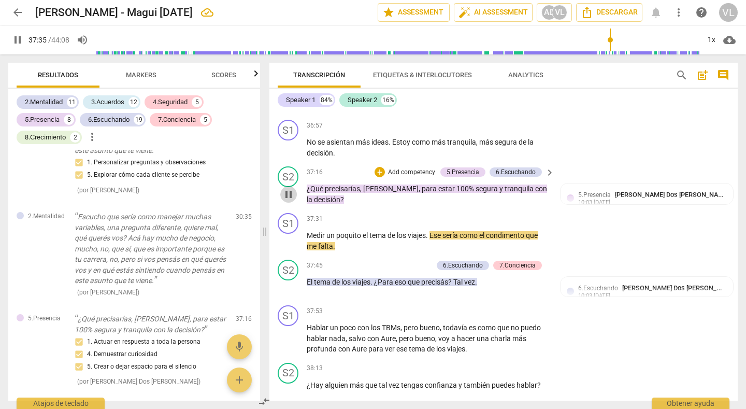
click at [287, 195] on span "pause" at bounding box center [288, 194] width 12 height 12
click at [0, 0] on span "play_arrow" at bounding box center [0, 0] width 0 height 0
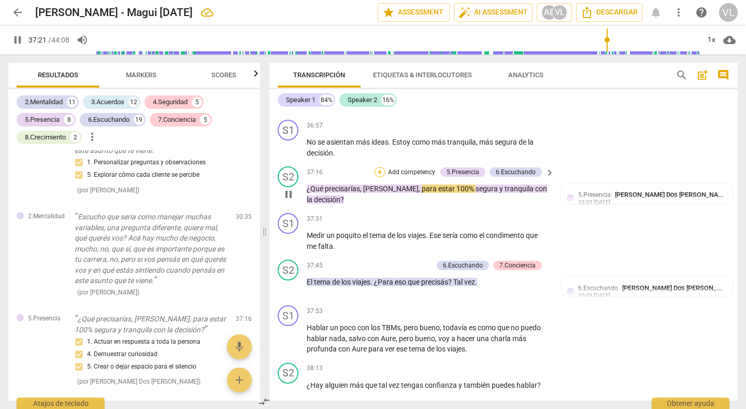
click at [379, 173] on div "+" at bounding box center [380, 172] width 10 height 10
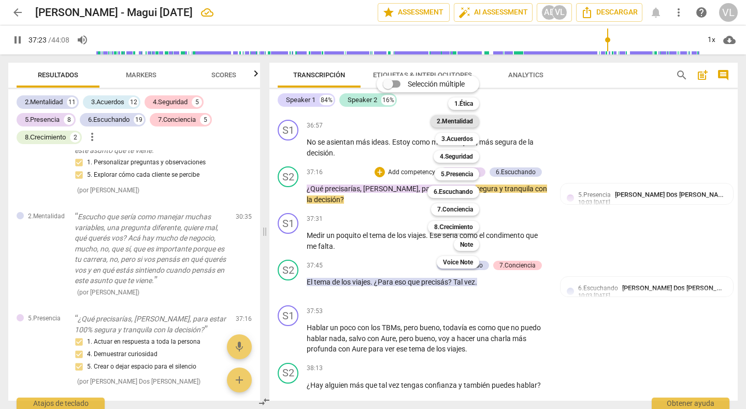
click at [462, 121] on b "2.Mentalidad" at bounding box center [455, 121] width 36 height 12
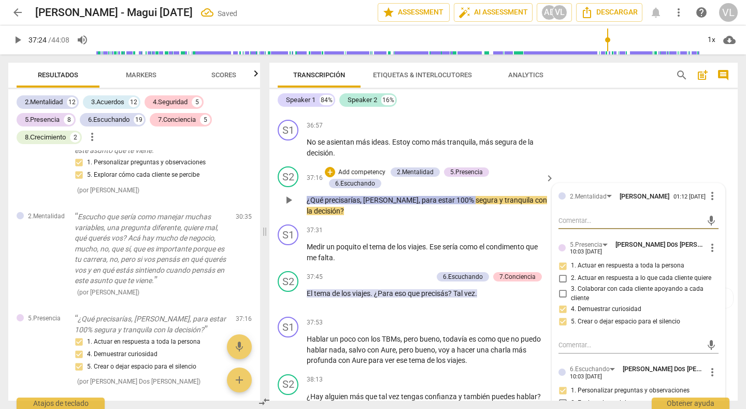
scroll to position [4308, 0]
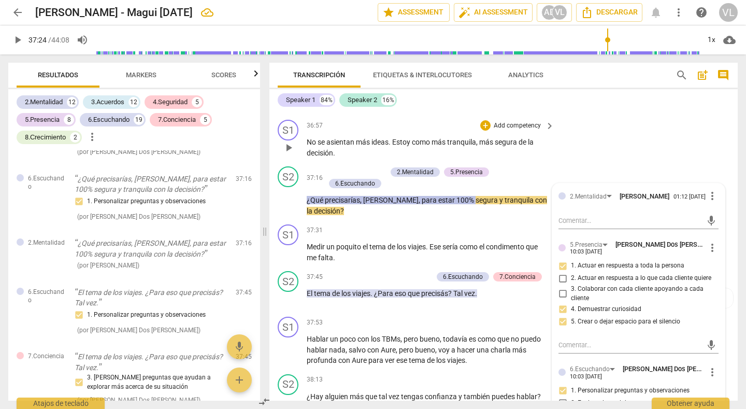
click at [611, 131] on div "S1 play_arrow pause 36:57 + Add competency keyboard_arrow_right No se asientan …" at bounding box center [503, 139] width 468 height 47
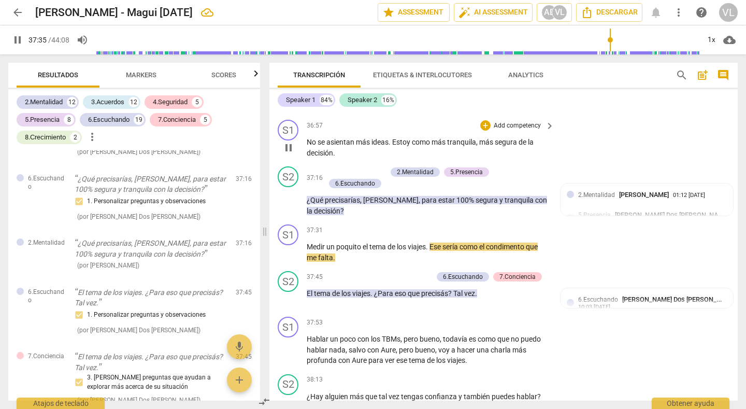
scroll to position [5836, 0]
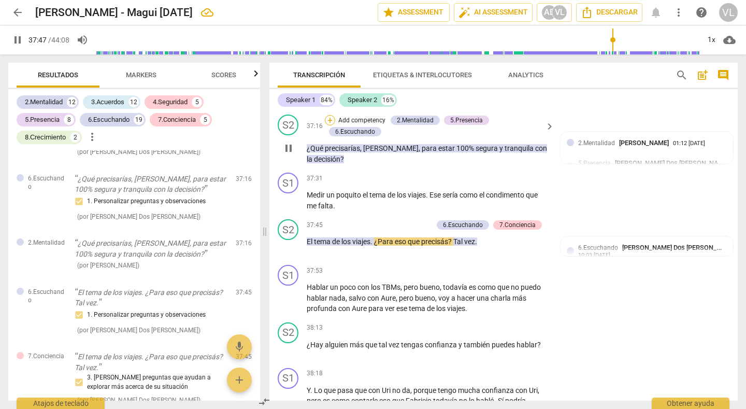
click at [327, 118] on div "+" at bounding box center [330, 120] width 10 height 10
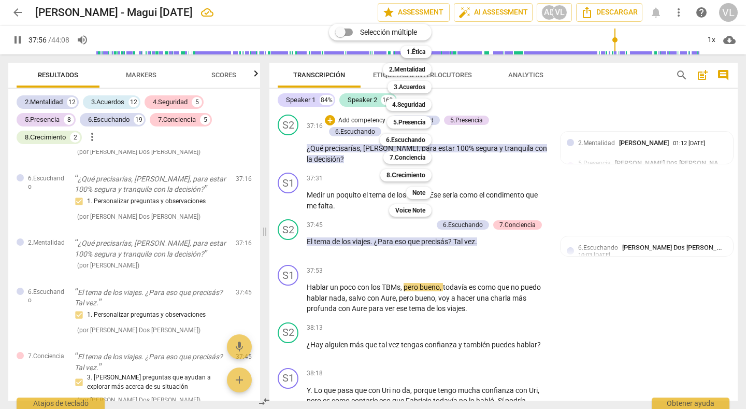
click at [343, 228] on div at bounding box center [373, 204] width 746 height 409
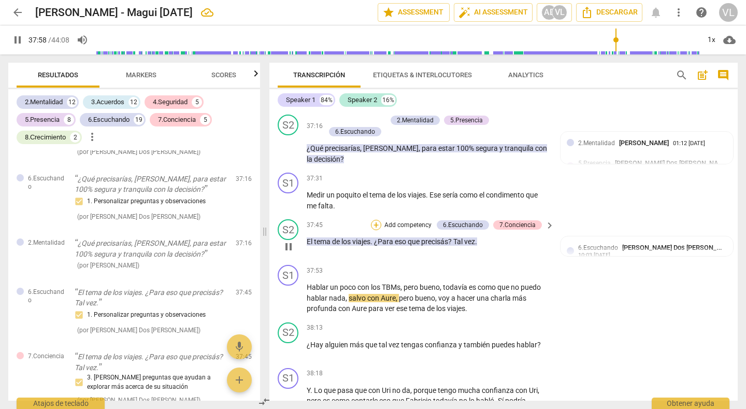
click at [375, 226] on div "+" at bounding box center [376, 225] width 10 height 10
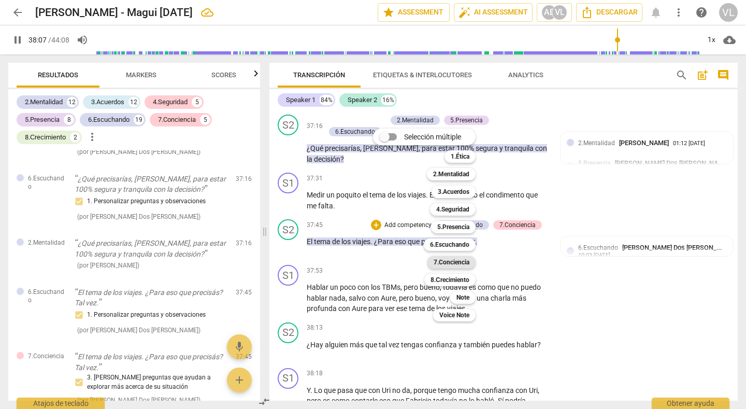
click at [450, 262] on b "7.Conciencia" at bounding box center [452, 262] width 36 height 12
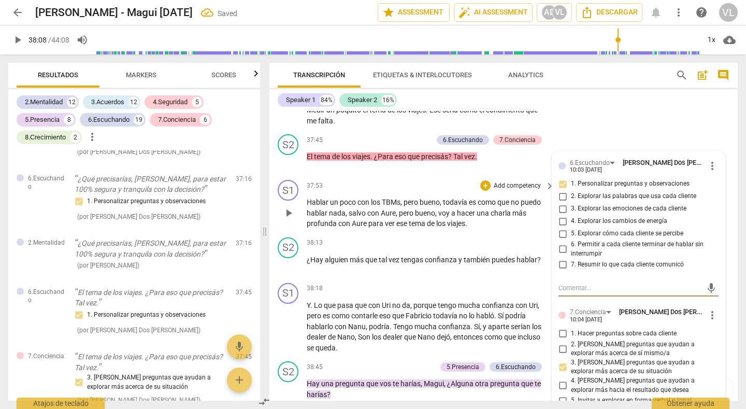
scroll to position [5940, 0]
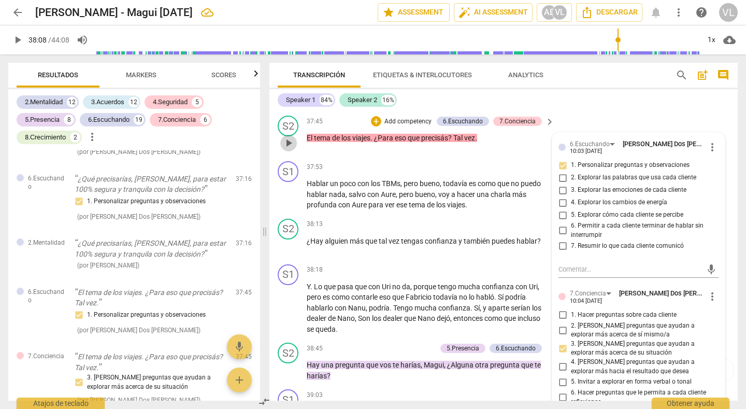
click at [291, 145] on span "play_arrow" at bounding box center [288, 143] width 12 height 12
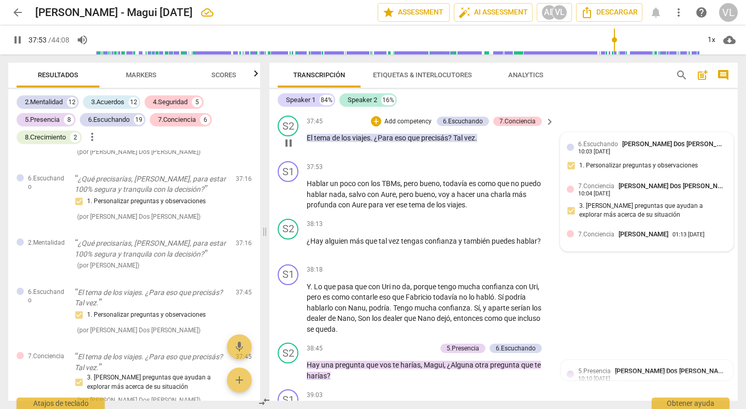
click at [625, 230] on span "[PERSON_NAME]" at bounding box center [644, 234] width 50 height 8
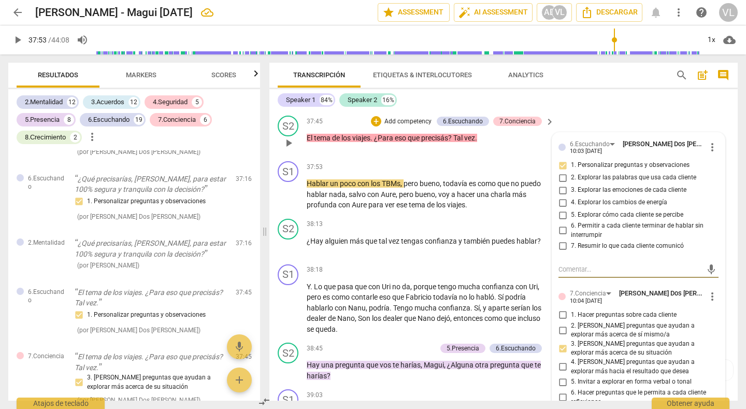
type input "2274"
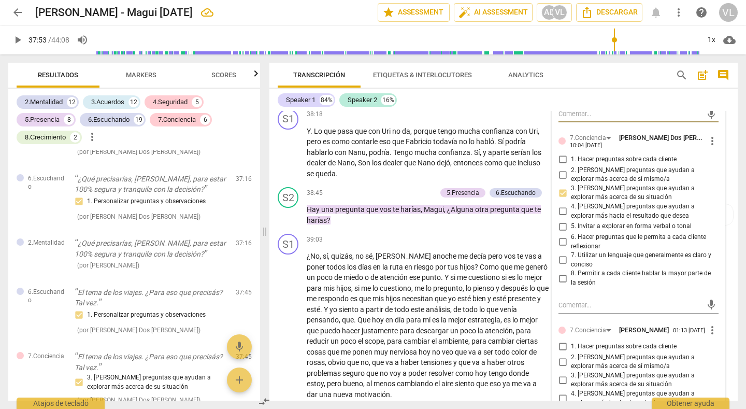
scroll to position [6147, 0]
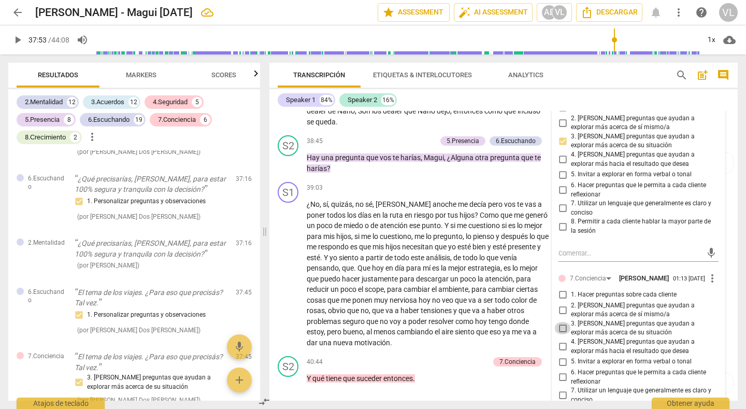
click at [558, 331] on input "3. [PERSON_NAME] preguntas que ayudan a explorar más acerca de su situación" at bounding box center [562, 328] width 17 height 12
checkbox input "true"
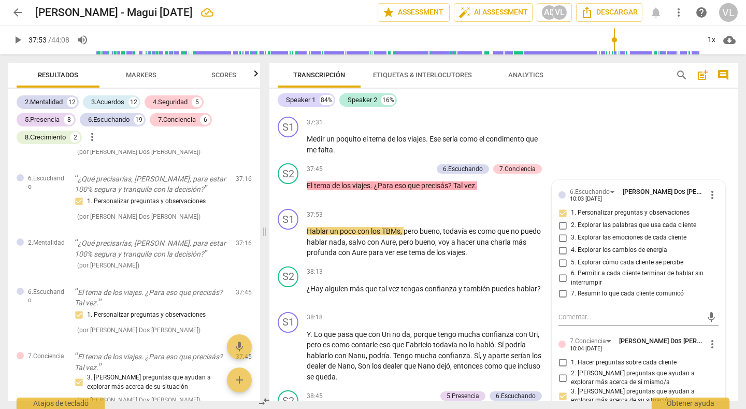
scroll to position [5888, 0]
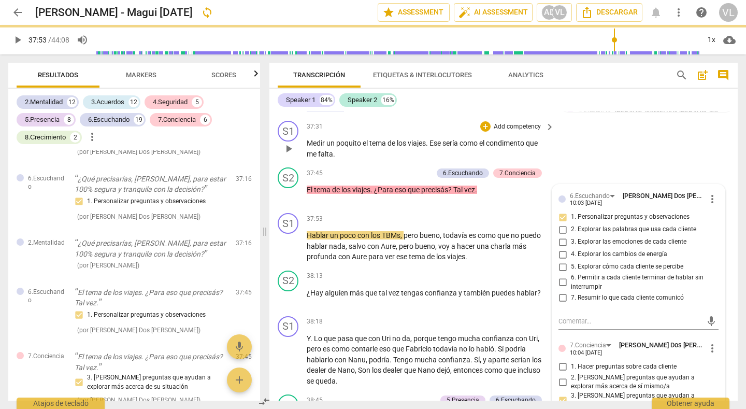
click at [613, 154] on div "S1 play_arrow pause 37:31 + Add competency keyboard_arrow_right Medir un poquit…" at bounding box center [503, 140] width 468 height 47
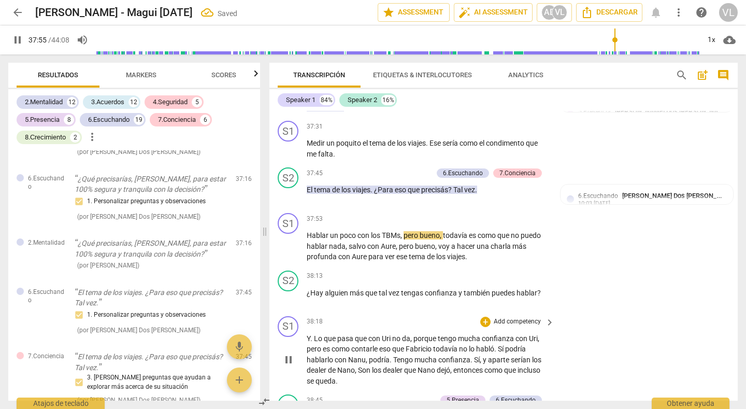
scroll to position [5940, 0]
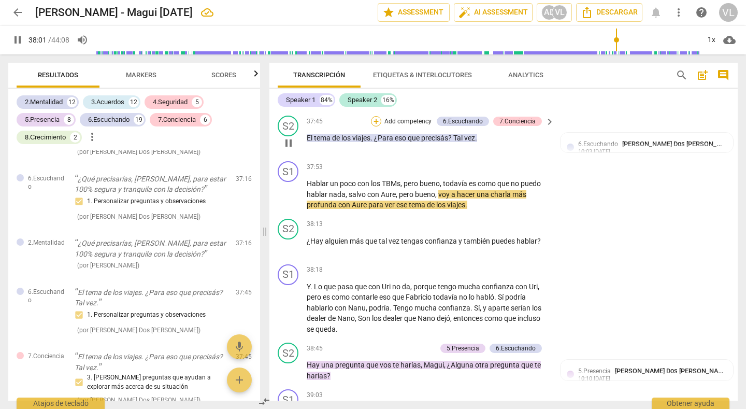
click at [375, 120] on div "+" at bounding box center [376, 121] width 10 height 10
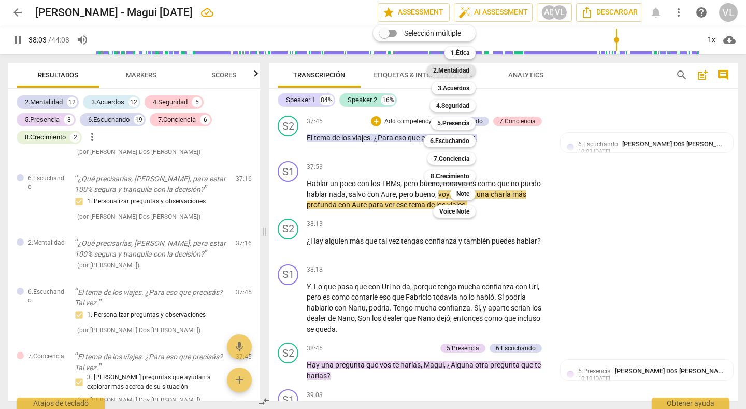
click at [447, 68] on b "2.Mentalidad" at bounding box center [451, 70] width 36 height 12
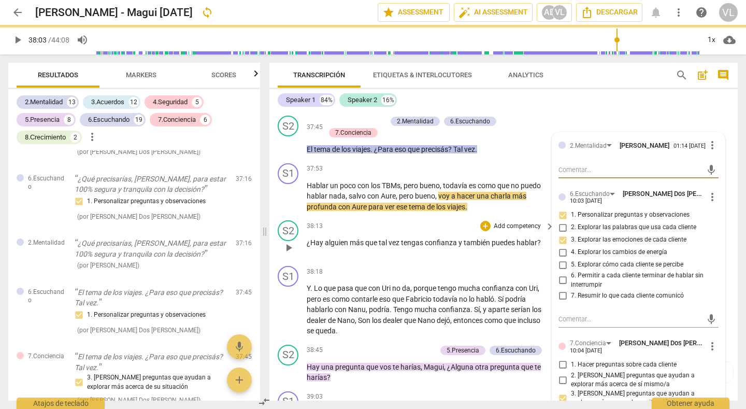
drag, startPoint x: 539, startPoint y: 117, endPoint x: 286, endPoint y: 260, distance: 290.4
click at [539, 118] on div "+ Add competency 2.Mentalidad 6.Escuchando 7.Conciencia" at bounding box center [433, 127] width 217 height 23
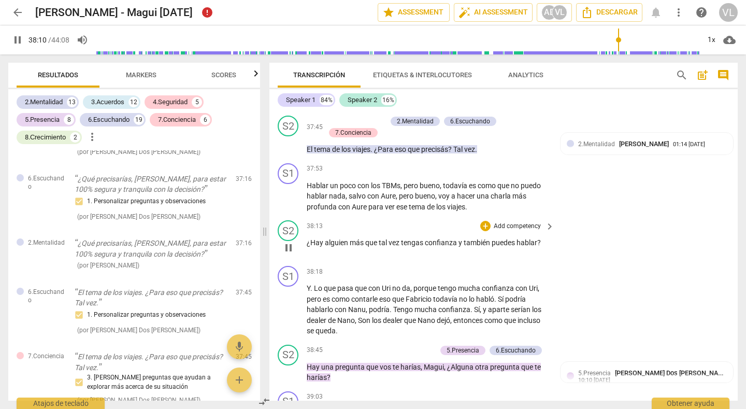
scroll to position [5991, 0]
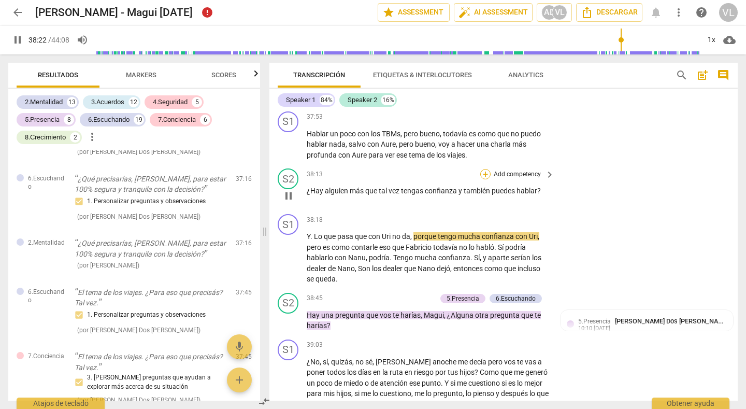
click at [484, 173] on div "+" at bounding box center [485, 174] width 10 height 10
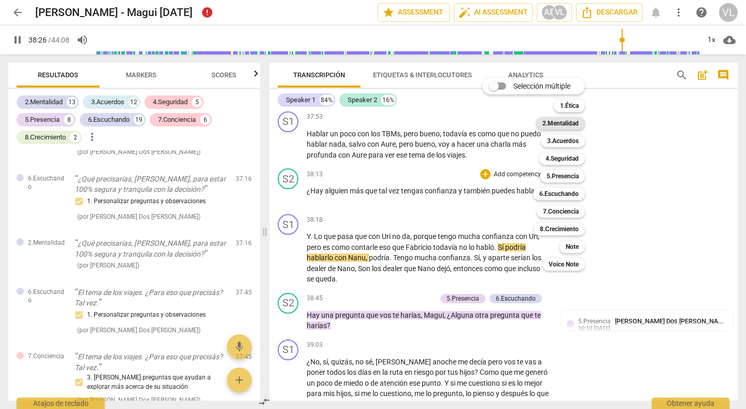
click at [550, 126] on b "2.Mentalidad" at bounding box center [560, 123] width 36 height 12
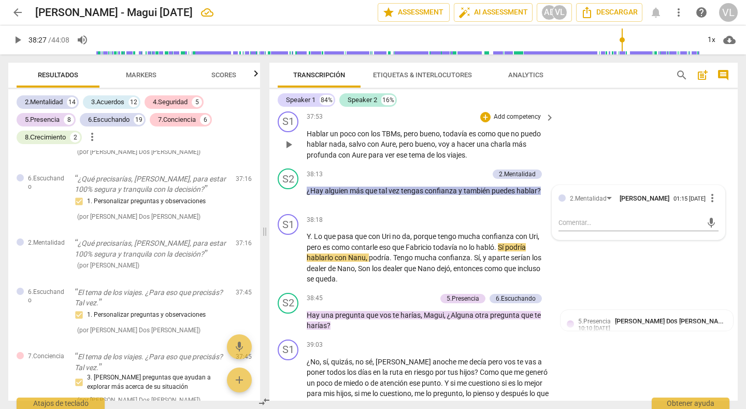
click at [619, 149] on div "S1 play_arrow pause 37:53 + Add competency keyboard_arrow_right Hablar un poco …" at bounding box center [503, 136] width 468 height 58
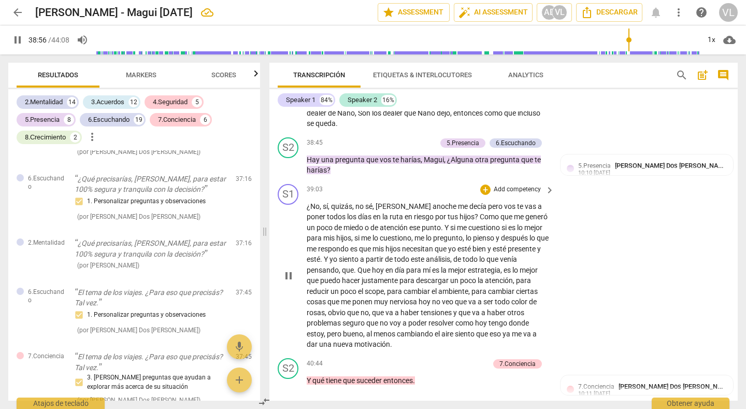
scroll to position [6199, 0]
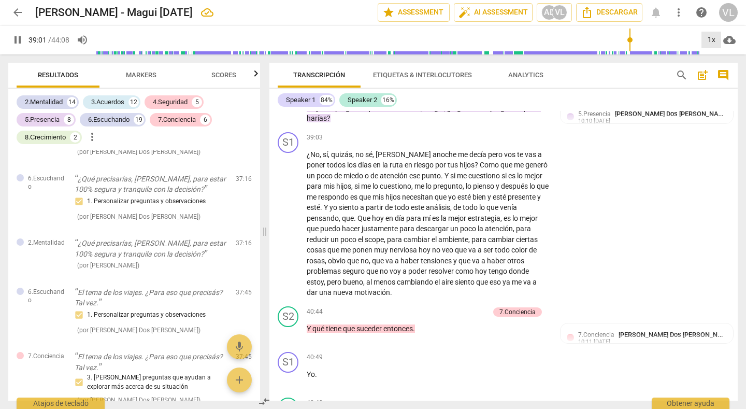
click at [712, 45] on div "1x" at bounding box center [711, 40] width 20 height 17
click at [590, 212] on div at bounding box center [373, 204] width 746 height 409
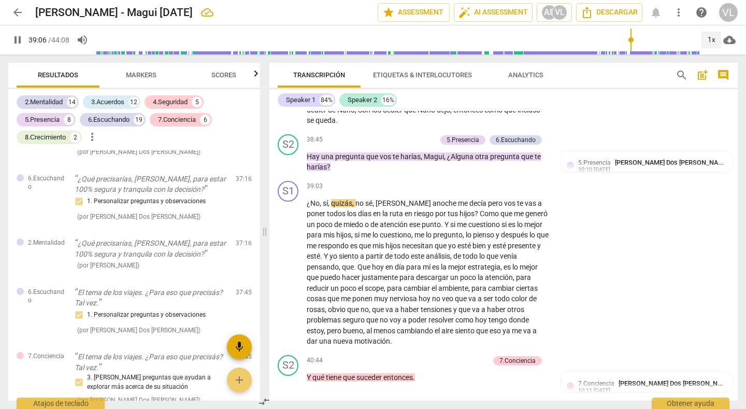
scroll to position [6043, 0]
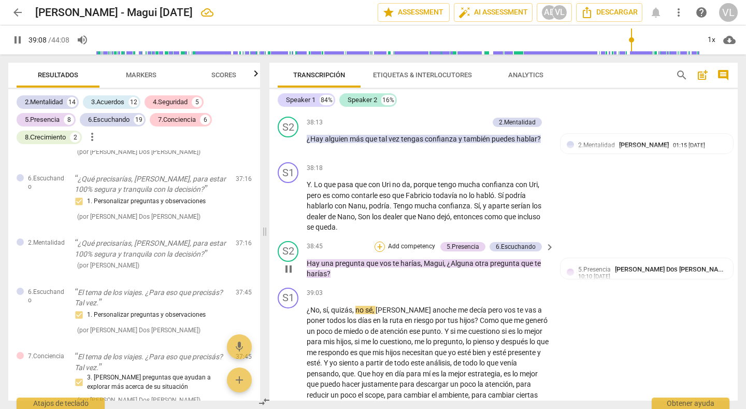
click at [379, 246] on div "+" at bounding box center [380, 246] width 10 height 10
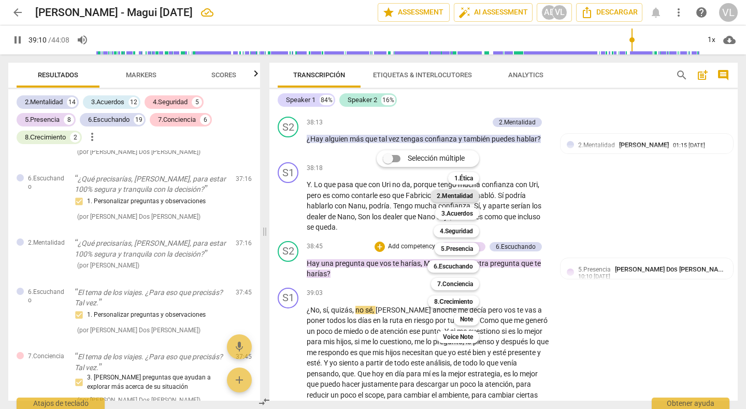
click at [455, 196] on b "2.Mentalidad" at bounding box center [455, 196] width 36 height 12
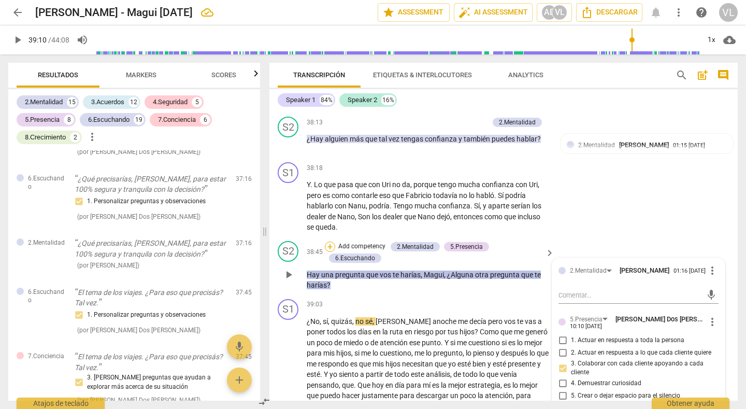
click at [330, 247] on div "+" at bounding box center [330, 246] width 10 height 10
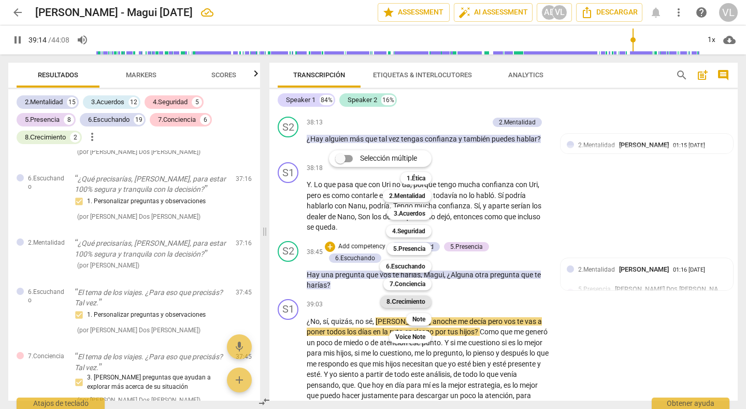
click at [400, 301] on b "8.Сrecimiento" at bounding box center [405, 301] width 39 height 12
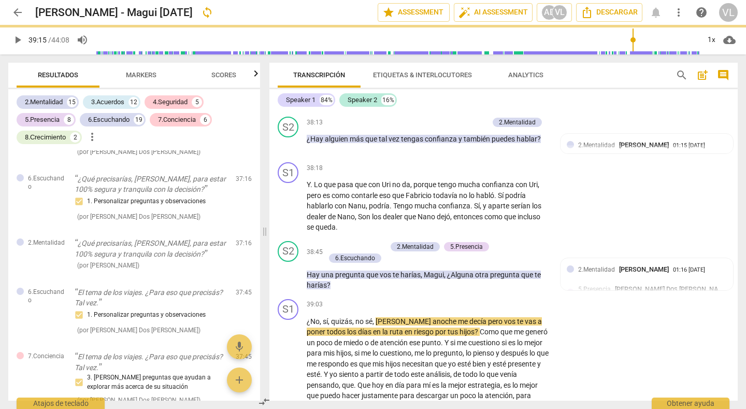
type input "2356"
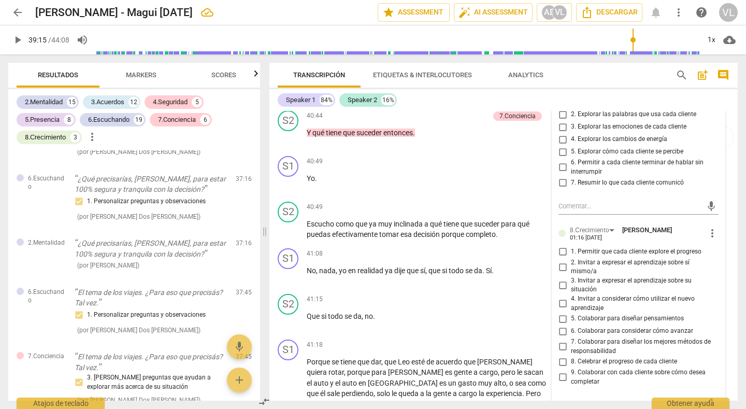
scroll to position [6458, 0]
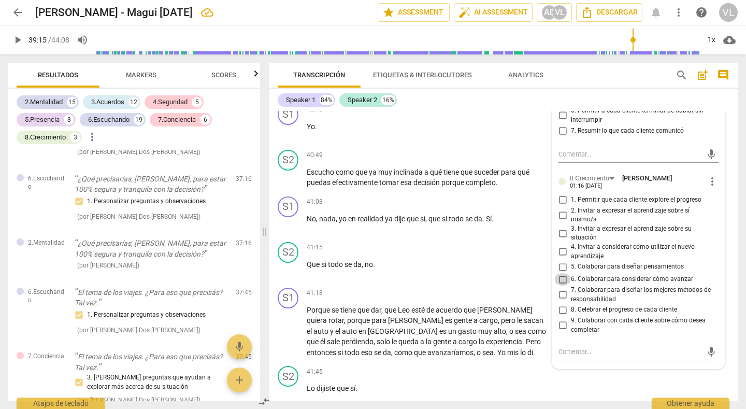
click at [561, 282] on input "6. Colaborar para considerar cómo avanzar" at bounding box center [562, 279] width 17 height 12
checkbox input "true"
click at [487, 269] on div "S2 play_arrow pause 41:15 + Add competency keyboard_arrow_right Que si todo se …" at bounding box center [503, 261] width 468 height 46
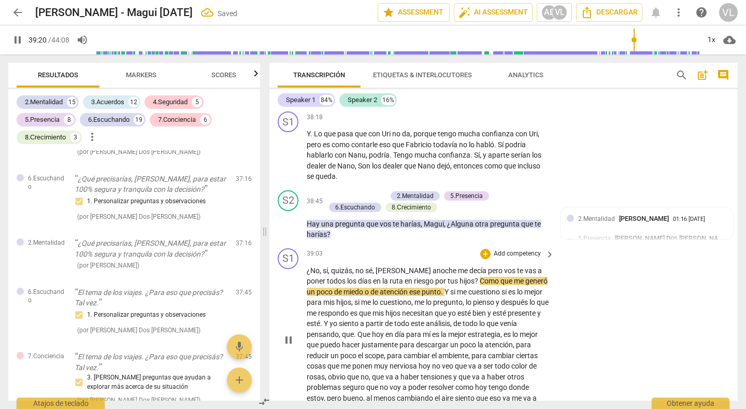
scroll to position [6198, 0]
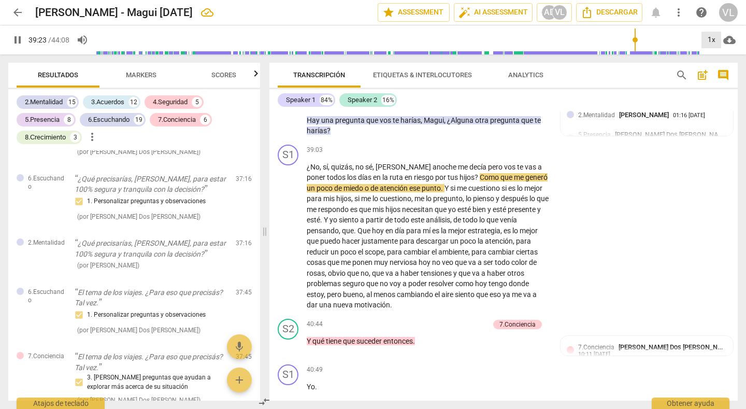
click at [710, 42] on div "1x" at bounding box center [711, 40] width 20 height 17
click at [709, 119] on li "2x" at bounding box center [718, 120] width 35 height 20
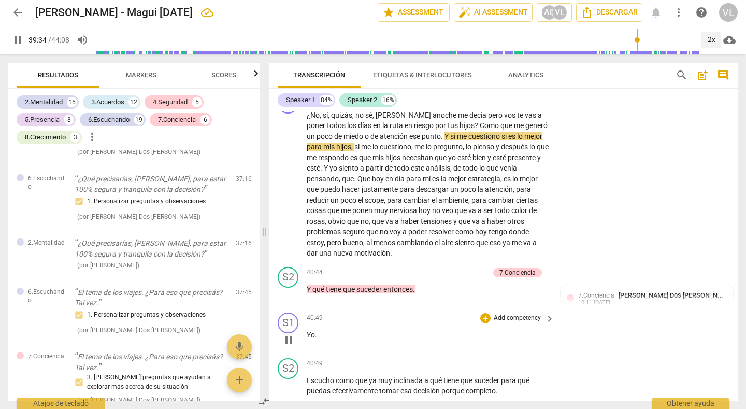
scroll to position [6301, 0]
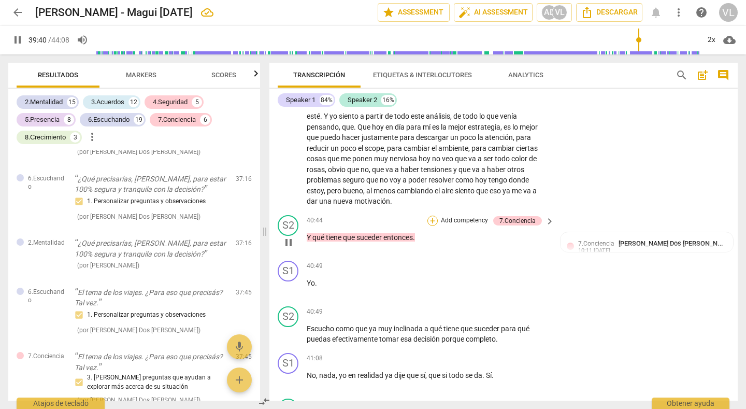
click at [431, 216] on div "+" at bounding box center [432, 221] width 10 height 10
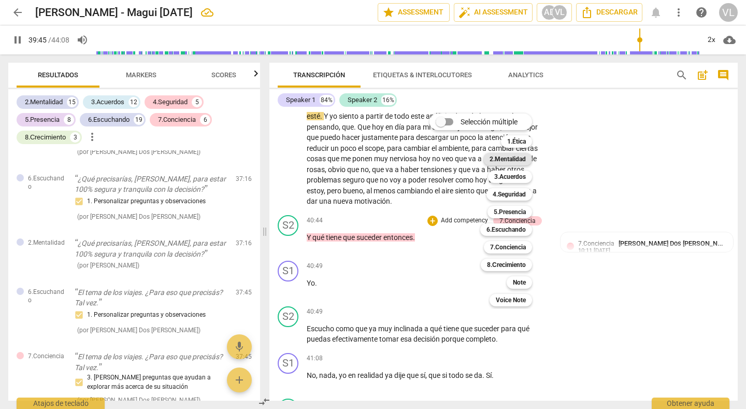
click at [512, 160] on b "2.Mentalidad" at bounding box center [508, 159] width 36 height 12
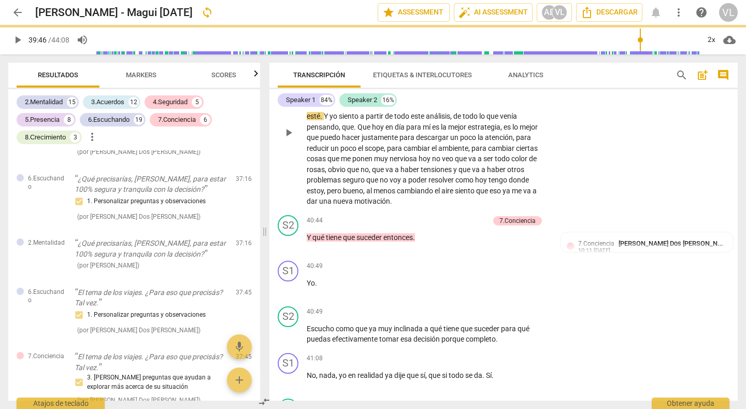
click at [637, 147] on div "S1 play_arrow pause 39:03 + Add competency keyboard_arrow_right ¿No , sí , quiz…" at bounding box center [503, 124] width 468 height 174
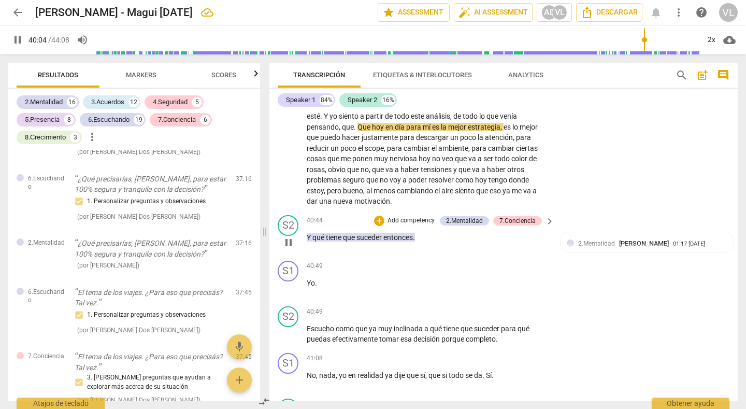
click at [286, 236] on span "pause" at bounding box center [288, 242] width 12 height 12
click at [0, 0] on span "play_arrow" at bounding box center [0, 0] width 0 height 0
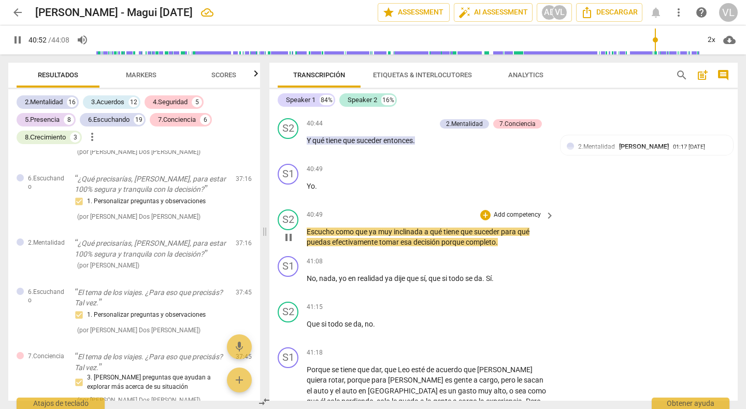
scroll to position [6405, 0]
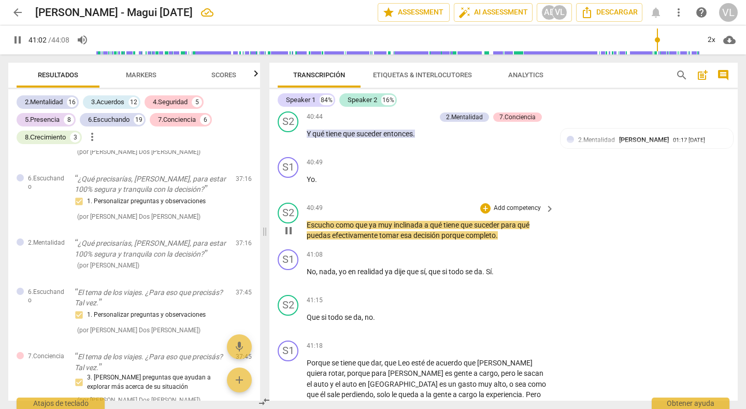
click at [289, 224] on span "pause" at bounding box center [288, 230] width 12 height 12
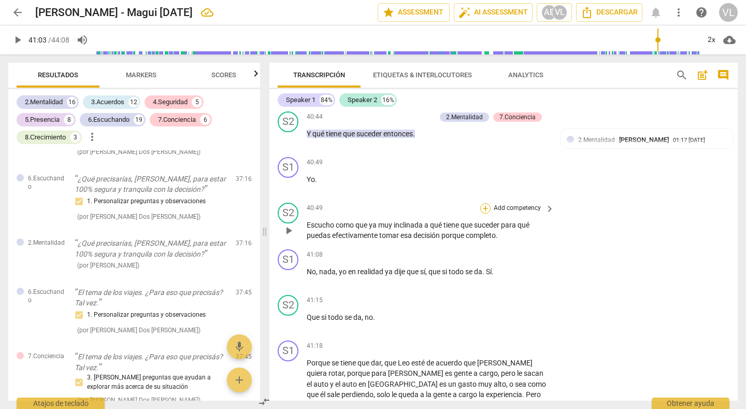
click at [485, 203] on div "+" at bounding box center [485, 208] width 10 height 10
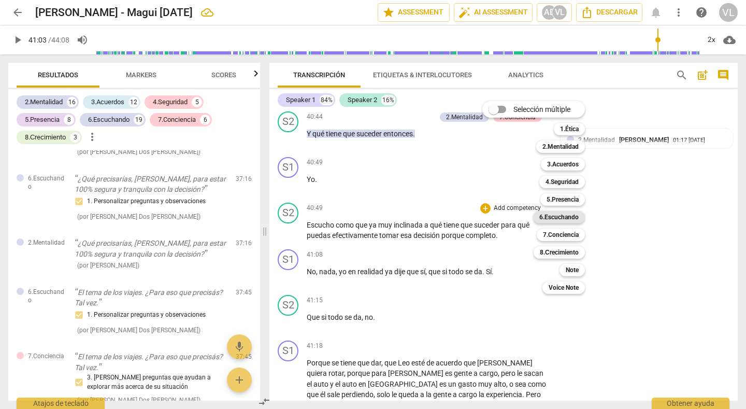
click at [556, 217] on b "6.Escuchando" at bounding box center [558, 217] width 39 height 12
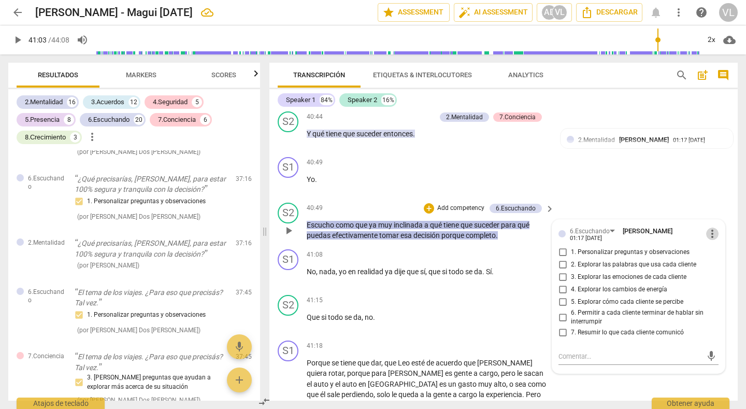
click at [707, 227] on span "more_vert" at bounding box center [712, 233] width 12 height 12
click at [710, 246] on li "Borrar" at bounding box center [718, 243] width 36 height 20
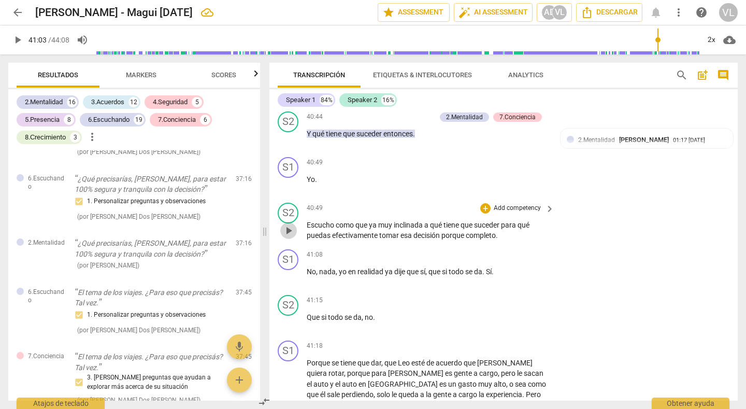
click at [285, 224] on span "play_arrow" at bounding box center [288, 230] width 12 height 12
click at [288, 224] on span "pause" at bounding box center [288, 230] width 12 height 12
type input "2464"
click at [484, 203] on div "+" at bounding box center [485, 208] width 10 height 10
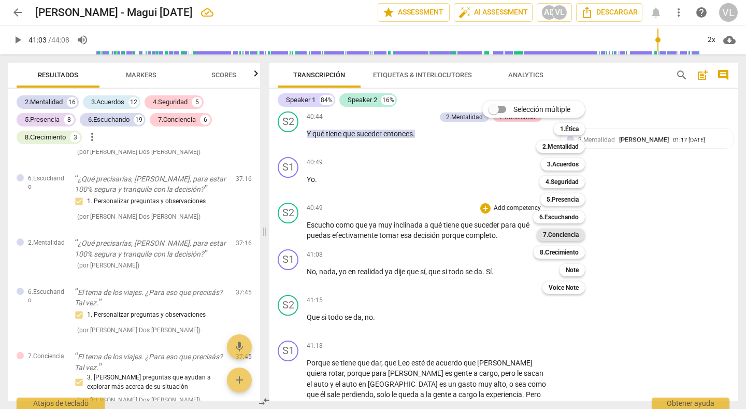
click at [553, 235] on b "7.Conciencia" at bounding box center [561, 234] width 36 height 12
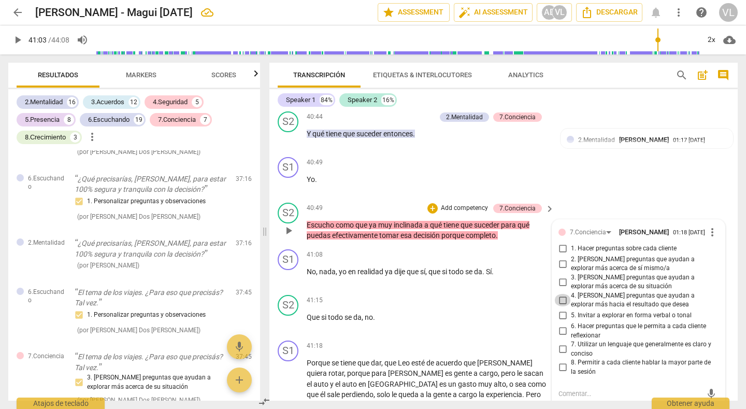
click at [558, 294] on input "4. [PERSON_NAME] preguntas que ayudan a explorar más hacia el resultado que des…" at bounding box center [562, 300] width 17 height 12
checkbox input "true"
drag, startPoint x: 543, startPoint y: 175, endPoint x: 518, endPoint y: 232, distance: 62.2
click at [543, 176] on div "40:49 + Add competency keyboard_arrow_right Yo ." at bounding box center [431, 175] width 249 height 37
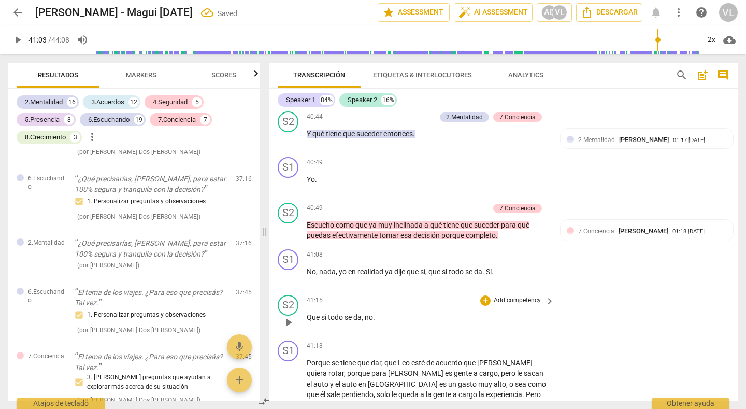
scroll to position [6457, 0]
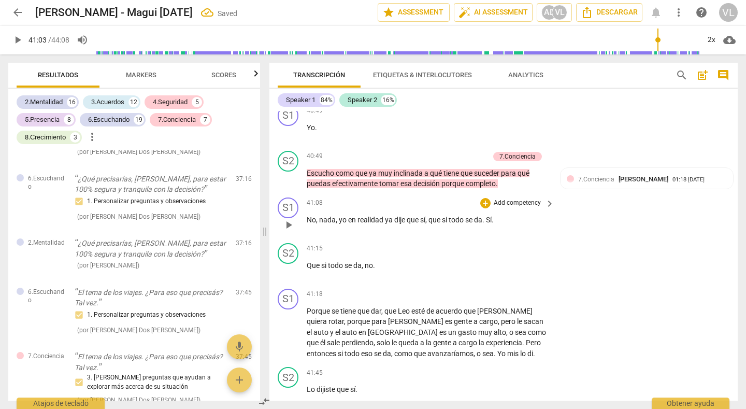
click at [284, 219] on span "play_arrow" at bounding box center [288, 225] width 12 height 12
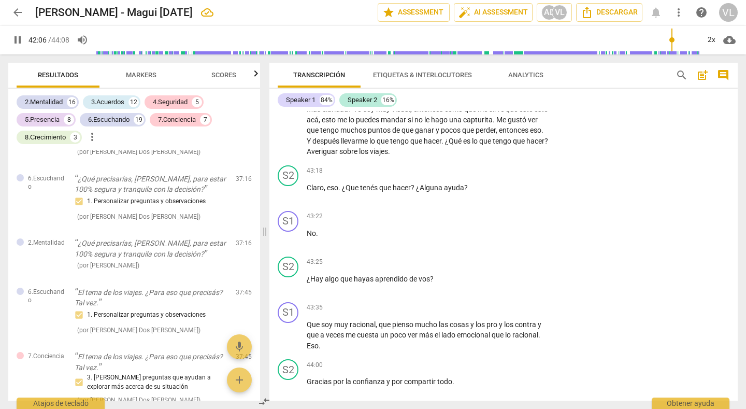
scroll to position [7130, 0]
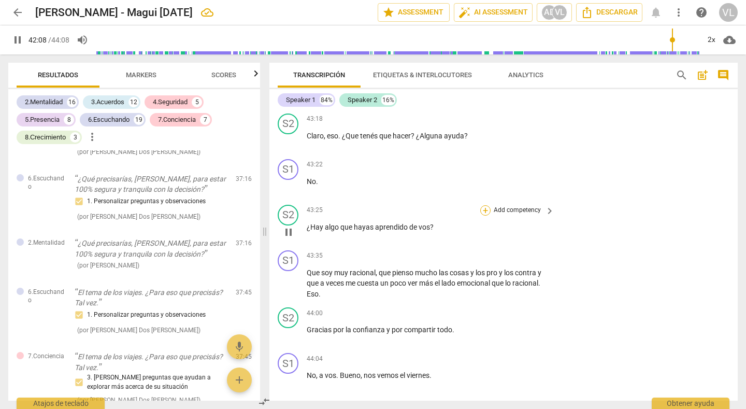
click at [483, 205] on div "+" at bounding box center [485, 210] width 10 height 10
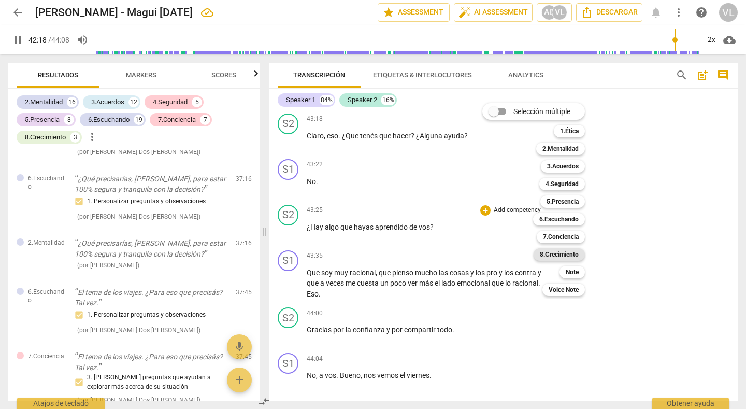
click at [555, 255] on b "8.Сrecimiento" at bounding box center [559, 254] width 39 height 12
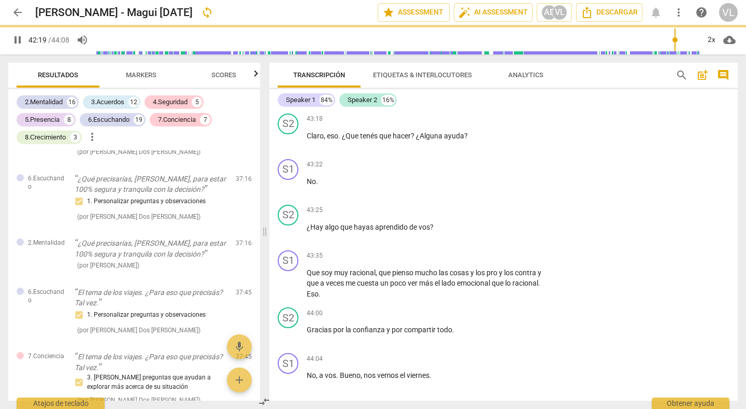
type input "2540"
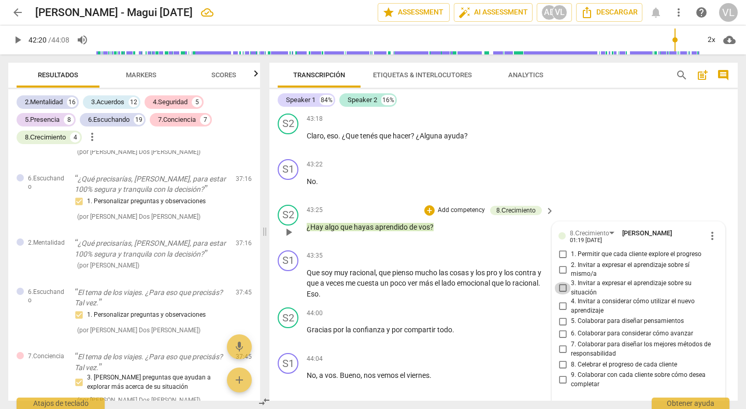
click at [558, 282] on input "3. Invitar a expresar el aprendizaje sobre su situación" at bounding box center [562, 288] width 17 height 12
checkbox input "true"
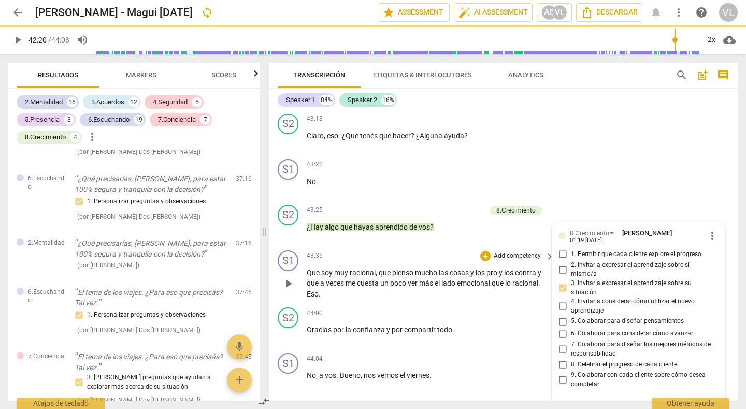
click at [454, 178] on div "43:22 + Add competency keyboard_arrow_right No ." at bounding box center [431, 177] width 249 height 37
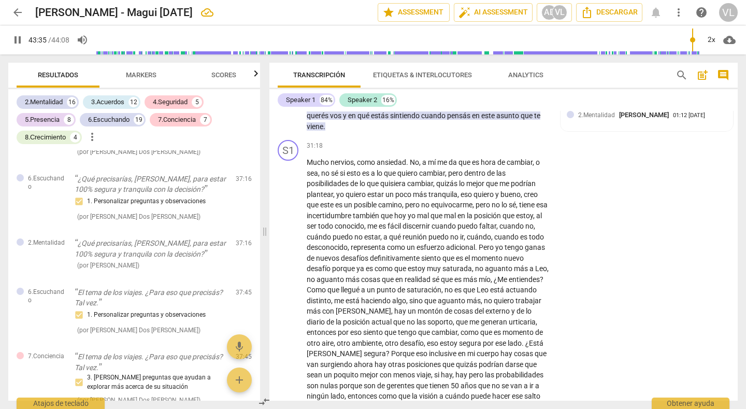
scroll to position [7152, 0]
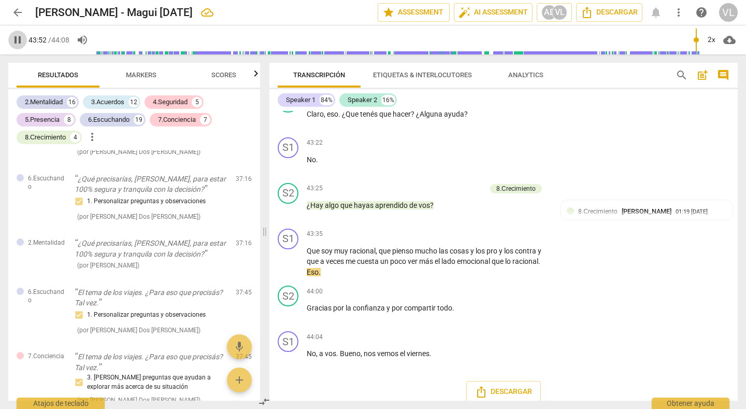
click at [17, 41] on span "pause" at bounding box center [17, 40] width 12 height 12
type input "2633"
